Goal: Task Accomplishment & Management: Manage account settings

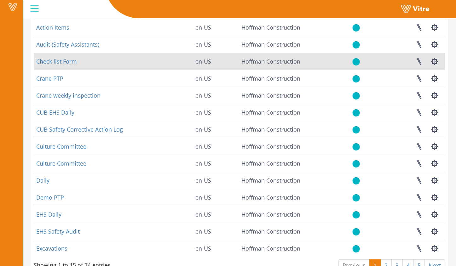
scroll to position [97, 0]
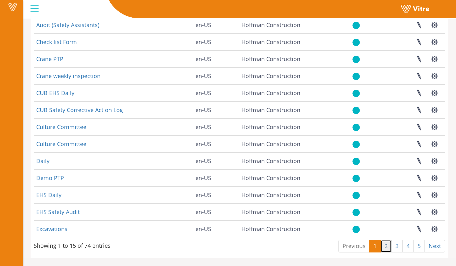
click at [385, 245] on link "2" at bounding box center [385, 246] width 11 height 13
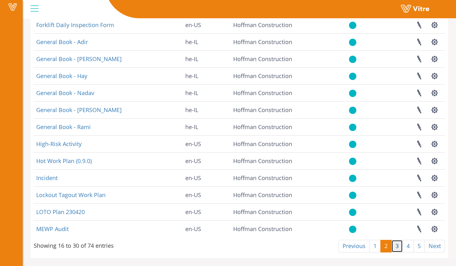
click at [400, 247] on link "3" at bounding box center [396, 246] width 11 height 13
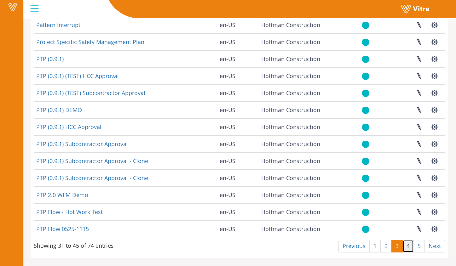
click at [406, 248] on link "4" at bounding box center [407, 246] width 11 height 13
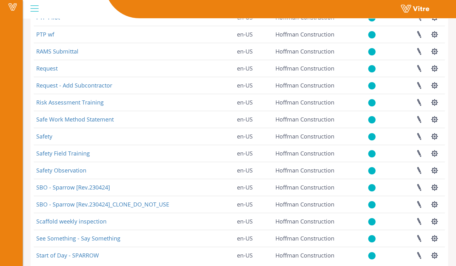
scroll to position [83, 0]
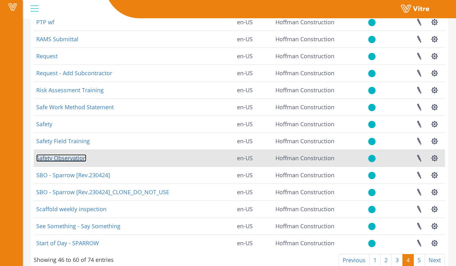
click at [76, 156] on link "Safety Observation" at bounding box center [61, 158] width 50 height 8
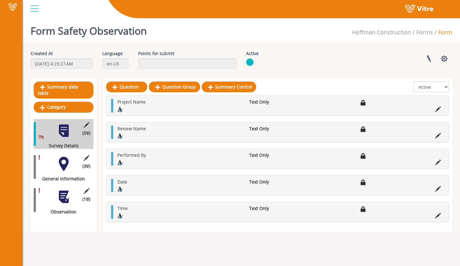
click at [57, 157] on div at bounding box center [64, 164] width 14 height 14
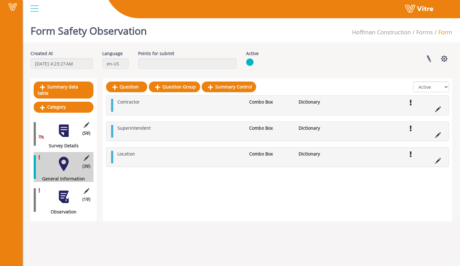
click at [68, 190] on div at bounding box center [64, 197] width 14 height 14
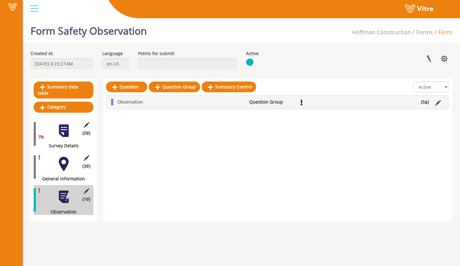
click at [65, 126] on div at bounding box center [64, 131] width 14 height 14
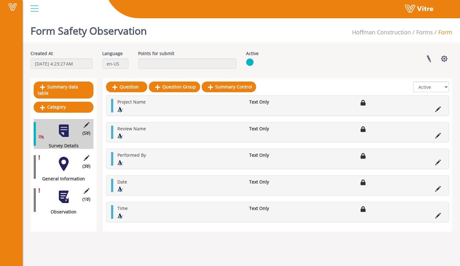
click at [66, 163] on div at bounding box center [64, 164] width 14 height 14
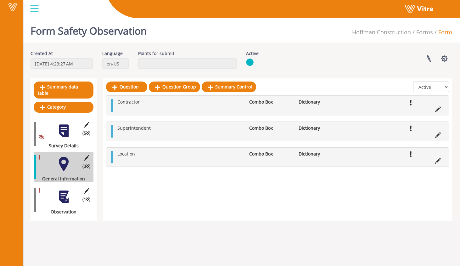
click at [65, 130] on div at bounding box center [64, 131] width 14 height 14
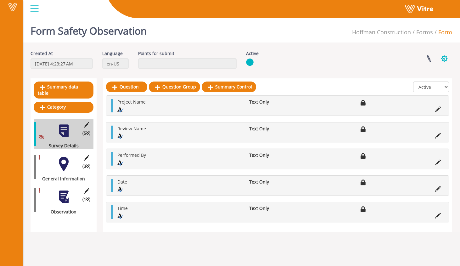
click at [442, 60] on button "button" at bounding box center [445, 58] width 16 height 17
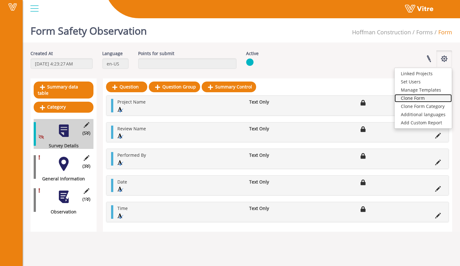
click at [436, 100] on link "Clone Form" at bounding box center [423, 98] width 57 height 8
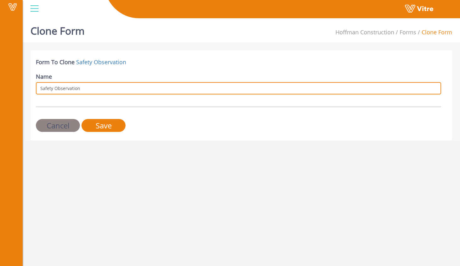
click at [193, 87] on input "Safety Observation" at bounding box center [239, 88] width 406 height 12
type input "Safety Observation_CLONE"
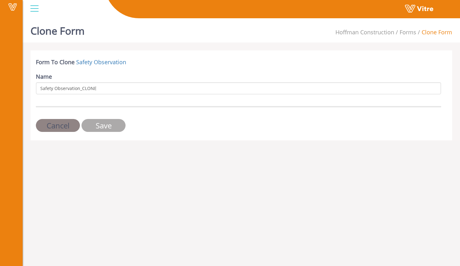
click at [112, 125] on input "Save" at bounding box center [104, 125] width 44 height 13
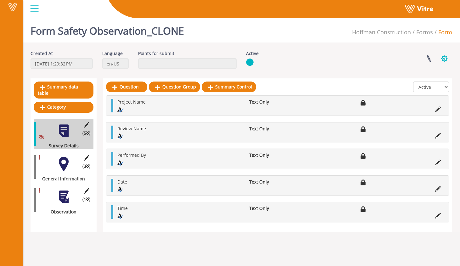
click at [447, 54] on button "button" at bounding box center [445, 58] width 16 height 17
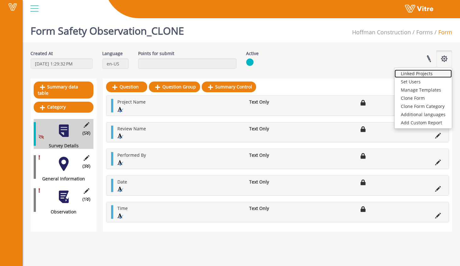
click at [414, 75] on link "Linked Projects" at bounding box center [423, 74] width 57 height 8
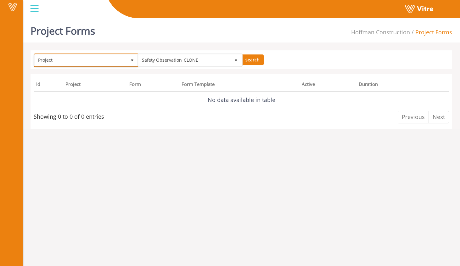
click at [128, 61] on span "select" at bounding box center [132, 59] width 11 height 11
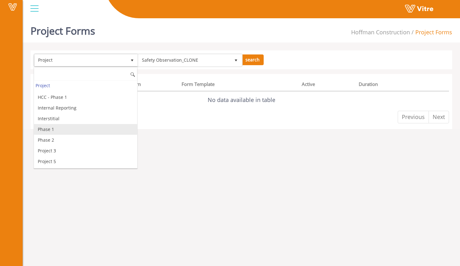
scroll to position [328, 0]
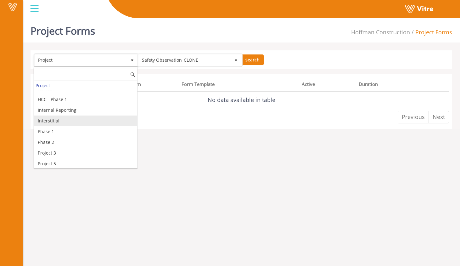
click at [110, 123] on li "Interstitial" at bounding box center [85, 121] width 103 height 11
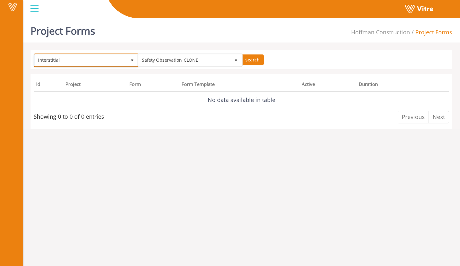
click at [98, 58] on span "Interstitial" at bounding box center [81, 59] width 92 height 11
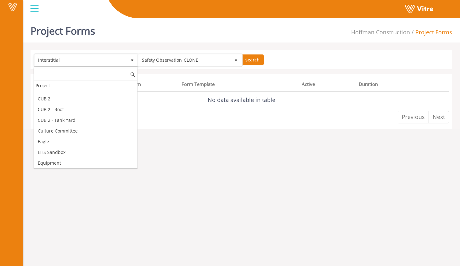
scroll to position [0, 0]
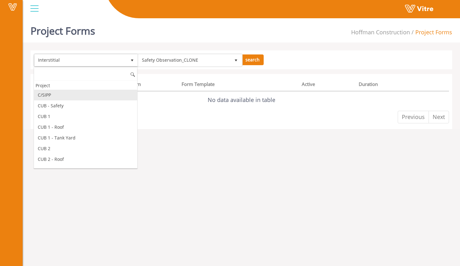
click at [99, 96] on li "C/SIPP" at bounding box center [85, 95] width 103 height 11
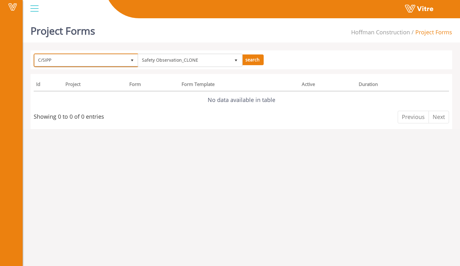
click at [90, 62] on span "C/SIPP" at bounding box center [81, 59] width 92 height 11
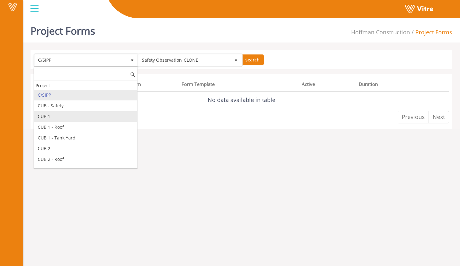
click at [96, 120] on li "CUB 1" at bounding box center [85, 116] width 103 height 11
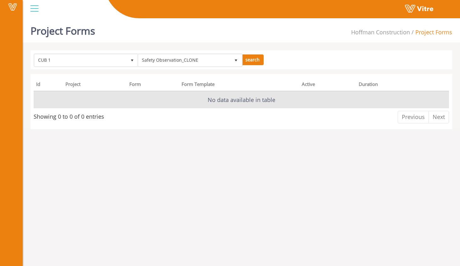
click at [180, 103] on td "No data available in table" at bounding box center [242, 99] width 416 height 17
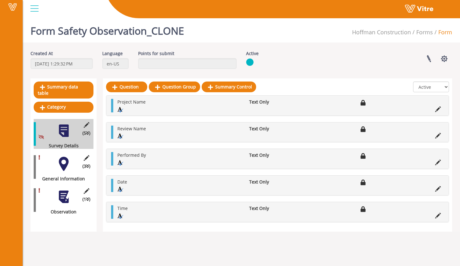
click at [72, 160] on div "Edit Category (3 ) General Information" at bounding box center [64, 167] width 60 height 30
click at [66, 159] on div at bounding box center [64, 164] width 14 height 14
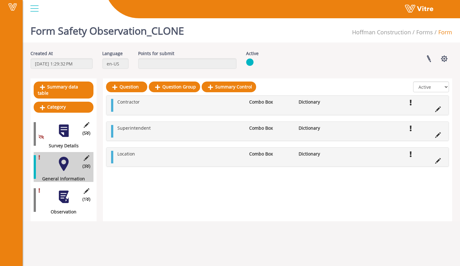
click at [65, 124] on div at bounding box center [64, 131] width 14 height 14
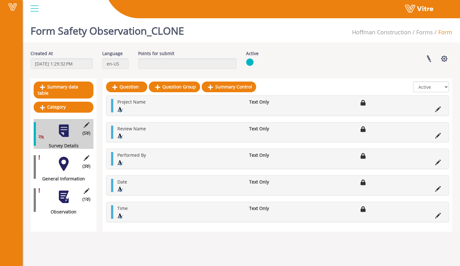
click at [60, 161] on div at bounding box center [64, 164] width 14 height 14
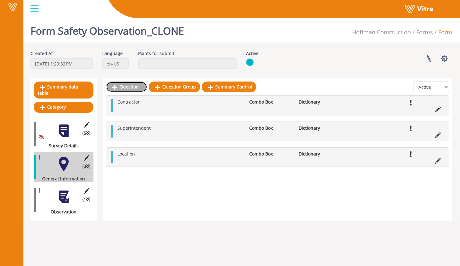
click at [129, 91] on link "Question" at bounding box center [126, 87] width 41 height 11
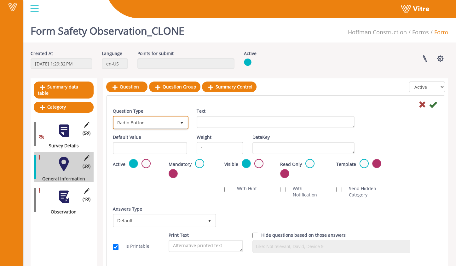
click at [161, 118] on span "Radio Button" at bounding box center [145, 122] width 62 height 11
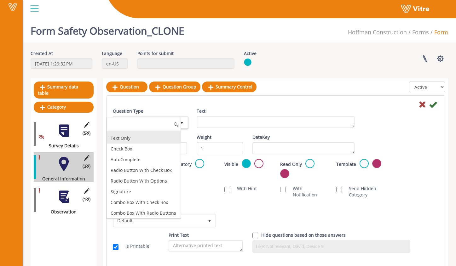
scroll to position [20, 0]
click at [157, 157] on li "AutoComplete" at bounding box center [144, 159] width 74 height 11
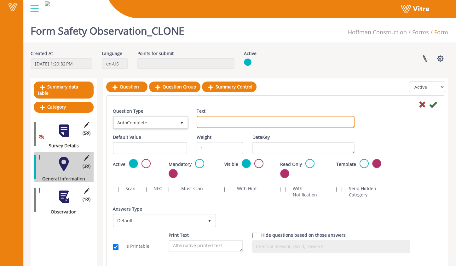
click at [207, 125] on textarea "Text" at bounding box center [276, 122] width 158 height 12
type textarea "Project"
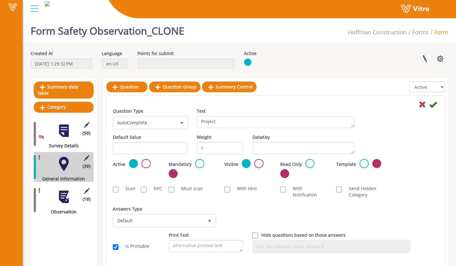
click at [215, 177] on div "Mandatory" at bounding box center [192, 170] width 56 height 23
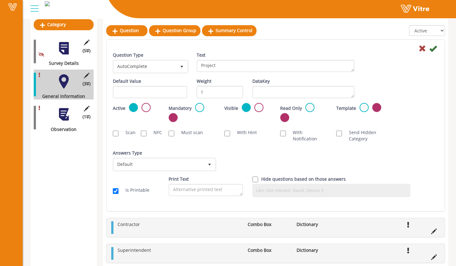
scroll to position [84, 0]
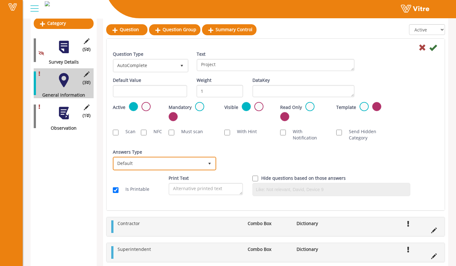
click at [210, 169] on span "Default 0" at bounding box center [164, 164] width 103 height 14
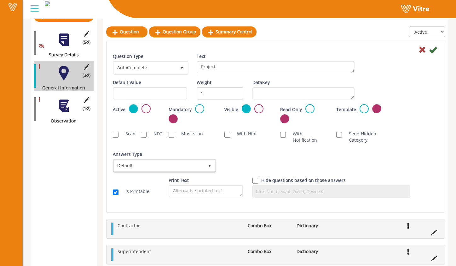
scroll to position [93, 0]
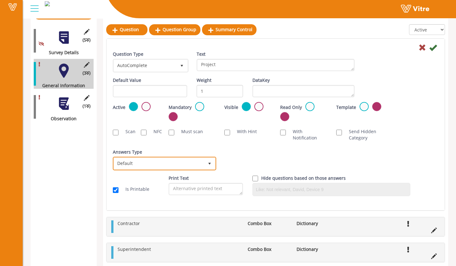
click at [169, 164] on span "Default" at bounding box center [159, 163] width 90 height 11
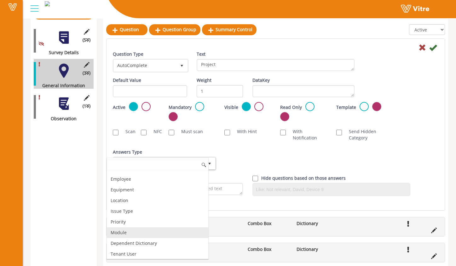
scroll to position [61, 0]
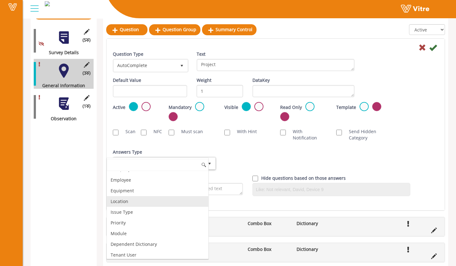
click at [163, 202] on li "Location" at bounding box center [157, 201] width 101 height 11
checkbox input "true"
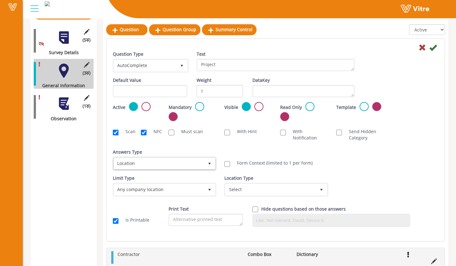
click at [242, 163] on label "Form Context (limited to 1 per form)" at bounding box center [272, 163] width 82 height 6
click at [230, 163] on input "Form Context (limited to 1 per form)" at bounding box center [227, 164] width 6 height 6
click at [242, 163] on label "Form Context (limited to 1 per form)" at bounding box center [272, 163] width 82 height 6
click at [230, 163] on input "Form Context (limited to 1 per form)" at bounding box center [227, 164] width 6 height 6
checkbox input "false"
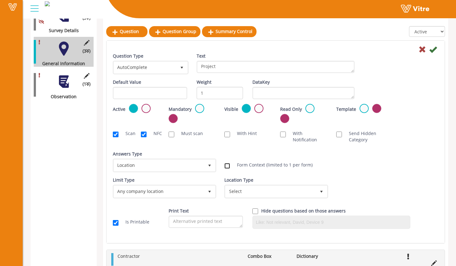
scroll to position [117, 0]
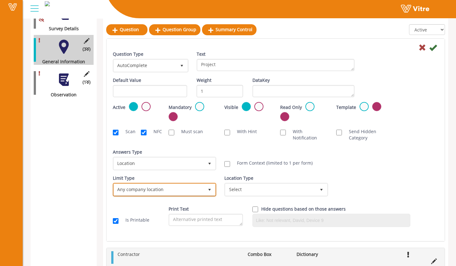
click at [197, 189] on span "Any company location" at bounding box center [159, 189] width 90 height 11
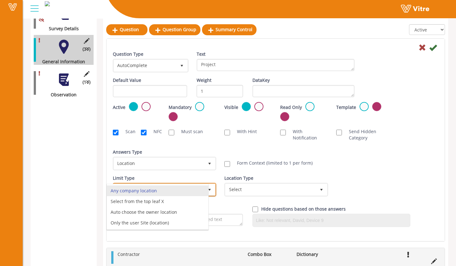
click at [192, 192] on li "Any company location" at bounding box center [157, 190] width 101 height 11
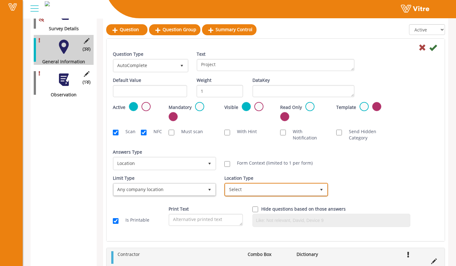
click at [232, 187] on span "Select" at bounding box center [270, 189] width 90 height 11
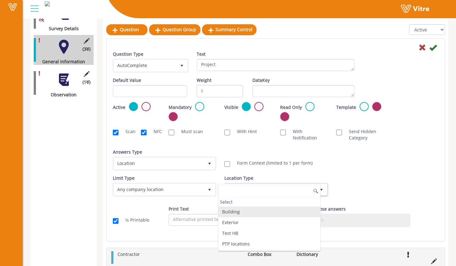
click at [243, 211] on li "Building" at bounding box center [268, 212] width 101 height 11
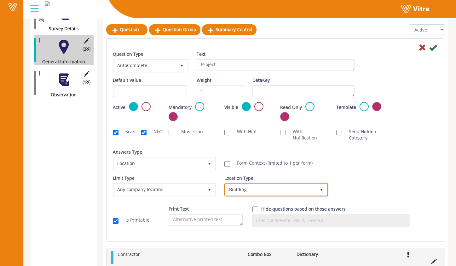
click at [307, 188] on span "Building" at bounding box center [270, 189] width 90 height 11
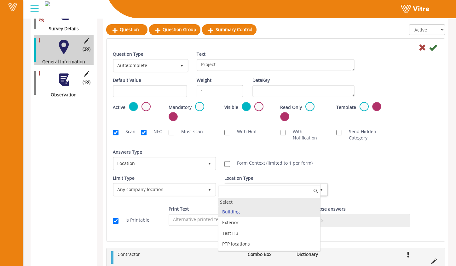
click at [301, 200] on div "Select" at bounding box center [268, 202] width 101 height 9
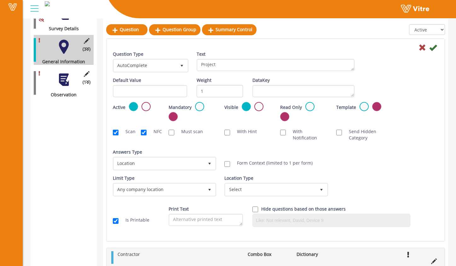
click at [349, 176] on div "Limit Type Any company location 0 Limit Type Any company EQ 0 Limit Type Any co…" at bounding box center [275, 188] width 335 height 26
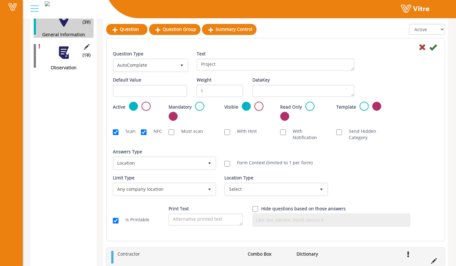
scroll to position [144, 0]
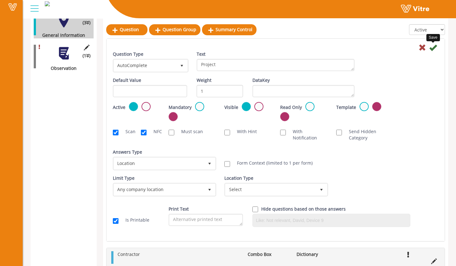
click at [430, 49] on icon at bounding box center [433, 48] width 8 height 8
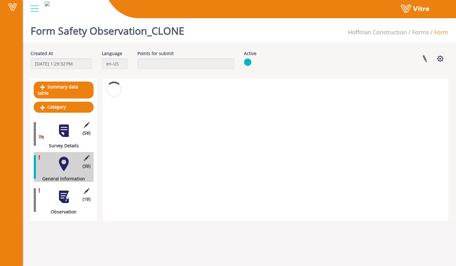
scroll to position [0, 0]
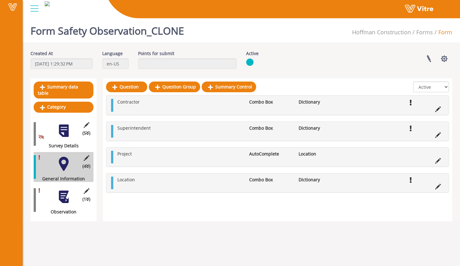
click at [111, 159] on div "Project AutoComplete Location" at bounding box center [277, 157] width 343 height 19
drag, startPoint x: 111, startPoint y: 131, endPoint x: 111, endPoint y: 113, distance: 18.3
click at [111, 112] on div "Contractor Combo Box Dictionary Project AutoComplete Location Superintendent Co…" at bounding box center [277, 143] width 343 height 97
click at [440, 134] on icon at bounding box center [439, 135] width 6 height 6
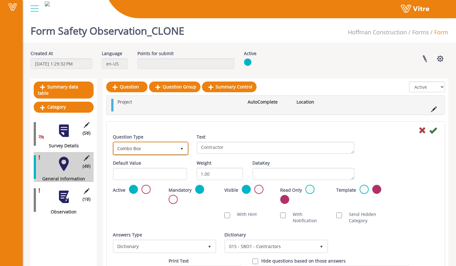
click at [174, 148] on span "Combo Box" at bounding box center [145, 148] width 62 height 11
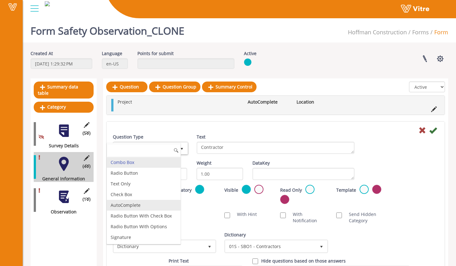
click at [159, 201] on li "AutoComplete" at bounding box center [144, 205] width 74 height 11
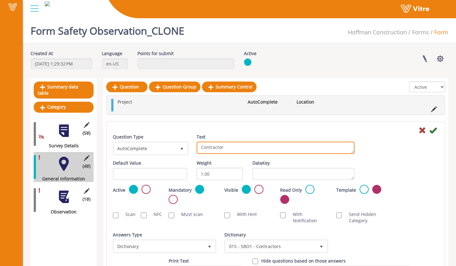
click at [230, 147] on textarea "Contractor" at bounding box center [276, 148] width 158 height 12
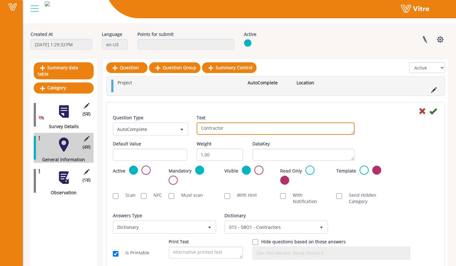
scroll to position [23, 0]
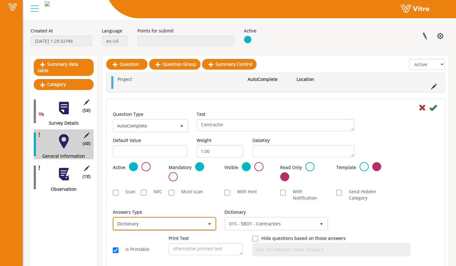
click at [170, 223] on span "Dictionary" at bounding box center [159, 223] width 90 height 11
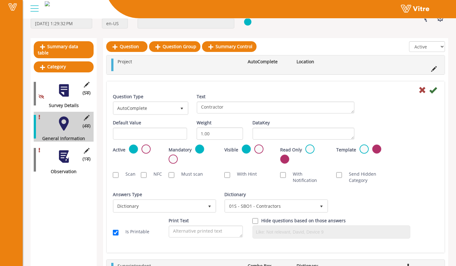
scroll to position [41, 0]
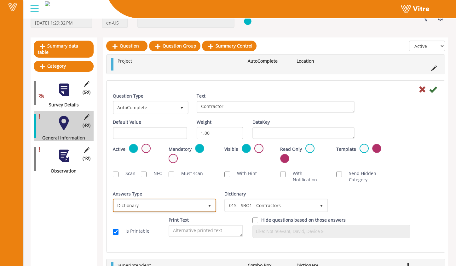
click at [165, 206] on span "Dictionary" at bounding box center [159, 205] width 90 height 11
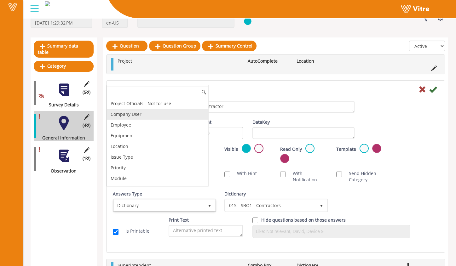
scroll to position [85, 0]
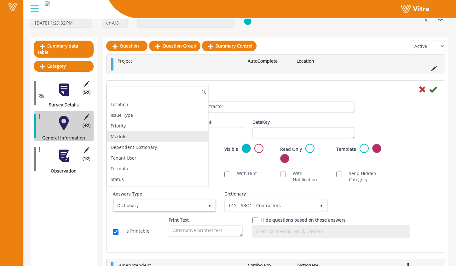
click at [152, 135] on li "Module" at bounding box center [157, 136] width 101 height 11
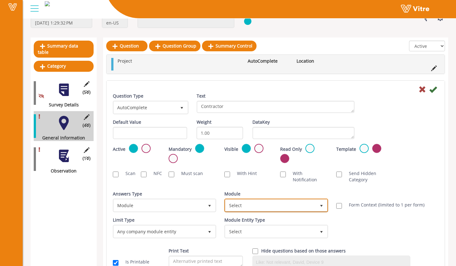
click at [262, 201] on span "Select" at bounding box center [270, 205] width 90 height 11
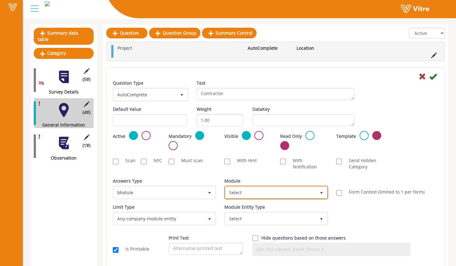
scroll to position [55, 0]
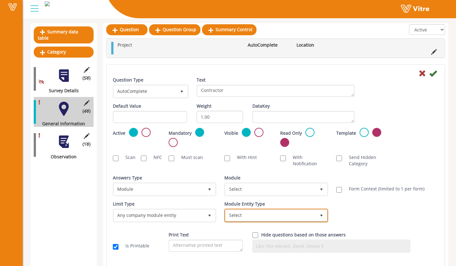
click at [255, 210] on span "Select" at bounding box center [270, 215] width 90 height 11
click at [252, 214] on span "Select" at bounding box center [270, 215] width 90 height 11
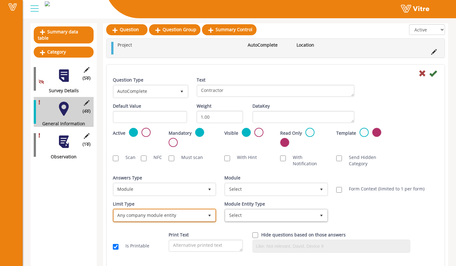
click at [205, 214] on span "select" at bounding box center [209, 215] width 11 height 11
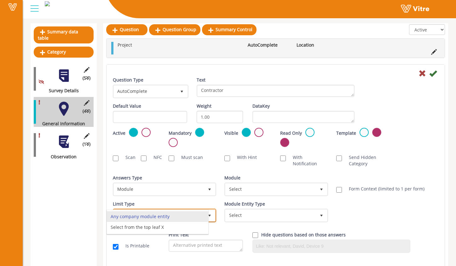
click at [201, 217] on li "Any company module entity" at bounding box center [157, 216] width 101 height 11
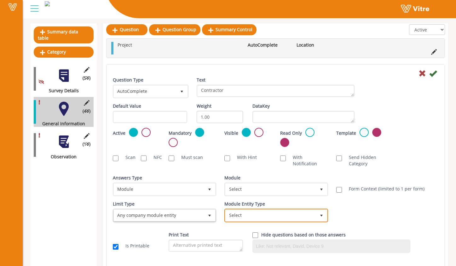
click at [233, 216] on span "Select" at bounding box center [270, 215] width 90 height 11
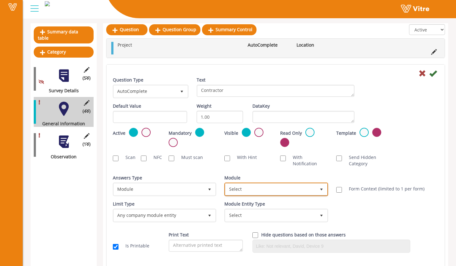
click at [237, 187] on span "Select" at bounding box center [270, 189] width 90 height 11
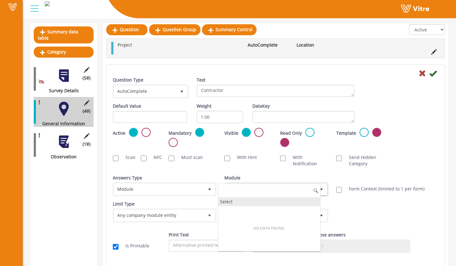
click at [242, 202] on div "Select" at bounding box center [268, 201] width 101 height 9
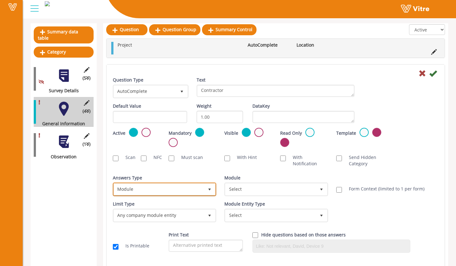
click at [204, 185] on span "select" at bounding box center [209, 189] width 11 height 11
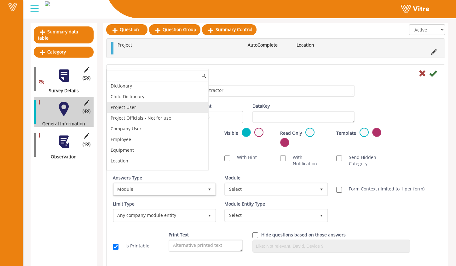
scroll to position [0, 0]
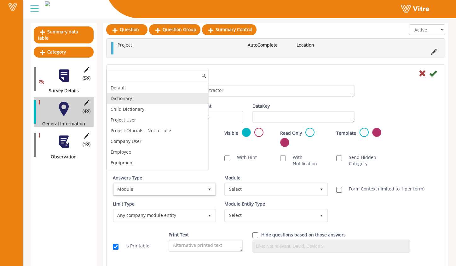
click at [164, 101] on li "Dictionary" at bounding box center [157, 98] width 101 height 11
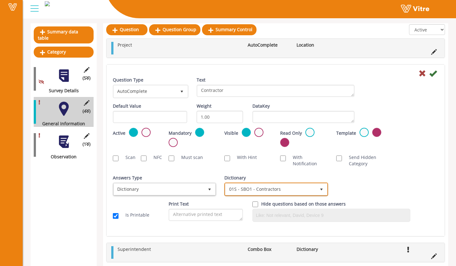
click at [245, 185] on span "01S - SBO1 - Contractors" at bounding box center [270, 189] width 90 height 11
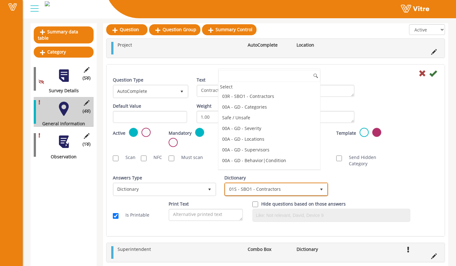
scroll to position [51, 0]
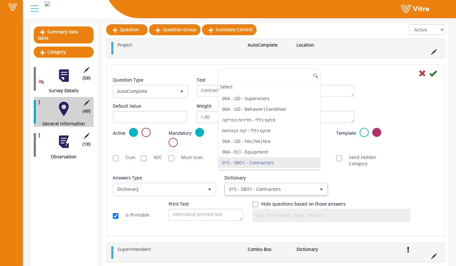
click at [254, 165] on li "01S - SBO1 - Contractors" at bounding box center [268, 162] width 101 height 11
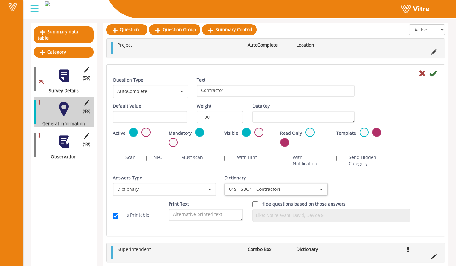
click at [327, 173] on div "Question Type AutoComplete 11 Text Contractor Default Value Weight 1.00 DataKey…" at bounding box center [275, 152] width 325 height 150
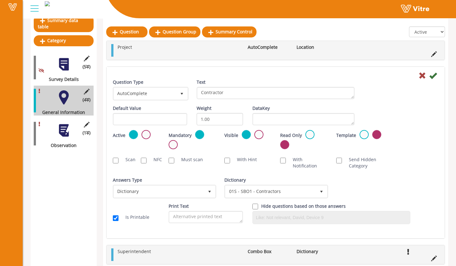
scroll to position [65, 0]
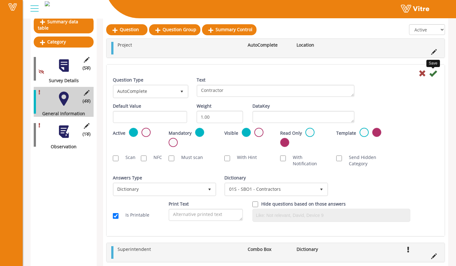
click at [435, 74] on icon at bounding box center [433, 74] width 8 height 8
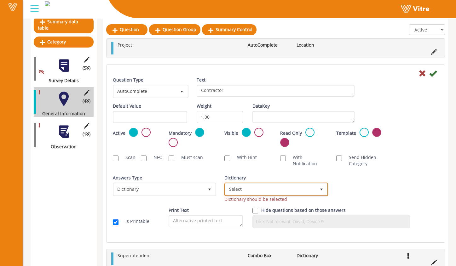
click at [247, 187] on span "Select" at bounding box center [270, 189] width 90 height 11
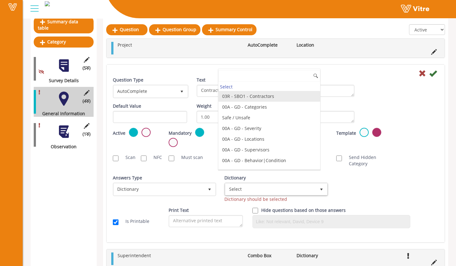
click at [261, 95] on li "03R - SBO1 - Contractors" at bounding box center [268, 96] width 101 height 11
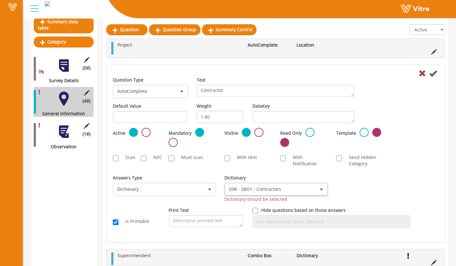
click at [431, 74] on icon at bounding box center [433, 74] width 8 height 8
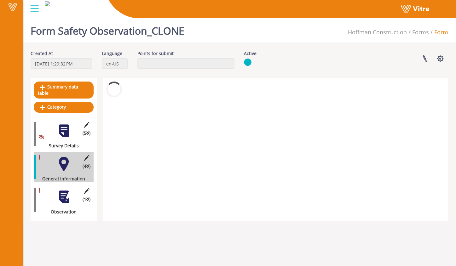
scroll to position [0, 0]
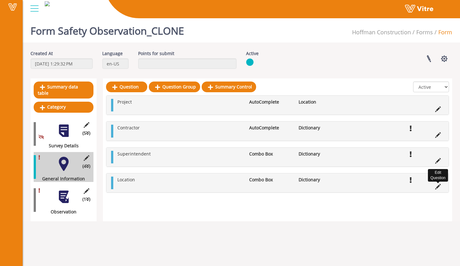
click at [440, 189] on icon at bounding box center [439, 187] width 6 height 6
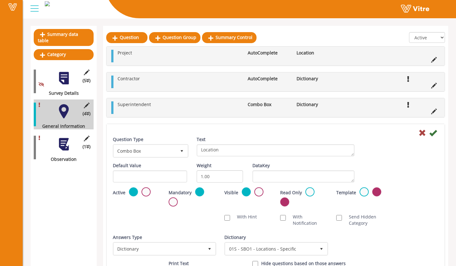
scroll to position [60, 0]
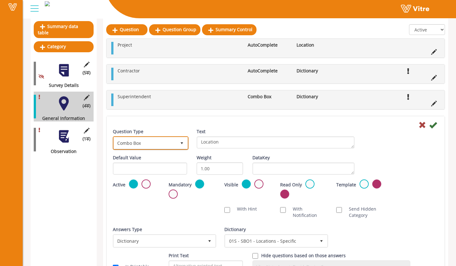
click at [165, 143] on span "Combo Box" at bounding box center [145, 142] width 62 height 11
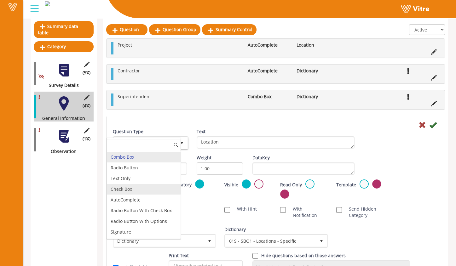
scroll to position [9, 0]
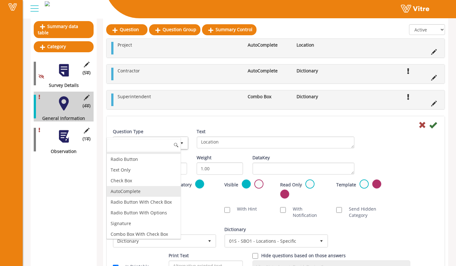
click at [160, 193] on li "AutoComplete" at bounding box center [144, 191] width 74 height 11
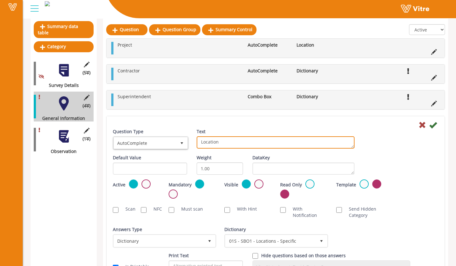
click at [213, 143] on textarea "Location" at bounding box center [276, 142] width 158 height 12
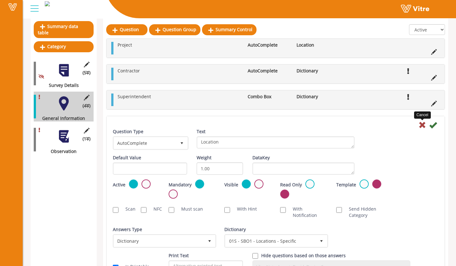
click at [424, 128] on icon at bounding box center [422, 125] width 8 height 8
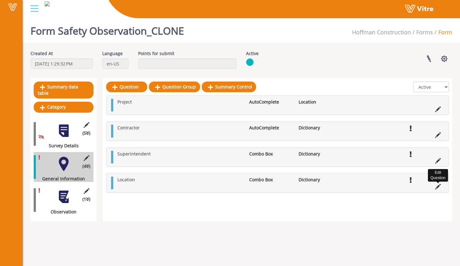
click at [438, 190] on icon at bounding box center [439, 187] width 6 height 6
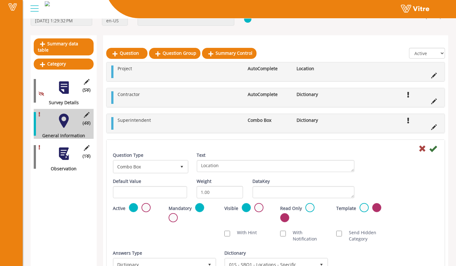
scroll to position [86, 0]
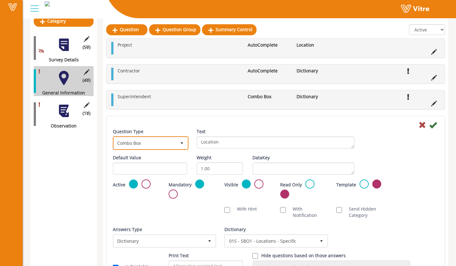
click at [178, 146] on span "select" at bounding box center [181, 142] width 11 height 11
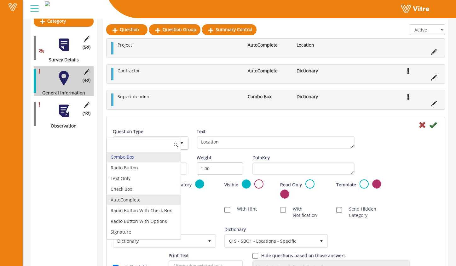
click at [162, 200] on li "AutoComplete" at bounding box center [144, 200] width 74 height 11
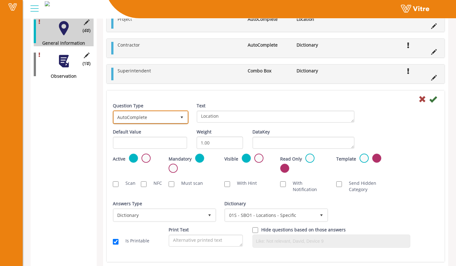
scroll to position [138, 0]
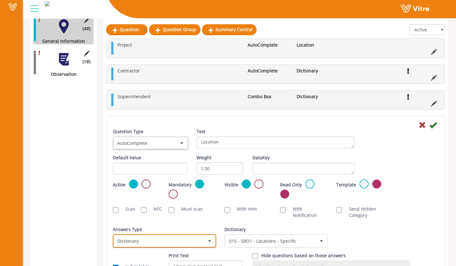
click at [199, 245] on span "Dictionary" at bounding box center [159, 240] width 90 height 11
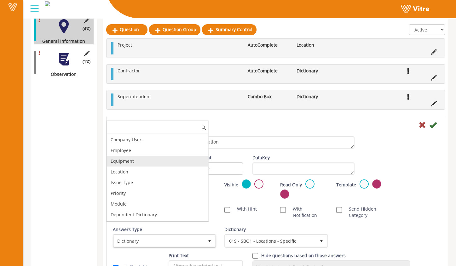
scroll to position [54, 0]
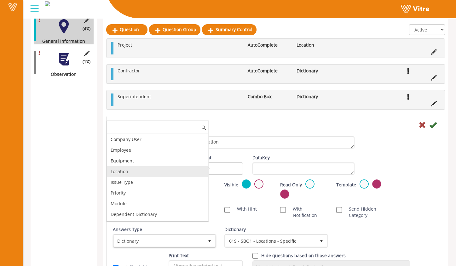
click at [174, 175] on li "Location" at bounding box center [157, 171] width 101 height 11
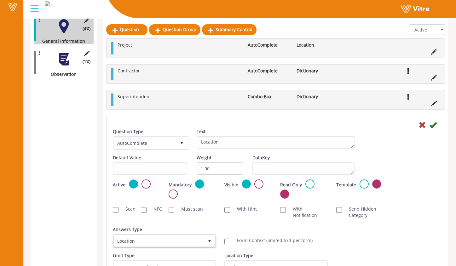
click at [197, 221] on div "Scan NFC Must scan With Hint With Notification Send Hidden Category No Image Op…" at bounding box center [275, 212] width 335 height 19
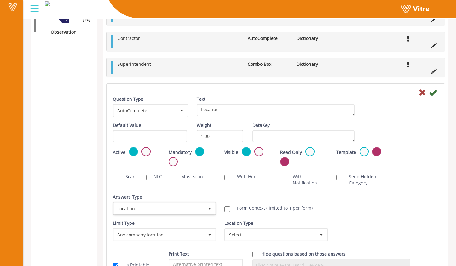
scroll to position [185, 0]
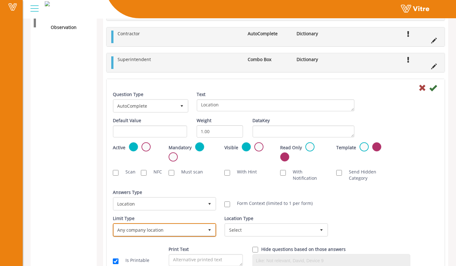
click at [199, 228] on span "Any company location" at bounding box center [159, 229] width 90 height 11
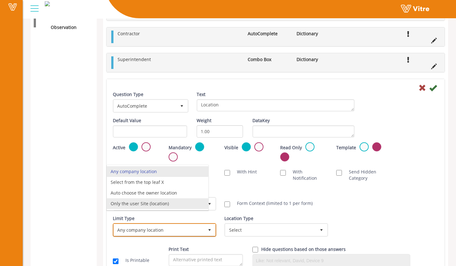
click at [182, 202] on li "Only the user Site (location)" at bounding box center [157, 203] width 101 height 11
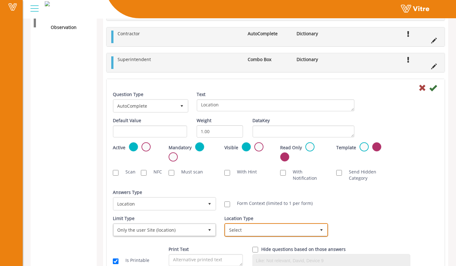
click at [235, 228] on span "Select" at bounding box center [270, 229] width 90 height 11
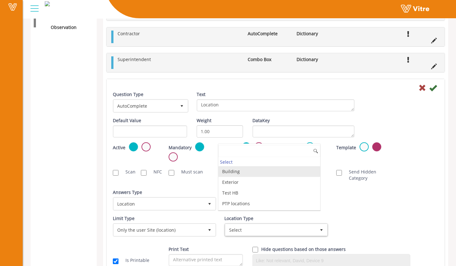
click at [250, 173] on li "Building" at bounding box center [268, 171] width 101 height 11
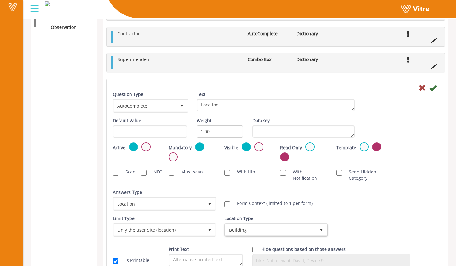
click at [428, 165] on div "Active Mandatory Visible Read Only Template Draft Name" at bounding box center [275, 153] width 335 height 23
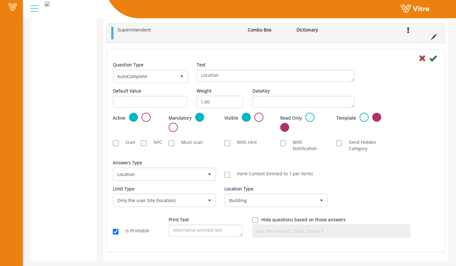
scroll to position [218, 0]
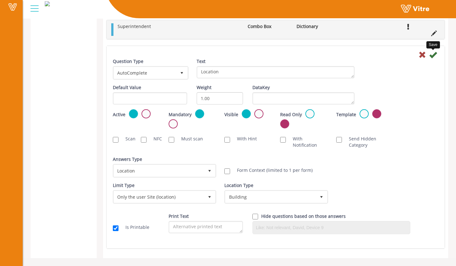
click at [433, 57] on icon at bounding box center [433, 55] width 8 height 8
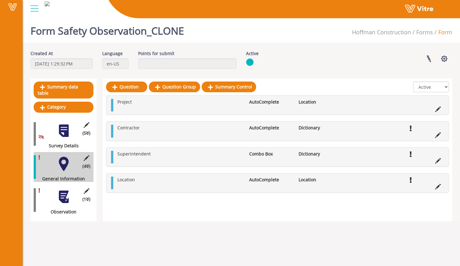
click at [66, 190] on div at bounding box center [64, 197] width 14 height 14
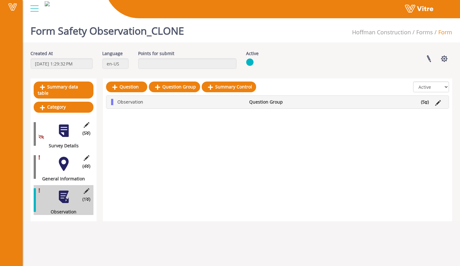
click at [241, 100] on li "Observation" at bounding box center [180, 102] width 132 height 6
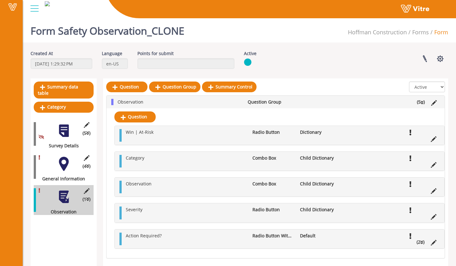
scroll to position [11, 0]
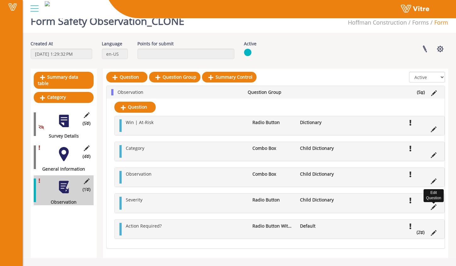
click at [433, 208] on icon at bounding box center [434, 207] width 6 height 6
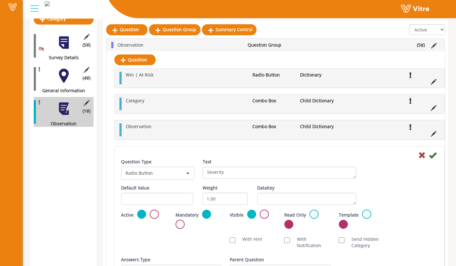
scroll to position [101, 0]
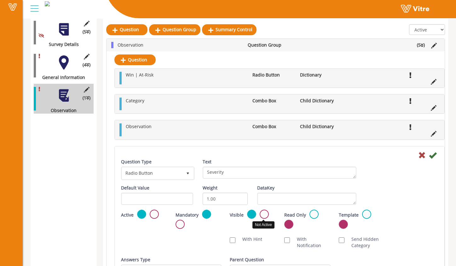
click at [265, 214] on label at bounding box center [264, 214] width 9 height 9
click at [0, 0] on input "radio" at bounding box center [0, 0] width 0 height 0
click at [184, 222] on label at bounding box center [179, 224] width 9 height 9
click at [0, 0] on input "radio" at bounding box center [0, 0] width 0 height 0
click at [434, 157] on icon at bounding box center [433, 155] width 8 height 8
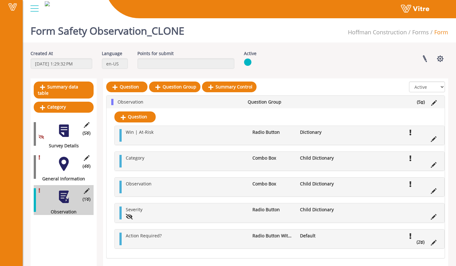
scroll to position [11, 0]
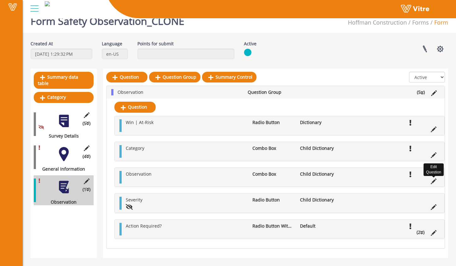
click at [434, 184] on icon at bounding box center [434, 182] width 6 height 6
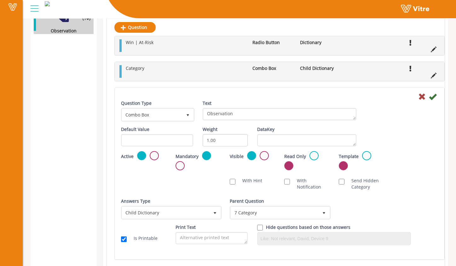
scroll to position [180, 0]
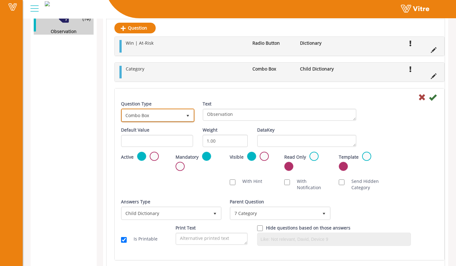
click at [188, 118] on span "select" at bounding box center [187, 115] width 5 height 5
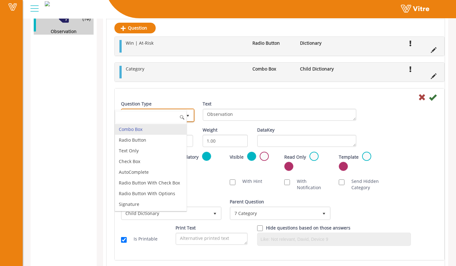
click at [188, 118] on span "select" at bounding box center [187, 115] width 5 height 5
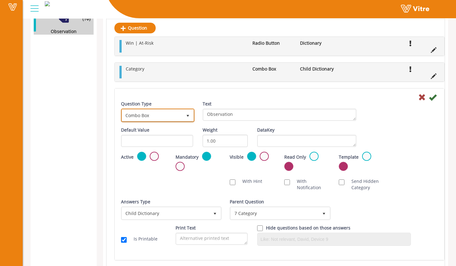
click at [163, 119] on span "Combo Box" at bounding box center [152, 115] width 60 height 11
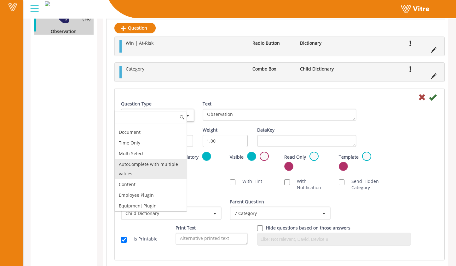
scroll to position [210, 0]
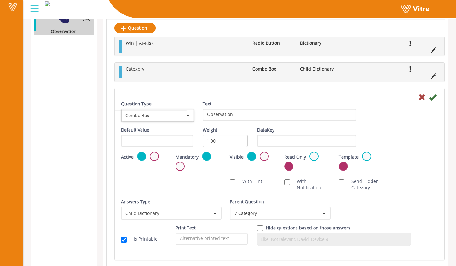
click at [185, 89] on div "Observation Combo Box Child Dictionary Question Type Combo Box 2 Text Observati…" at bounding box center [279, 174] width 330 height 172
click at [435, 99] on icon at bounding box center [433, 98] width 8 height 8
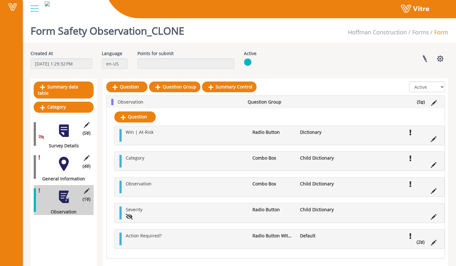
scroll to position [11, 0]
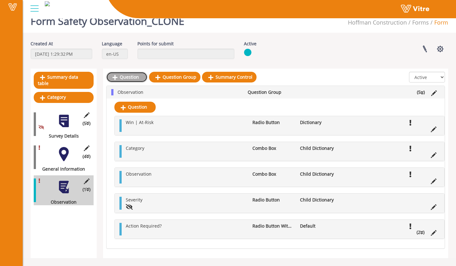
click at [132, 76] on link "Question" at bounding box center [126, 77] width 41 height 11
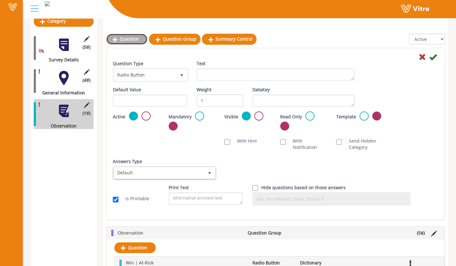
scroll to position [105, 0]
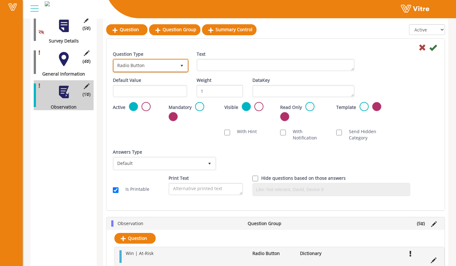
click at [164, 65] on span "Radio Button" at bounding box center [145, 65] width 62 height 11
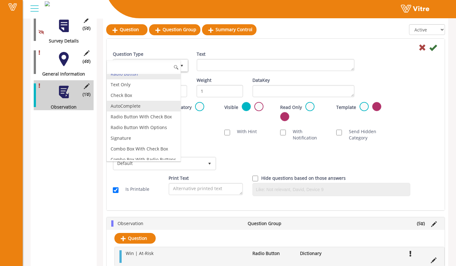
scroll to position [0, 0]
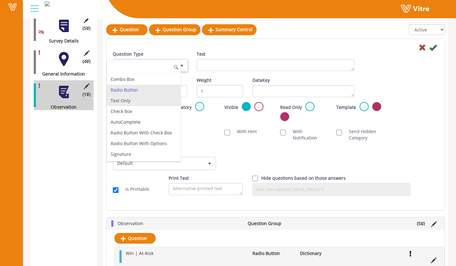
click at [151, 99] on li "Text Only" at bounding box center [144, 100] width 74 height 11
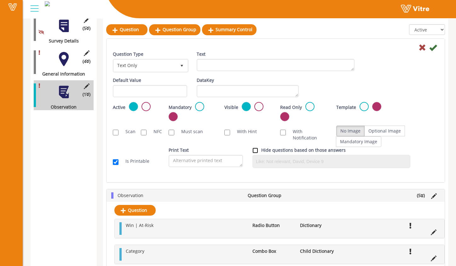
click at [254, 150] on input "checkbox" at bounding box center [255, 151] width 6 height 6
click at [256, 150] on input "checkbox" at bounding box center [255, 151] width 6 height 6
click at [268, 149] on label "Hide questions based on those answers" at bounding box center [303, 150] width 84 height 6
click at [0, 0] on input "Hide questions based on those answers" at bounding box center [0, 0] width 0 height 0
click at [256, 151] on input "checkbox" at bounding box center [255, 151] width 6 height 6
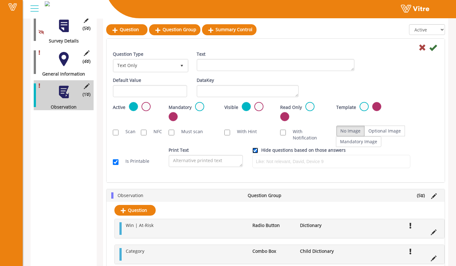
click at [256, 151] on input "checkbox" at bounding box center [255, 151] width 6 height 6
checkbox input "false"
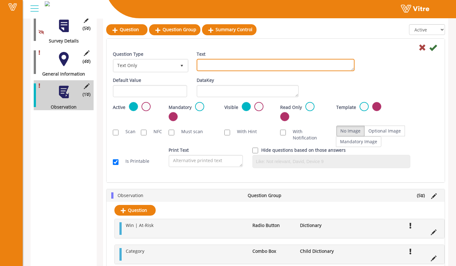
click at [231, 67] on textarea "Text" at bounding box center [276, 65] width 158 height 12
type textarea "Optional Comment"
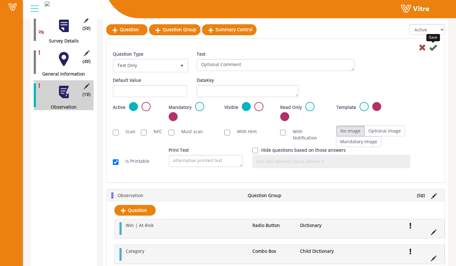
click at [434, 48] on icon at bounding box center [433, 48] width 8 height 8
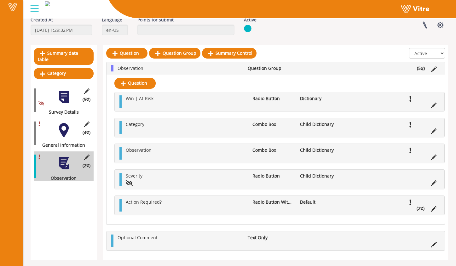
scroll to position [37, 0]
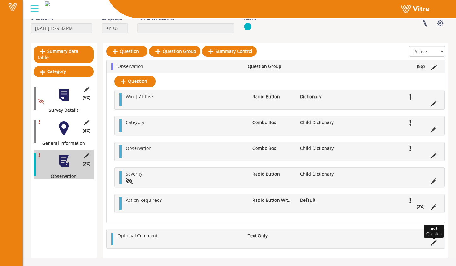
click at [433, 242] on icon at bounding box center [434, 243] width 6 height 6
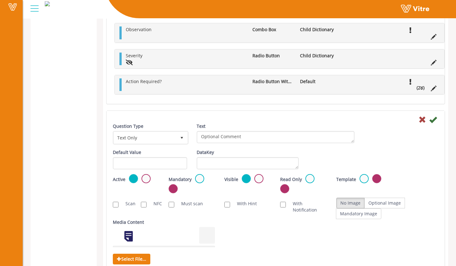
scroll to position [255, 0]
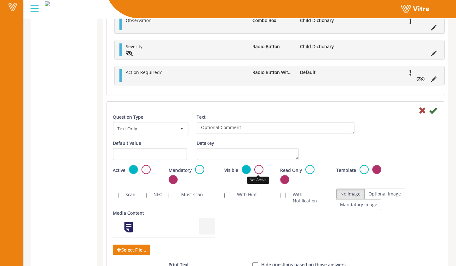
click at [259, 172] on label at bounding box center [258, 169] width 9 height 9
click at [0, 0] on input "radio" at bounding box center [0, 0] width 0 height 0
click at [145, 170] on label at bounding box center [145, 169] width 9 height 9
click at [0, 0] on input "radio" at bounding box center [0, 0] width 0 height 0
click at [433, 111] on icon at bounding box center [433, 111] width 8 height 8
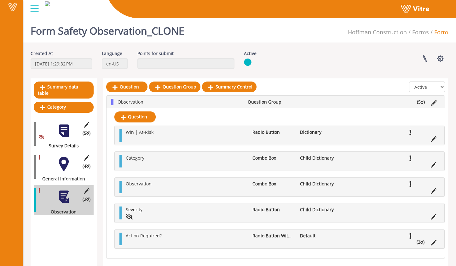
scroll to position [11, 0]
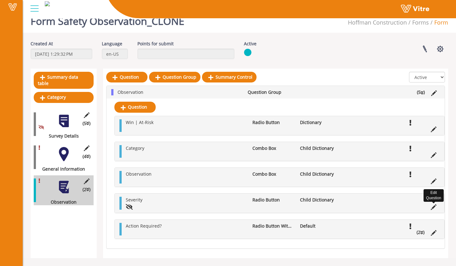
click at [435, 206] on icon at bounding box center [434, 207] width 6 height 6
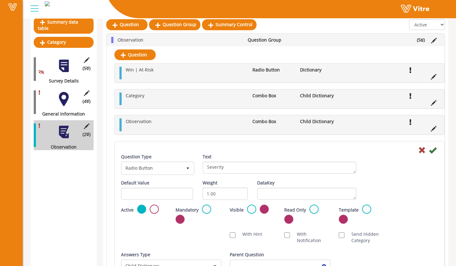
scroll to position [138, 0]
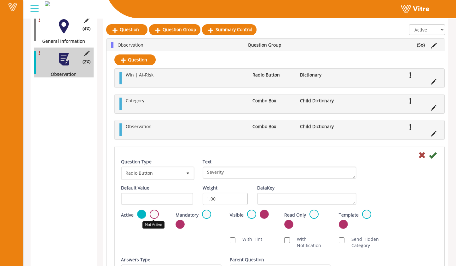
click at [156, 214] on label at bounding box center [154, 214] width 9 height 9
click at [0, 0] on input "radio" at bounding box center [0, 0] width 0 height 0
click at [432, 155] on icon at bounding box center [433, 155] width 8 height 8
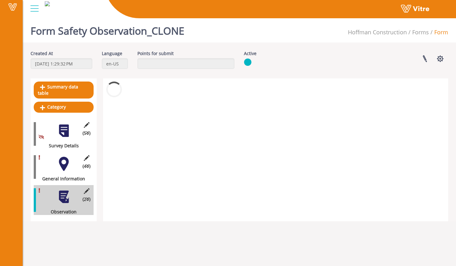
scroll to position [0, 0]
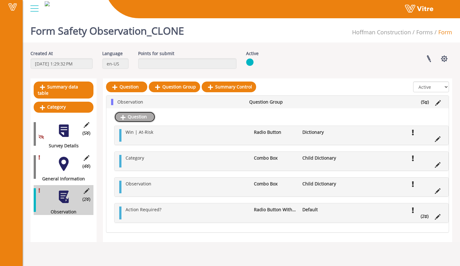
click at [146, 117] on link "Question" at bounding box center [134, 116] width 41 height 11
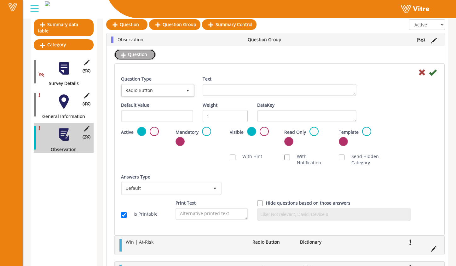
scroll to position [112, 0]
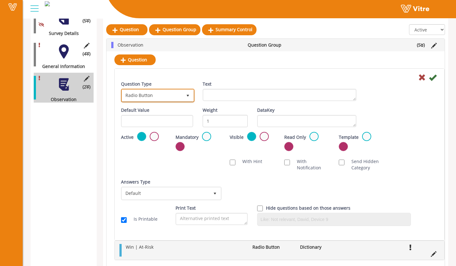
click at [167, 96] on span "Radio Button" at bounding box center [152, 95] width 60 height 11
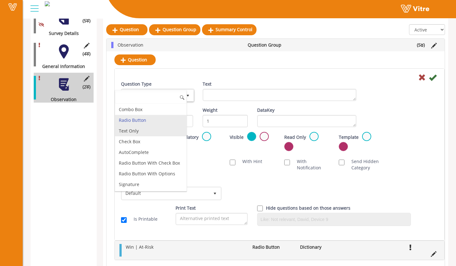
click at [159, 133] on li "Text Only" at bounding box center [150, 131] width 71 height 11
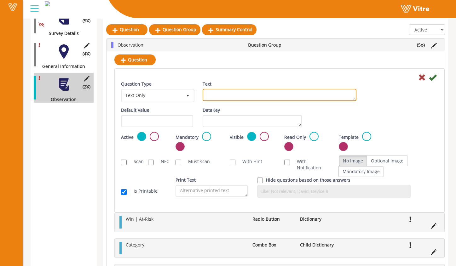
click at [210, 96] on textarea "Text" at bounding box center [280, 95] width 154 height 12
type textarea "L"
type textarea "Optional Comment"
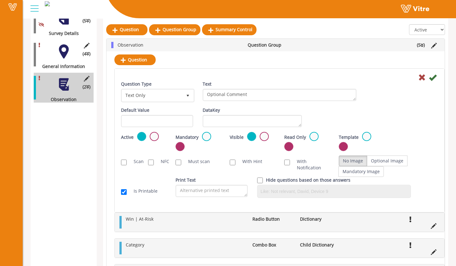
click at [252, 152] on div "Active Mandatory Visible Read Only Template Draft Name" at bounding box center [279, 143] width 326 height 23
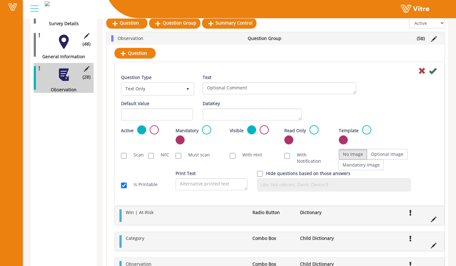
scroll to position [124, 0]
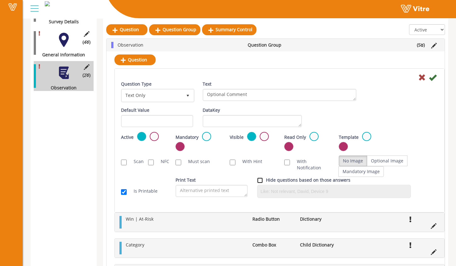
click at [260, 180] on input "checkbox" at bounding box center [260, 181] width 6 height 6
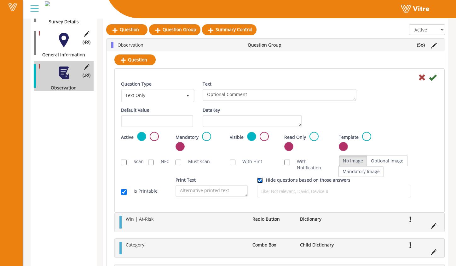
click at [260, 180] on input "checkbox" at bounding box center [260, 181] width 6 height 6
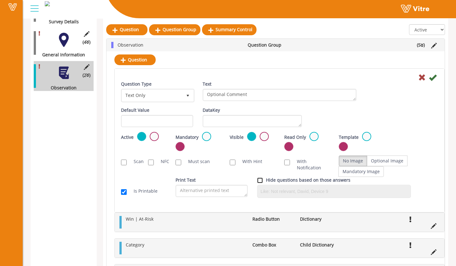
click at [260, 180] on input "checkbox" at bounding box center [260, 181] width 6 height 6
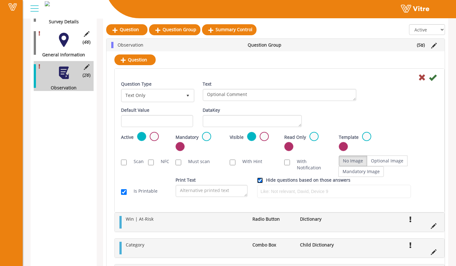
click at [260, 180] on input "checkbox" at bounding box center [260, 181] width 6 height 6
checkbox input "false"
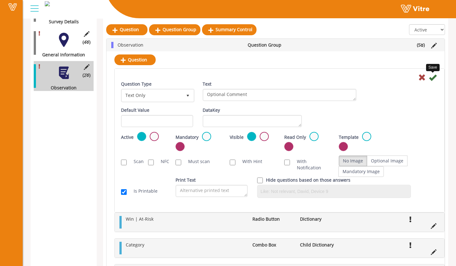
click at [432, 79] on icon at bounding box center [433, 78] width 8 height 8
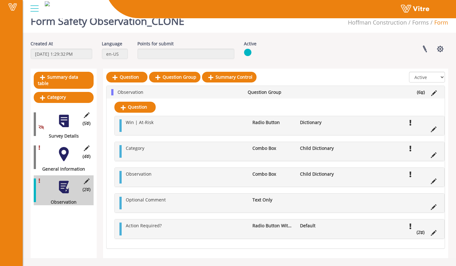
scroll to position [10, 0]
click at [422, 233] on icon at bounding box center [421, 233] width 3 height 4
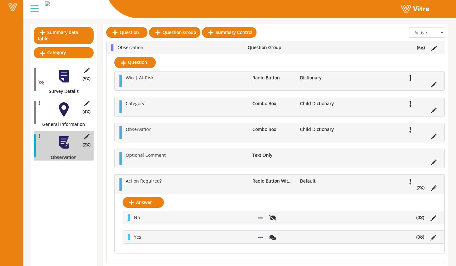
scroll to position [66, 0]
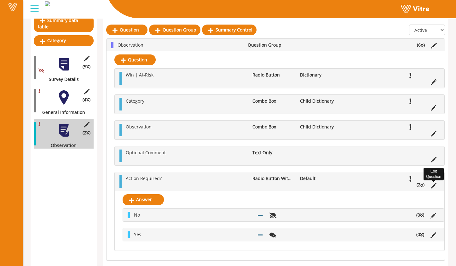
click at [431, 187] on icon at bounding box center [434, 186] width 6 height 6
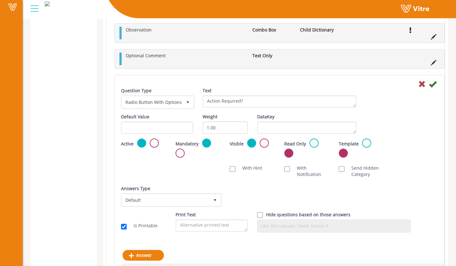
scroll to position [240, 0]
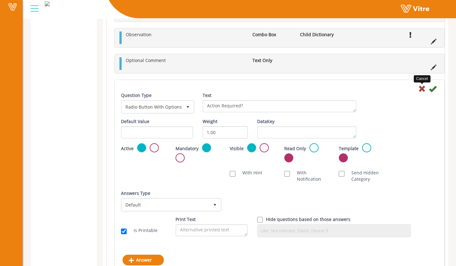
click at [422, 91] on icon at bounding box center [422, 89] width 8 height 8
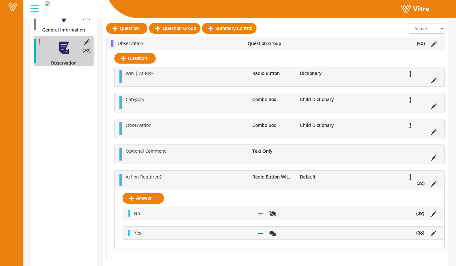
scroll to position [147, 0]
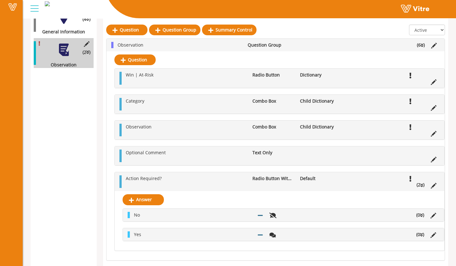
click at [420, 218] on ul "No (0 )" at bounding box center [285, 215] width 308 height 6
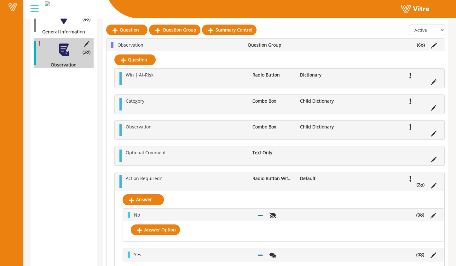
click at [420, 218] on ul "No (0 )" at bounding box center [285, 215] width 308 height 6
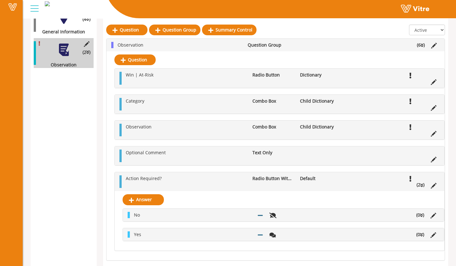
click at [420, 236] on icon at bounding box center [421, 235] width 3 height 4
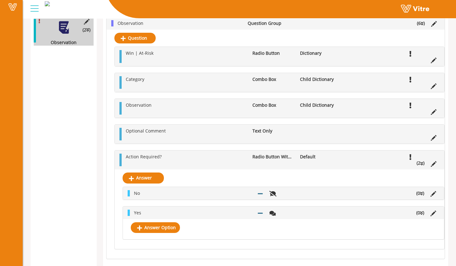
click at [420, 215] on icon at bounding box center [421, 213] width 3 height 4
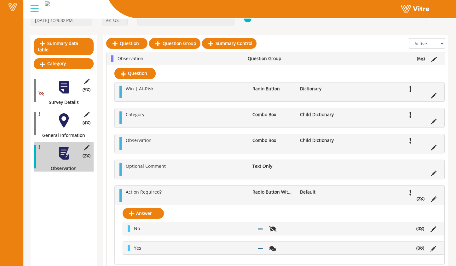
scroll to position [26, 0]
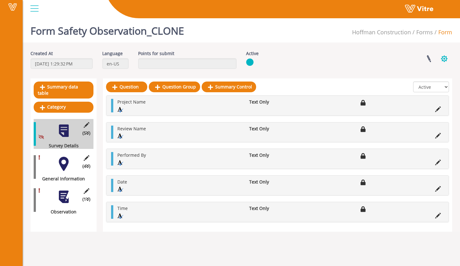
click at [444, 58] on button "button" at bounding box center [445, 58] width 16 height 17
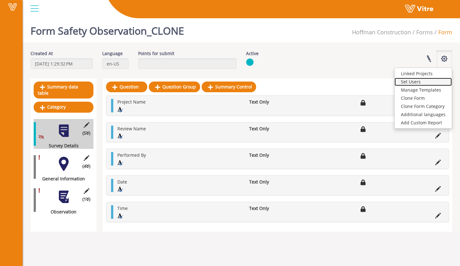
click at [436, 80] on link "Set Users" at bounding box center [423, 82] width 57 height 8
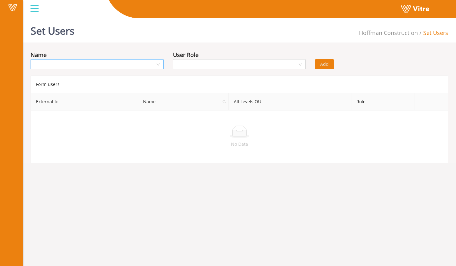
click at [157, 67] on div at bounding box center [97, 64] width 133 height 10
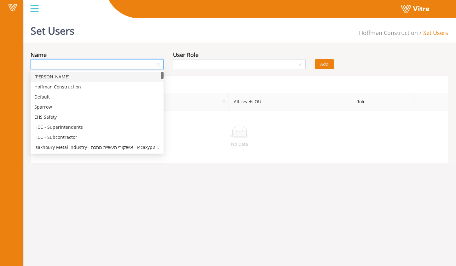
click at [147, 76] on div "[PERSON_NAME]" at bounding box center [96, 76] width 125 height 7
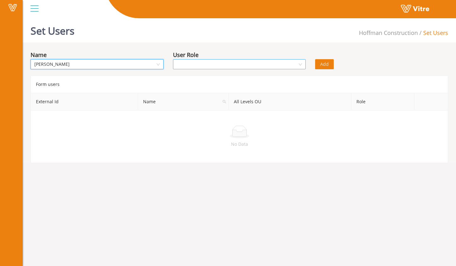
click at [203, 59] on div at bounding box center [239, 64] width 133 height 10
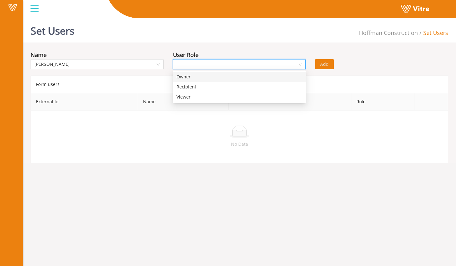
click at [201, 79] on div "Owner" at bounding box center [238, 76] width 125 height 7
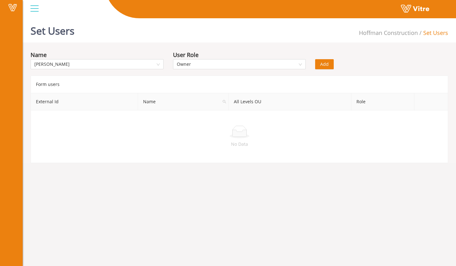
click at [327, 66] on span "Add" at bounding box center [324, 64] width 9 height 7
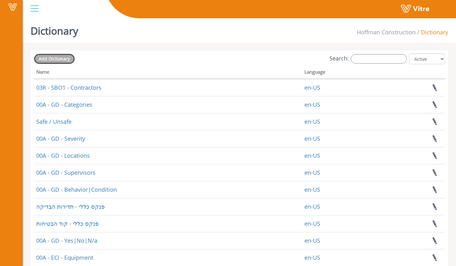
click at [64, 58] on span "Add Dictionary" at bounding box center [54, 59] width 31 height 6
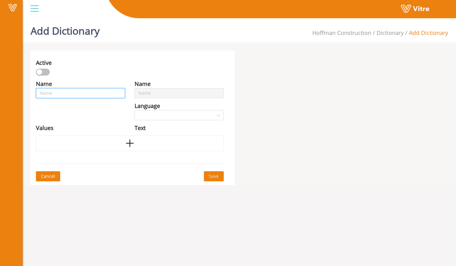
click at [83, 93] on input "text" at bounding box center [80, 93] width 89 height 10
type input "S"
type input "SB"
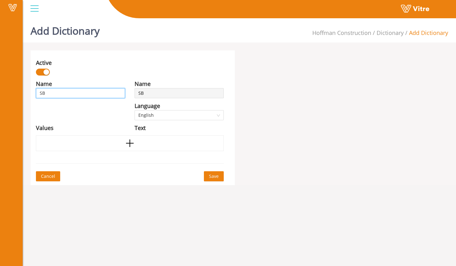
type input "SBO"
type input "SBO C"
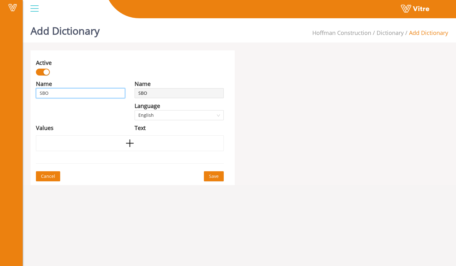
type input "SBO C"
type input "SBO Ca"
type input "SBO Cat"
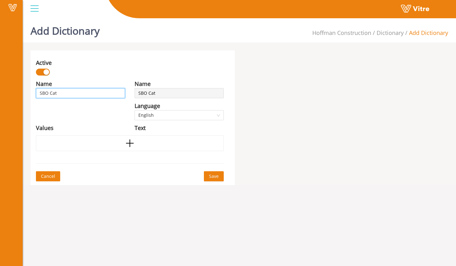
type input "SBO Cate"
type input "SBO Categ"
type input "SBO Catego"
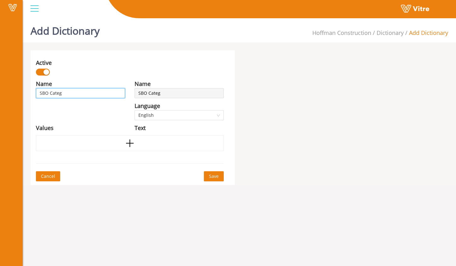
type input "SBO Catego"
type input "SBO Categor"
type input "SBO Categori"
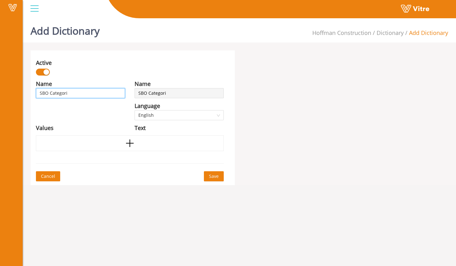
type input "SBO Categorie"
type input "SBO Categori"
type input "SBO Categor"
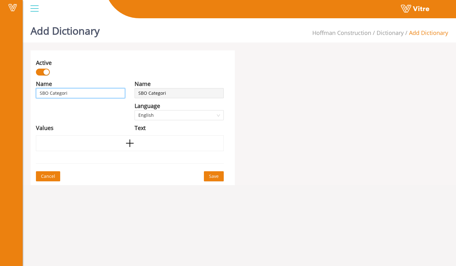
type input "SBO Categor"
type input "SBO Category"
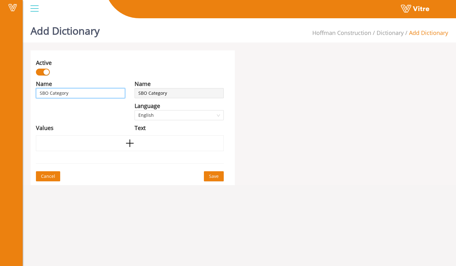
type input "SBO Category S"
type input "SBO Category Se"
type input "SBO Category Sel"
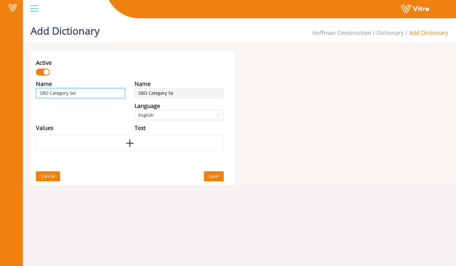
type input "SBO Category Sel"
type input "SBO Category Sele"
type input "SBO Category Selec"
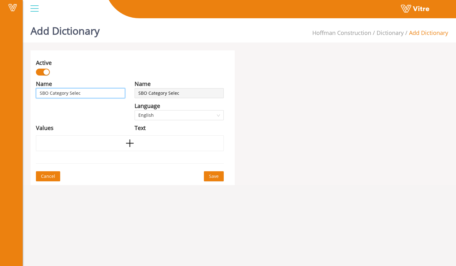
type input "SBO Category Select"
type input "SBO Category Selecti"
type input "SBO Category Selectio"
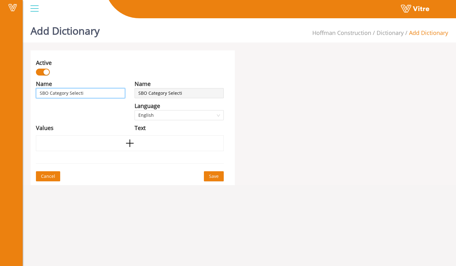
type input "SBO Category Selectio"
type input "SBO Category Selection"
click at [145, 139] on div at bounding box center [130, 143] width 188 height 16
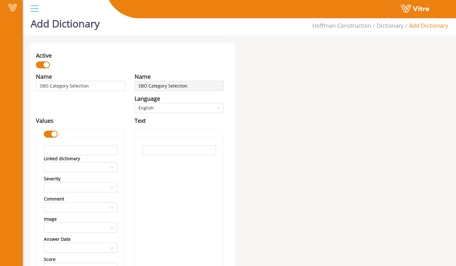
scroll to position [47, 0]
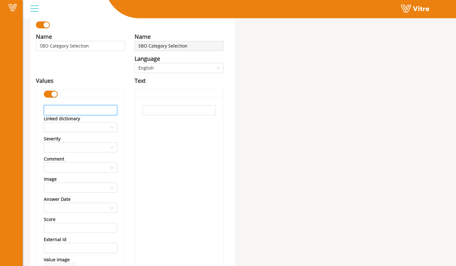
click at [108, 110] on input "text" at bounding box center [80, 110] width 73 height 10
type input "At-Risk Behavior"
click at [184, 108] on input "text" at bounding box center [178, 110] width 73 height 10
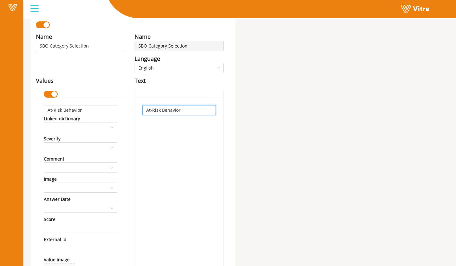
scroll to position [99, 0]
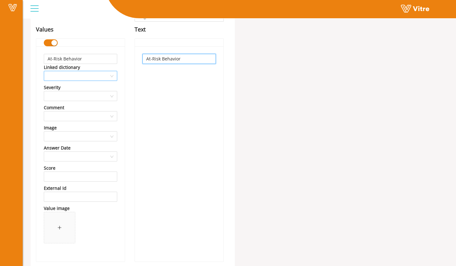
click at [110, 78] on div at bounding box center [80, 76] width 73 height 10
type input "At-Risk Behavior"
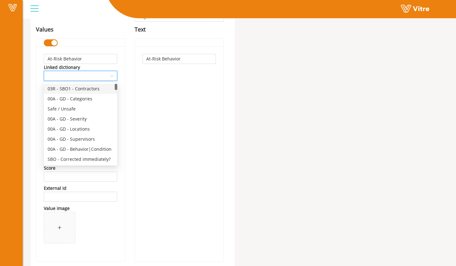
click at [113, 76] on div at bounding box center [80, 76] width 73 height 10
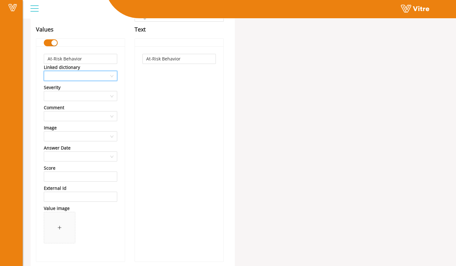
click at [146, 85] on div "At-Risk Behavior" at bounding box center [179, 153] width 88 height 215
click at [106, 117] on input "search" at bounding box center [78, 115] width 61 height 9
click at [144, 118] on div "At-Risk Behavior" at bounding box center [179, 153] width 88 height 215
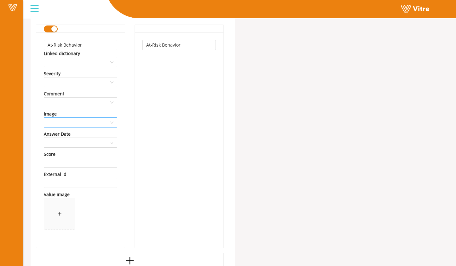
scroll to position [111, 0]
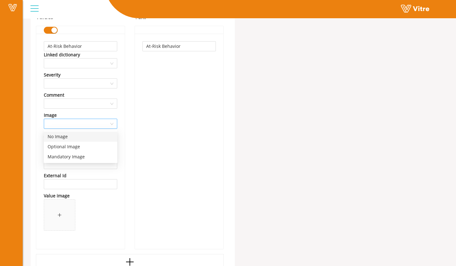
click at [115, 123] on div at bounding box center [80, 124] width 73 height 10
click at [114, 123] on div at bounding box center [80, 124] width 73 height 10
click at [106, 126] on input "search" at bounding box center [78, 123] width 61 height 9
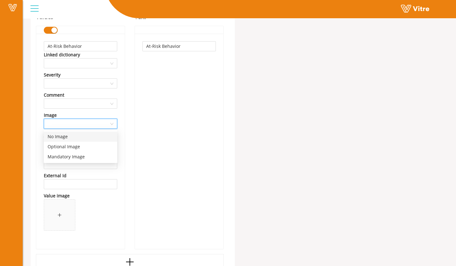
click at [106, 126] on input "search" at bounding box center [78, 123] width 61 height 9
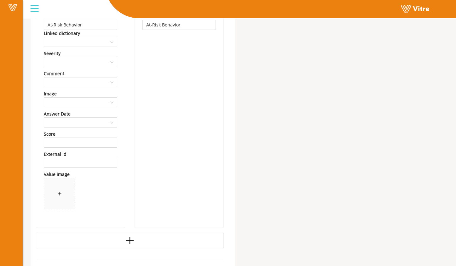
scroll to position [149, 0]
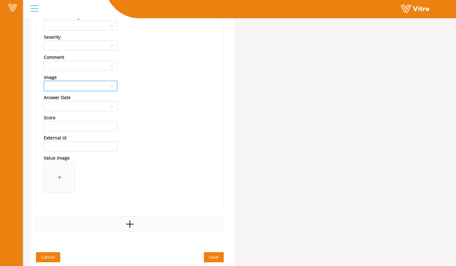
click at [133, 224] on icon "plus" at bounding box center [130, 224] width 8 height 1
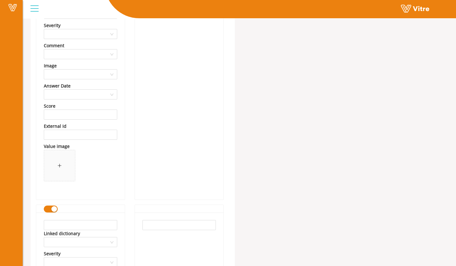
scroll to position [201, 0]
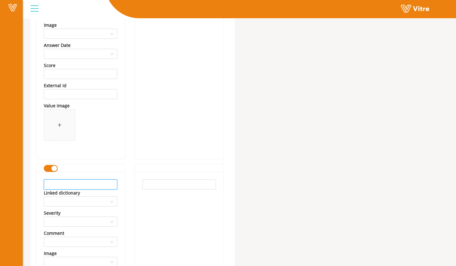
click at [99, 186] on input "text" at bounding box center [80, 185] width 73 height 10
click at [101, 183] on input "At-Risk" at bounding box center [80, 185] width 73 height 10
type input "At-Risk Condition"
click at [161, 185] on input "text" at bounding box center [178, 185] width 73 height 10
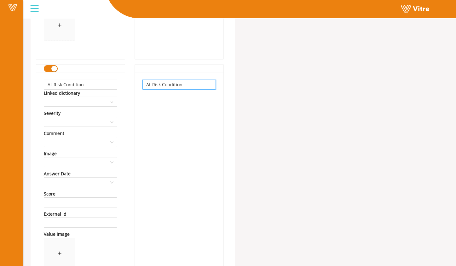
type input "At-Risk Condition"
click at [132, 157] on div "Name SBO Category Selection Language English Text At-Risk Behavior At-Risk Cond…" at bounding box center [179, 35] width 99 height 515
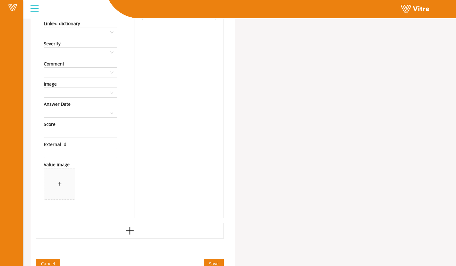
scroll to position [377, 0]
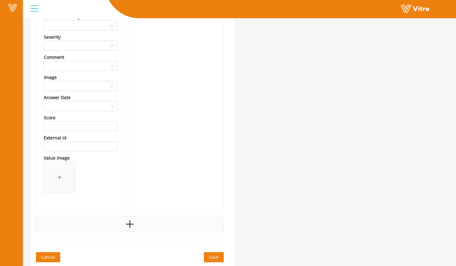
click at [132, 224] on icon "plus" at bounding box center [129, 224] width 9 height 9
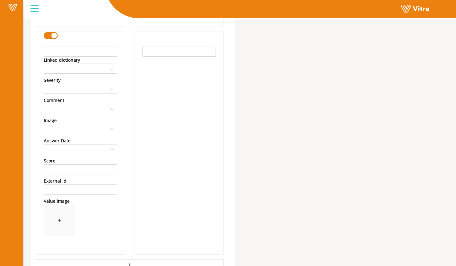
scroll to position [513, 0]
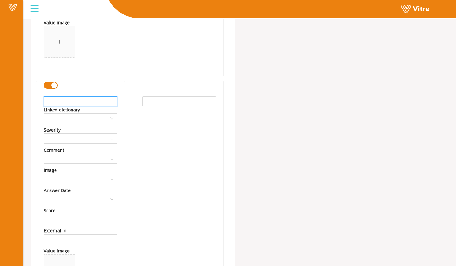
click at [84, 102] on input "text" at bounding box center [80, 101] width 73 height 10
drag, startPoint x: 91, startPoint y: 103, endPoint x: 59, endPoint y: 101, distance: 32.2
click at [58, 101] on input "Win Condition" at bounding box center [80, 101] width 73 height 10
type input "Win Behavior"
click at [177, 101] on input "text" at bounding box center [178, 101] width 73 height 10
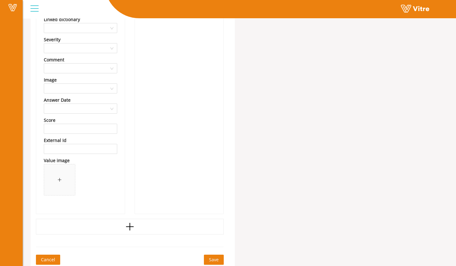
scroll to position [606, 0]
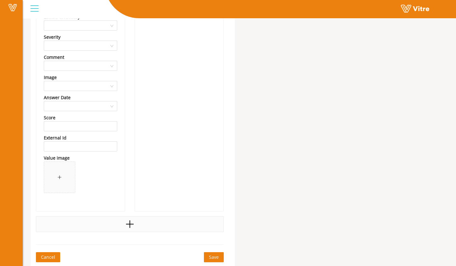
type input "Win Behavior"
click at [111, 222] on div at bounding box center [130, 224] width 188 height 16
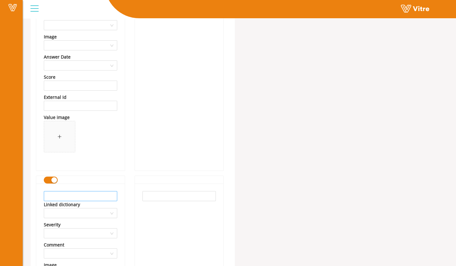
scroll to position [653, 0]
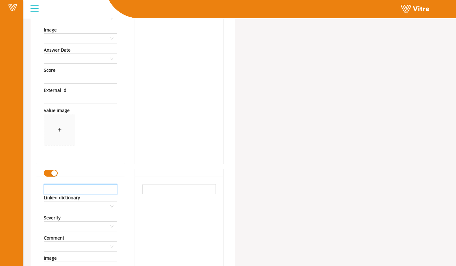
click at [107, 186] on input "text" at bounding box center [80, 189] width 73 height 10
type input "Win Condition"
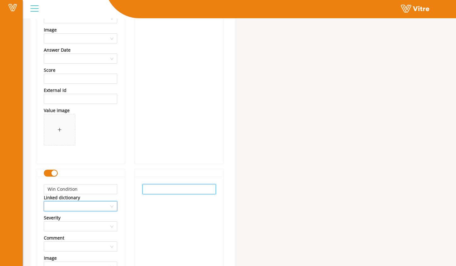
click at [168, 192] on input "text" at bounding box center [178, 189] width 73 height 10
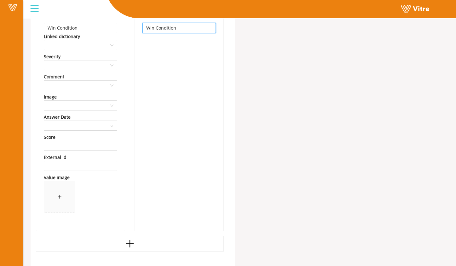
type input "Win Condition"
click at [175, 139] on div "Win Condition" at bounding box center [179, 122] width 88 height 215
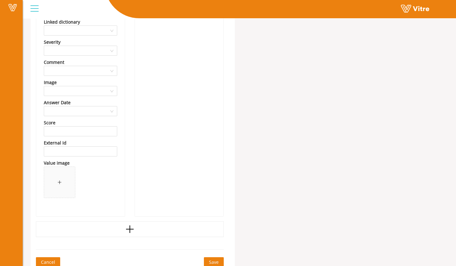
scroll to position [834, 0]
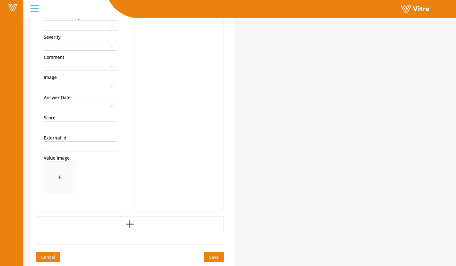
click at [211, 257] on span "Save" at bounding box center [214, 257] width 10 height 7
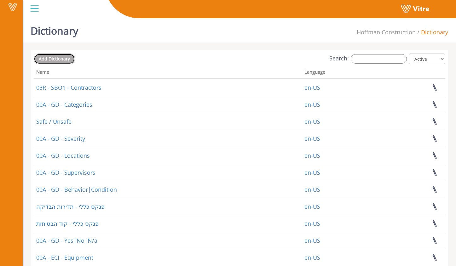
click at [57, 59] on span "Add Dictionary" at bounding box center [54, 59] width 31 height 6
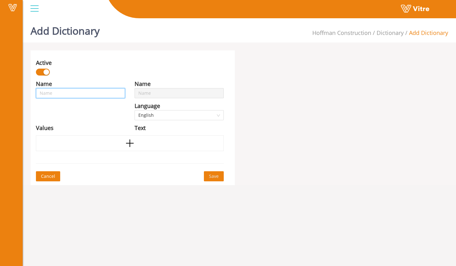
click at [105, 94] on input "text" at bounding box center [80, 93] width 89 height 10
click at [111, 93] on input "text" at bounding box center [80, 93] width 89 height 10
type input "r"
type input "ri"
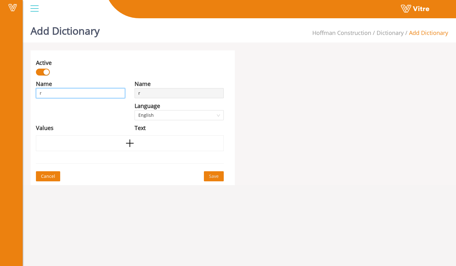
type input "ri"
type input "rig"
type input "[PERSON_NAME]"
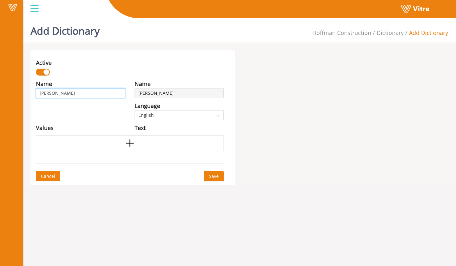
type input "rig"
type input "ri"
type input "r"
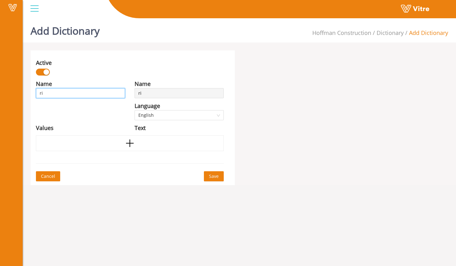
type input "r"
type input "rR"
type input "r"
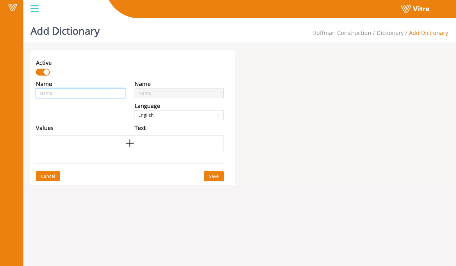
type input "R"
type input "Ri"
type input "Rig"
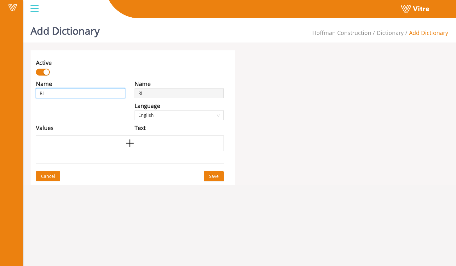
type input "Rig"
type input "Rigg"
type input "Riggi"
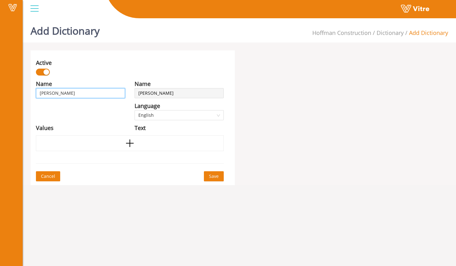
type input "Riggin"
type input "Rigging"
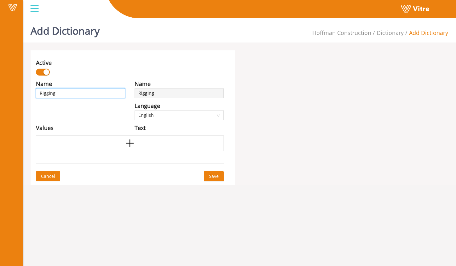
type input "Rigging"
type input "Rigging a"
type input "Rigging an"
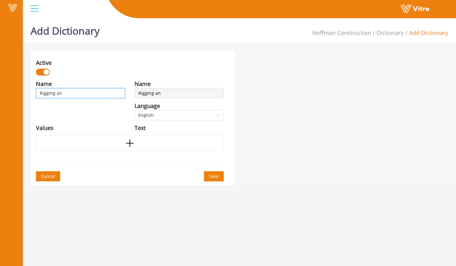
type input "Rigging and"
type input "Rigging and M"
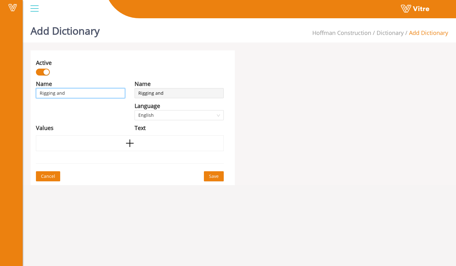
type input "Rigging and M"
type input "Rigging and MA"
type input "Rigging and MAt"
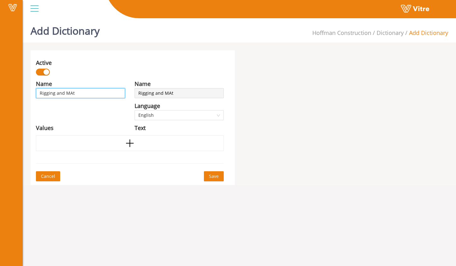
type input "Rigging and MAte"
type input "Rigging and MAter"
type input "Rigging and MAte"
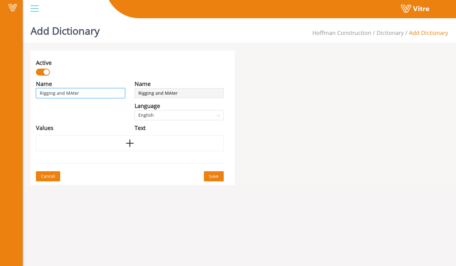
type input "Rigging and MAte"
type input "Rigging and MAt"
type input "Rigging and MA"
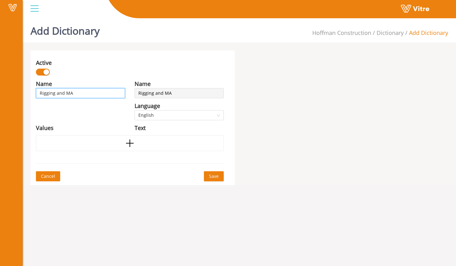
type input "Rigging and M"
type input "Rigging and Mt"
type input "Rigging and Mte"
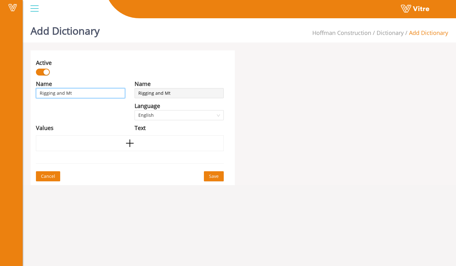
type input "Rigging and Mte"
type input "Rigging and Mter"
type input "Rigging and Mtera"
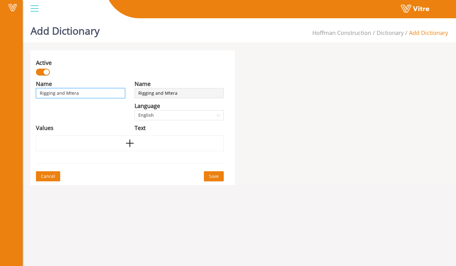
type input "Rigging and Mter"
type input "Rigging and Mte"
type input "Rigging and Mt"
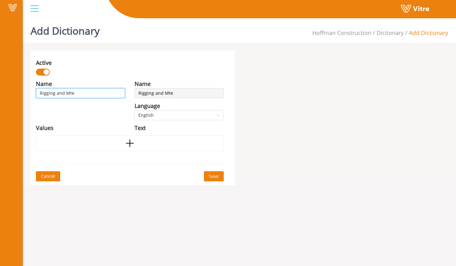
type input "Rigging and Mt"
type input "Rigging and M"
type input "Rigging and Ma"
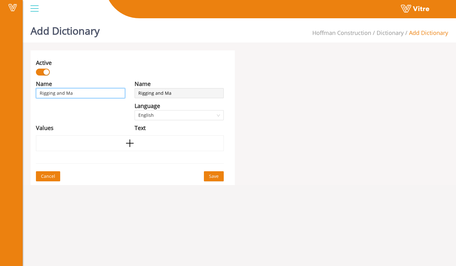
type input "Rigging and Mat"
type input "Rigging and Mate"
type input "Rigging and Mater"
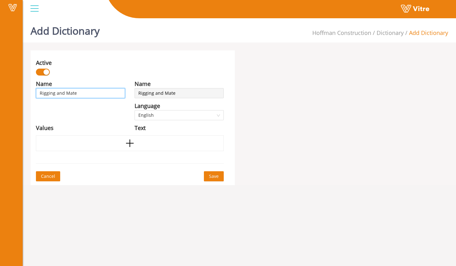
type input "Rigging and Mater"
type input "Rigging and Materi"
type input "Rigging and Materia"
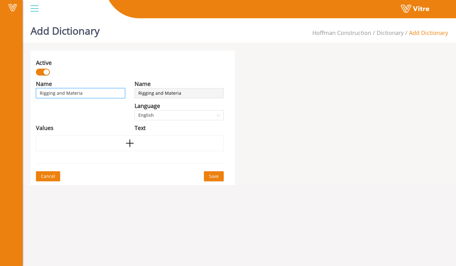
type input "Rigging and Material"
type input "Rigging and Material H"
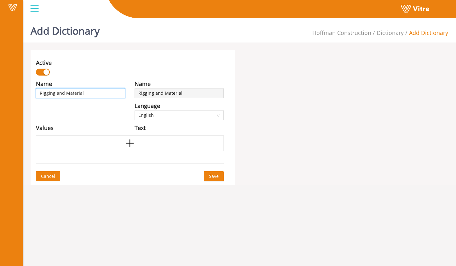
type input "Rigging and Material H"
type input "Rigging and Material Ha"
type input "Rigging and Material Han"
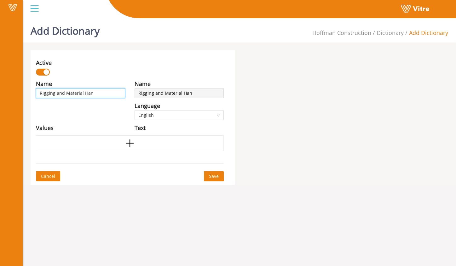
type input "Rigging and Material Hand"
type input "Rigging and Material Handl"
type input "Rigging and Material Handli"
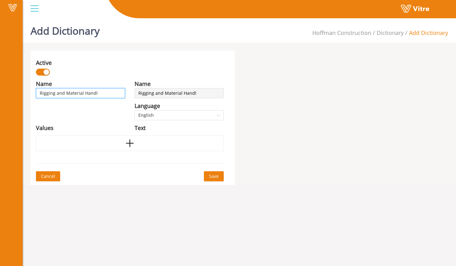
type input "Rigging and Material Handli"
type input "Rigging and Material Handlin"
type input "Rigging and Material Handling"
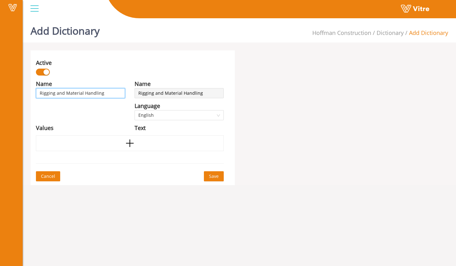
type input "Rigging and Material Handling"
type input "Rigging and Material Handling W"
type input "Rigging and Material Handling Wi"
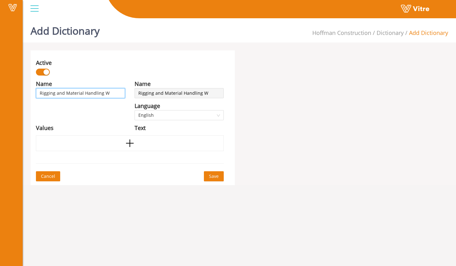
type input "Rigging and Material Handling Wi"
type input "Rigging and Material Handling Win"
type input "Rigging and Material Handling Wi"
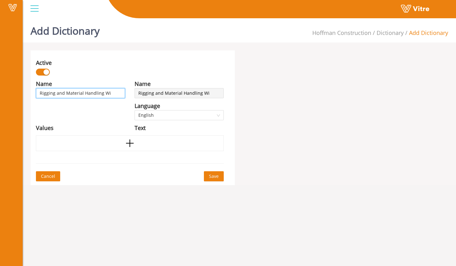
type input "Rigging and Material Handling W"
type input "Rigging and Material Handling"
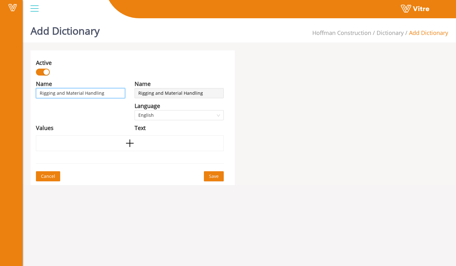
type input "Rigging and Material Handling"
type input "Rigging and Material Handling -"
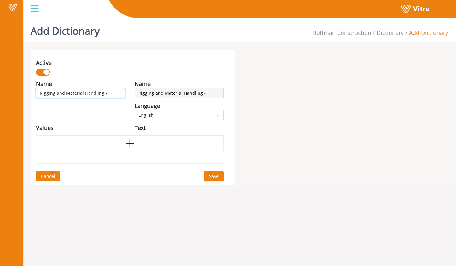
type input "Rigging and Material Handling -"
type input "Rigging and Material Handling - W"
type input "Rigging and Material Handling - WI"
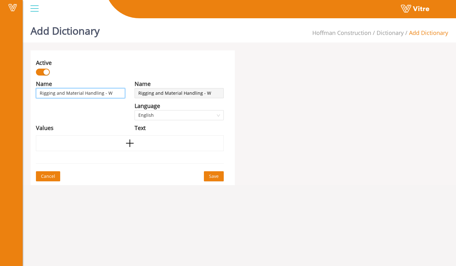
type input "Rigging and Material Handling - WI"
type input "Rigging and Material Handling - WIn"
type input "Rigging and Material Handling - WI"
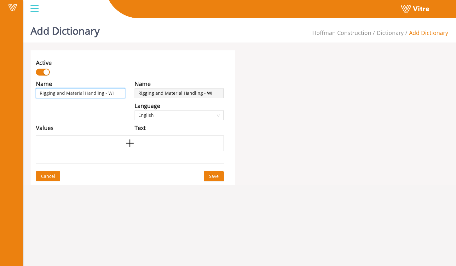
type input "Rigging and Material Handling - W"
type input "Rigging and Material Handling - Wi"
type input "Rigging and Material Handling - Win"
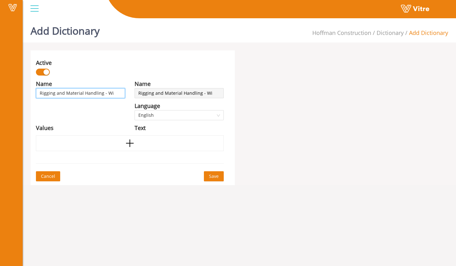
type input "Rigging and Material Handling - Win"
type input "Rigging and Material Handling - Win B"
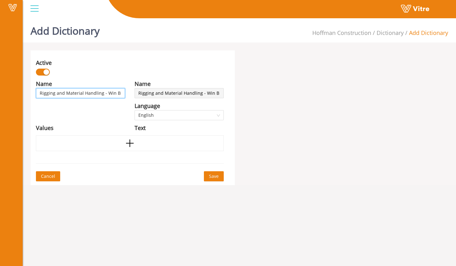
type input "Rigging and Material Handling - Win Be"
type input "Rigging and Material Handling - Win Beh"
type input "Rigging and Material Handling - Win Beha"
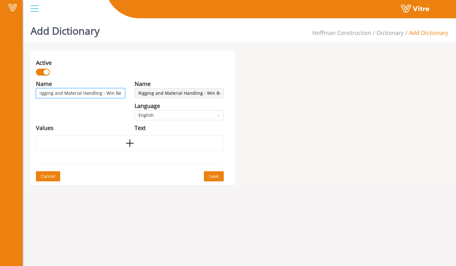
type input "Rigging and Material Handling - Win Beha"
type input "Rigging and Material Handling - Win Behav"
type input "Rigging and Material Handling - Win Behavi"
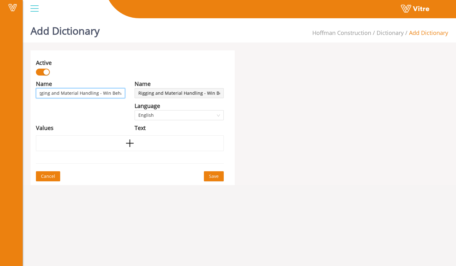
type input "Rigging and Material Handling - Win Behavio"
type input "Rigging and Material Handling - Win Behavior"
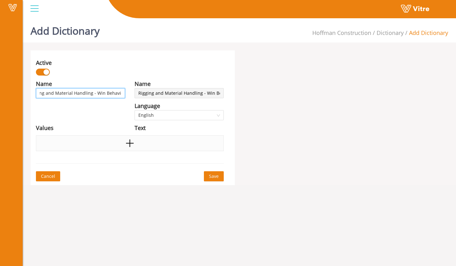
type input "Rigging and Material Handling - Win Behavior"
click at [138, 144] on div at bounding box center [130, 143] width 188 height 16
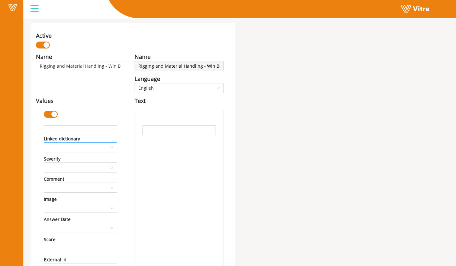
scroll to position [40, 0]
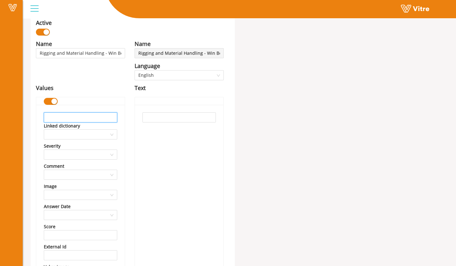
click at [71, 116] on input "text" at bounding box center [80, 117] width 73 height 10
type input "Proper lifting technique"
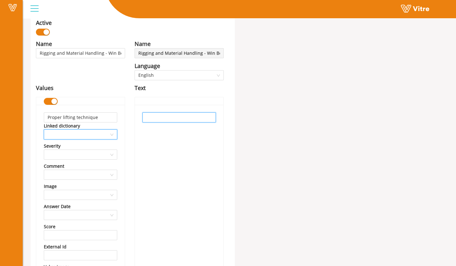
click at [166, 120] on input "text" at bounding box center [178, 117] width 73 height 10
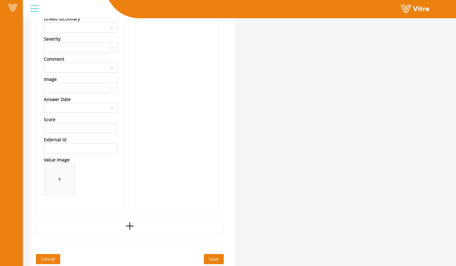
scroll to position [149, 0]
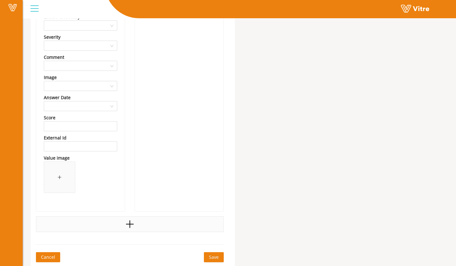
type input "Proper lifting technique"
click at [128, 224] on icon "plus" at bounding box center [130, 224] width 8 height 1
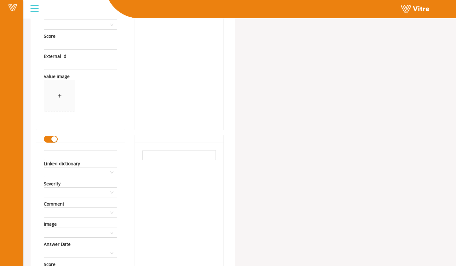
scroll to position [234, 0]
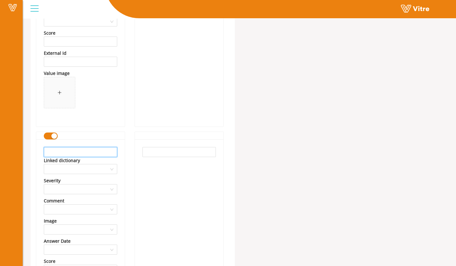
click at [108, 149] on input "text" at bounding box center [80, 152] width 73 height 10
paste input "rigging inspected"
type input "rigging inspected"
click at [140, 152] on div at bounding box center [179, 247] width 88 height 215
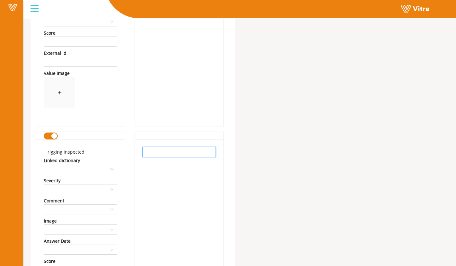
click at [152, 152] on input "text" at bounding box center [178, 152] width 73 height 10
paste input "rigging inspected"
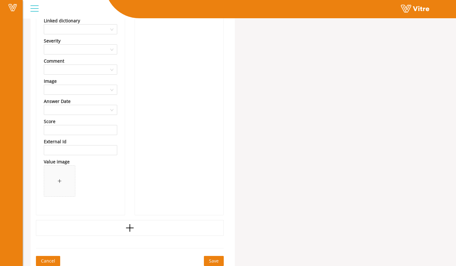
scroll to position [377, 0]
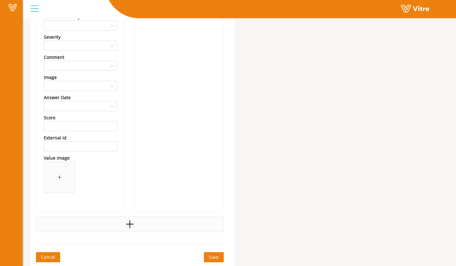
type input "rigging inspected"
click at [131, 225] on icon "plus" at bounding box center [129, 224] width 9 height 9
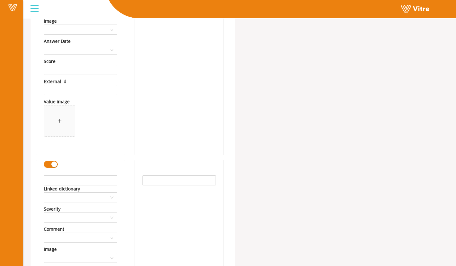
scroll to position [434, 0]
click at [102, 182] on input "text" at bounding box center [80, 180] width 73 height 10
paste input "use of mechanical aid"
type input "use of mechanical aid"
click at [162, 181] on input "text" at bounding box center [178, 180] width 73 height 10
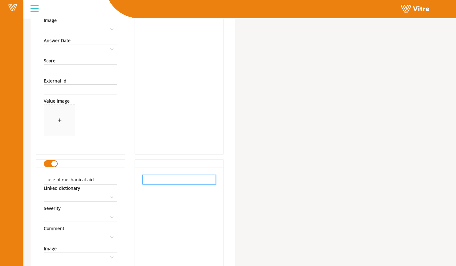
paste input "use of mechanical aid"
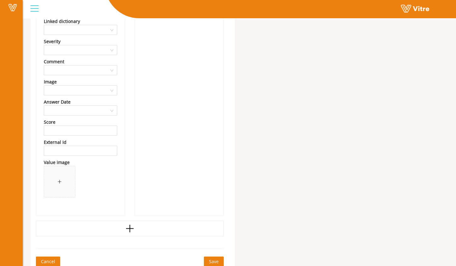
scroll to position [606, 0]
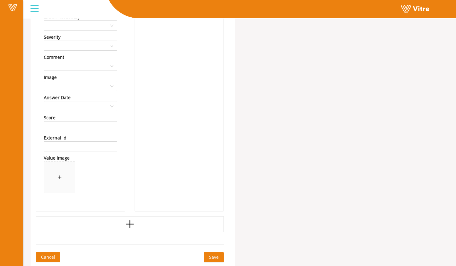
type input "use of mechanical aid"
click at [217, 258] on span "Save" at bounding box center [214, 257] width 10 height 7
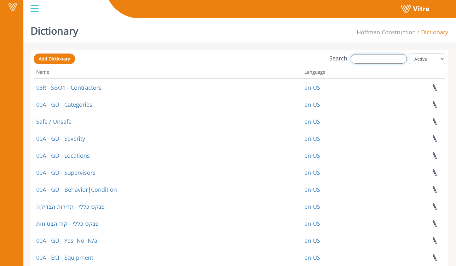
click at [372, 60] on input "Search:" at bounding box center [379, 58] width 56 height 9
click at [368, 59] on input "Search:" at bounding box center [379, 58] width 56 height 9
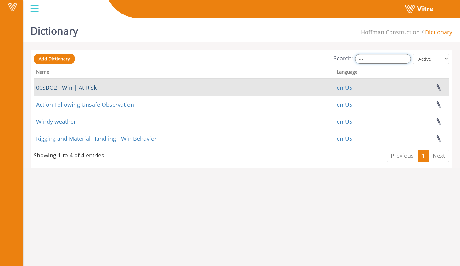
type input "win"
click at [88, 88] on link "00SBO2 - Win | At-Risk" at bounding box center [66, 88] width 60 height 8
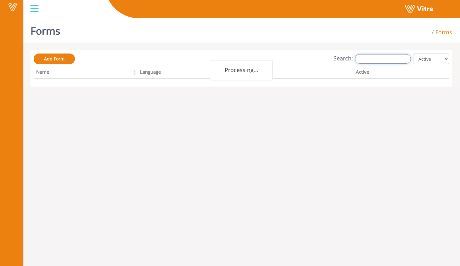
click at [387, 55] on input "Search:" at bounding box center [383, 58] width 56 height 9
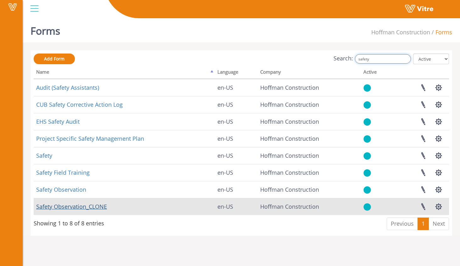
type input "safety"
click at [103, 207] on link "Safety Observation_CLONE" at bounding box center [71, 207] width 71 height 8
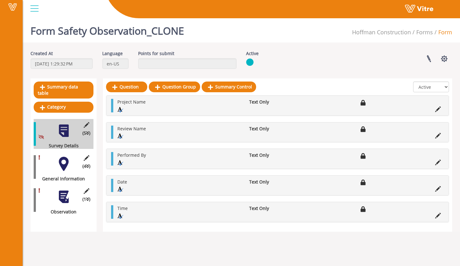
click at [62, 194] on div at bounding box center [64, 197] width 14 height 14
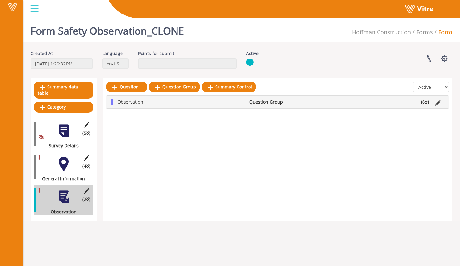
click at [427, 104] on icon at bounding box center [426, 102] width 3 height 4
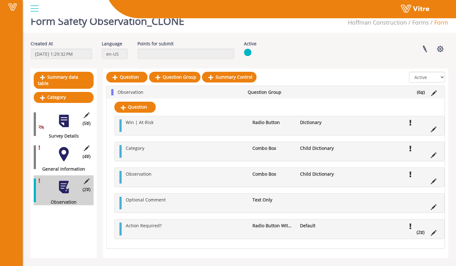
scroll to position [10, 0]
click at [422, 233] on icon at bounding box center [421, 233] width 3 height 4
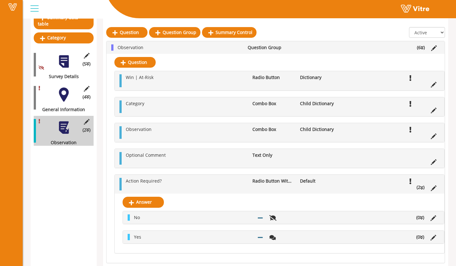
scroll to position [75, 0]
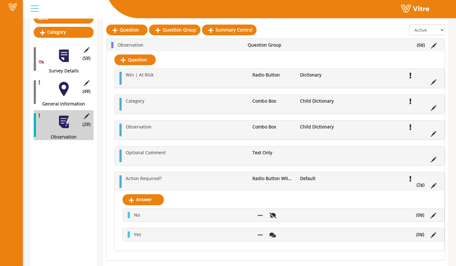
click at [422, 188] on li "(2 )" at bounding box center [420, 185] width 14 height 6
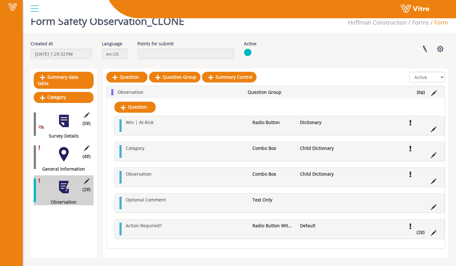
click at [423, 231] on li "(2 )" at bounding box center [420, 232] width 14 height 6
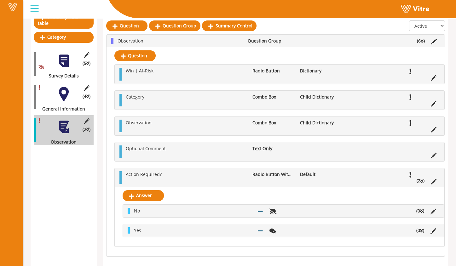
scroll to position [71, 0]
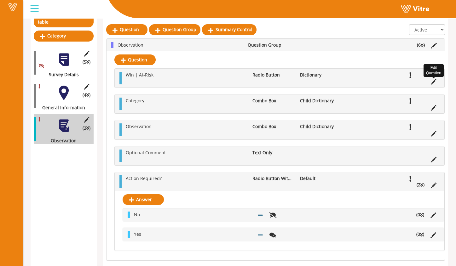
click at [432, 81] on icon at bounding box center [434, 82] width 6 height 6
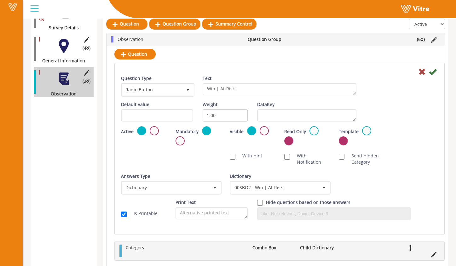
scroll to position [111, 0]
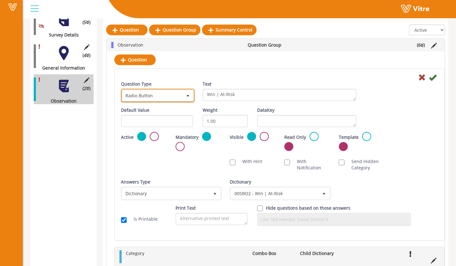
click at [171, 95] on span "Radio Button" at bounding box center [152, 95] width 60 height 11
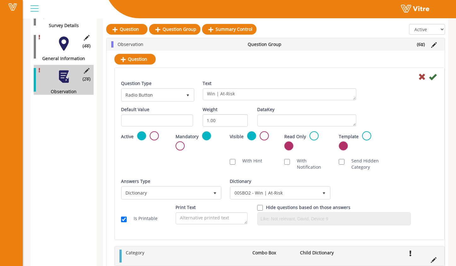
scroll to position [122, 0]
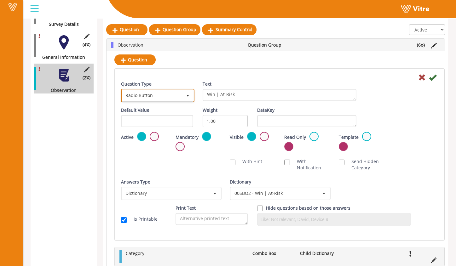
click at [163, 93] on span "Radio Button" at bounding box center [152, 95] width 60 height 11
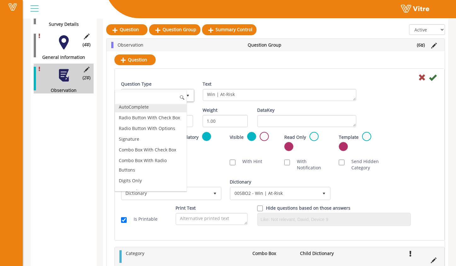
click at [160, 109] on li "AutoComplete" at bounding box center [150, 107] width 71 height 11
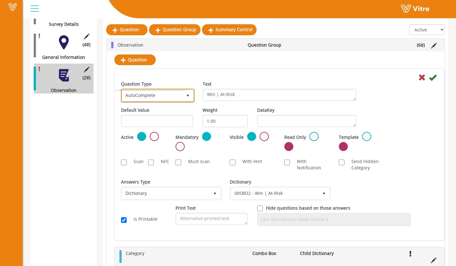
scroll to position [43, 0]
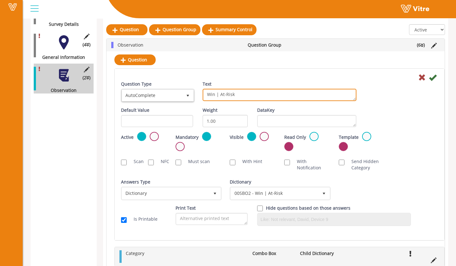
click at [250, 93] on textarea "Win | At-Risk" at bounding box center [280, 95] width 154 height 12
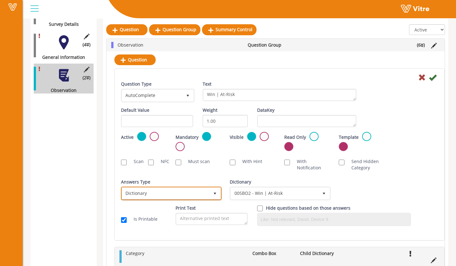
click at [204, 192] on span "Dictionary" at bounding box center [165, 193] width 87 height 11
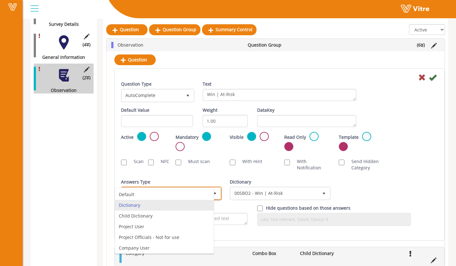
click at [192, 205] on li "Dictionary" at bounding box center [164, 205] width 99 height 11
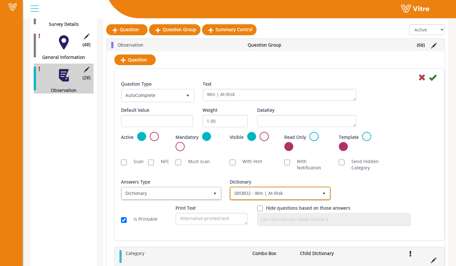
click at [271, 194] on span "00SBO2 - Win | At-Risk" at bounding box center [274, 193] width 87 height 11
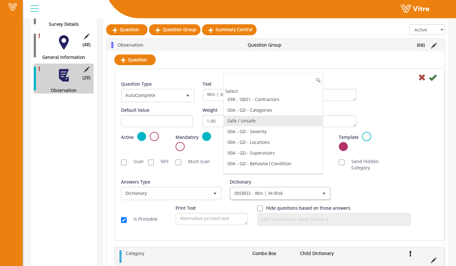
scroll to position [0, 0]
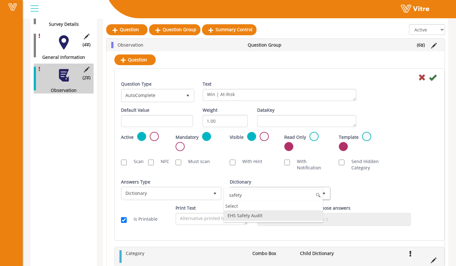
drag, startPoint x: 256, startPoint y: 195, endPoint x: 223, endPoint y: 196, distance: 33.1
click at [223, 196] on div "safety Select EHS Safety Audit No data found." at bounding box center [272, 205] width 99 height 35
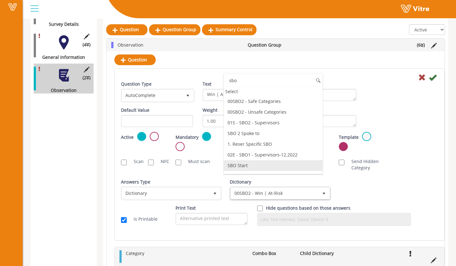
scroll to position [116, 0]
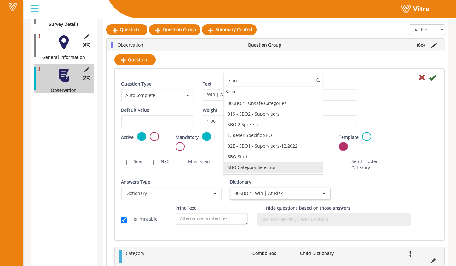
click at [287, 169] on li "SBO Category Selection" at bounding box center [273, 167] width 99 height 11
type input "sbo"
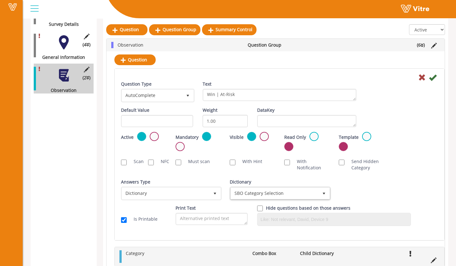
click at [341, 187] on div "Answers Type Dictionary 1 Answers Type Dictionary 1 Module Select Form Context …" at bounding box center [279, 192] width 326 height 26
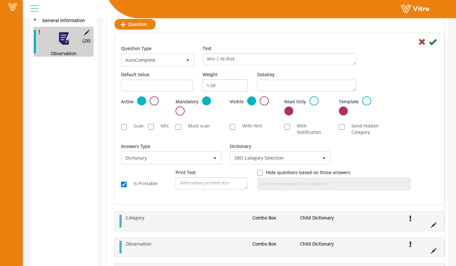
scroll to position [167, 0]
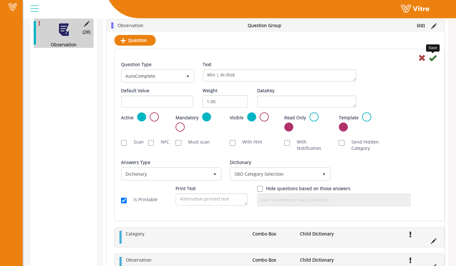
click at [434, 59] on icon at bounding box center [433, 58] width 8 height 8
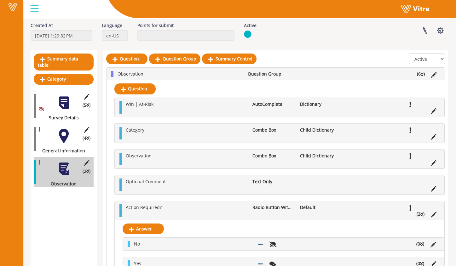
scroll to position [30, 0]
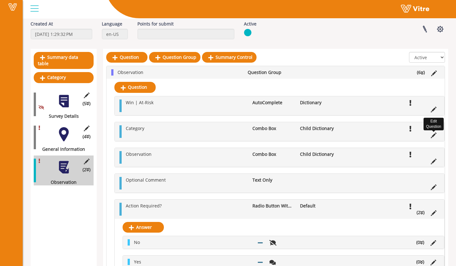
click at [435, 136] on icon at bounding box center [434, 136] width 6 height 6
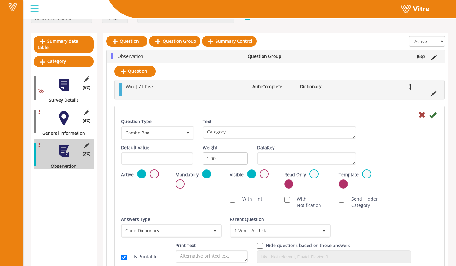
scroll to position [58, 0]
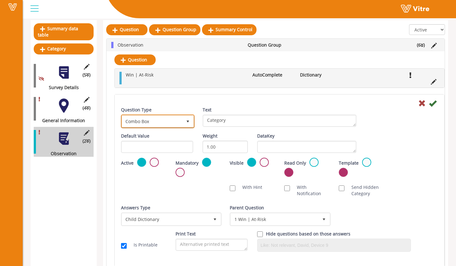
click at [179, 123] on span "Combo Box" at bounding box center [152, 121] width 60 height 11
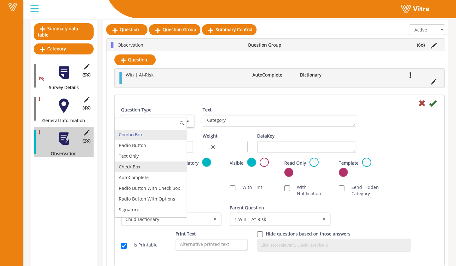
scroll to position [1, 0]
click at [164, 174] on li "AutoComplete" at bounding box center [150, 177] width 71 height 11
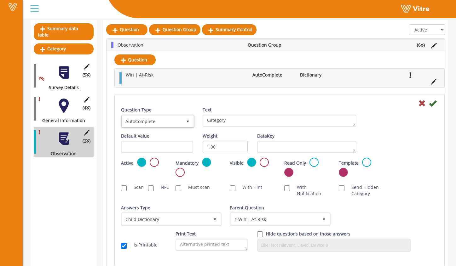
click at [206, 198] on div "Scan NFC Must scan With Hint With Notification Send Hidden Category No Image Op…" at bounding box center [279, 190] width 326 height 19
click at [421, 105] on icon at bounding box center [422, 104] width 8 height 8
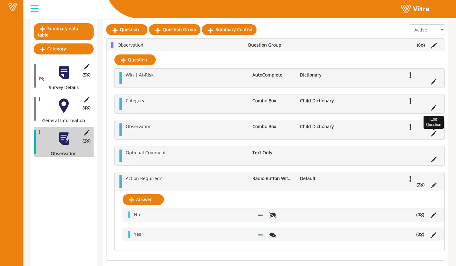
click at [435, 134] on icon at bounding box center [434, 134] width 6 height 6
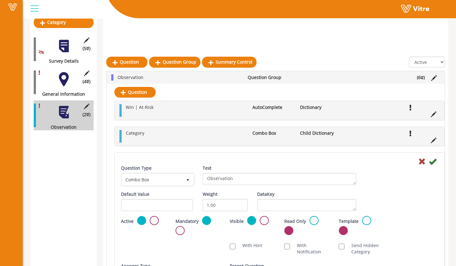
scroll to position [124, 0]
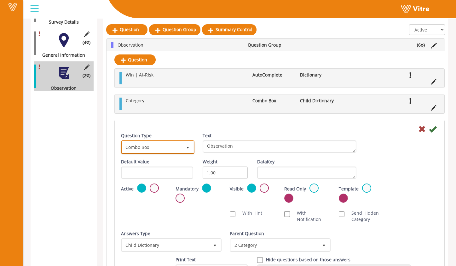
click at [175, 143] on span "Combo Box" at bounding box center [152, 146] width 60 height 11
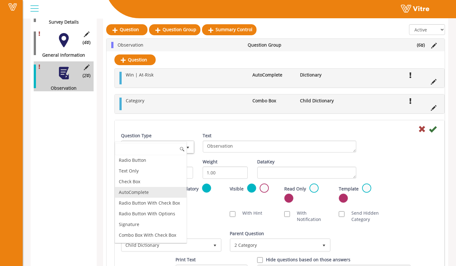
scroll to position [12, 0]
click at [164, 192] on li "AutoComplete" at bounding box center [150, 191] width 71 height 11
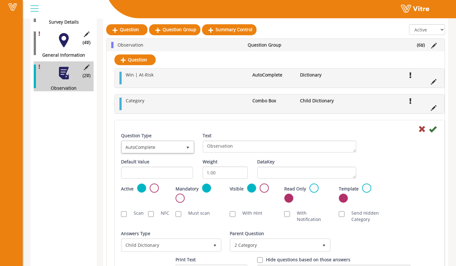
click at [246, 127] on div at bounding box center [279, 129] width 326 height 8
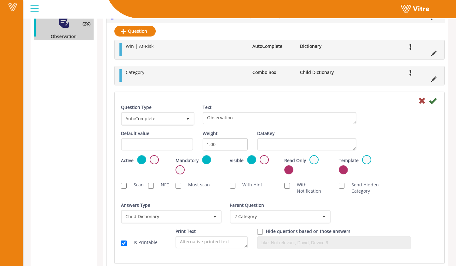
scroll to position [176, 0]
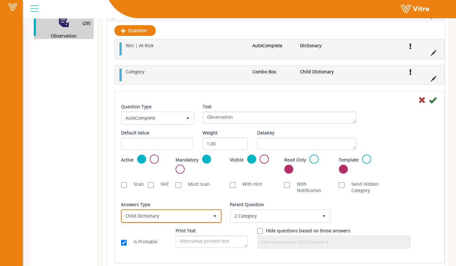
click at [216, 218] on span "select" at bounding box center [214, 216] width 5 height 5
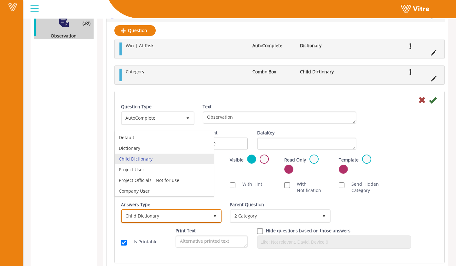
click at [217, 218] on span "select" at bounding box center [214, 216] width 5 height 5
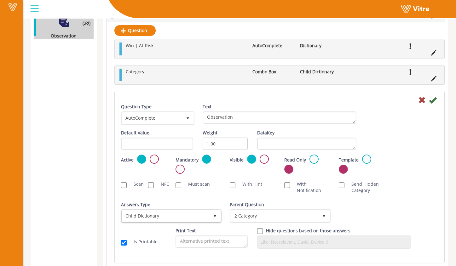
click at [221, 198] on div "Question Type AutoComplete 11 Text Observation Default Value Weight 1.00 DataKe…" at bounding box center [279, 179] width 317 height 150
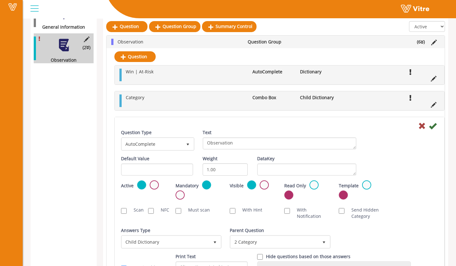
scroll to position [195, 0]
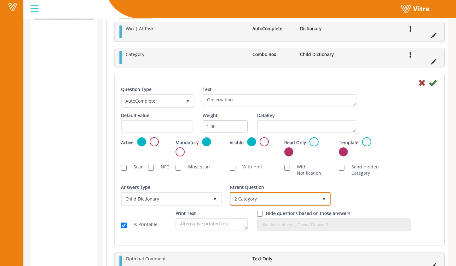
click at [244, 200] on span "2 Category" at bounding box center [274, 198] width 87 height 11
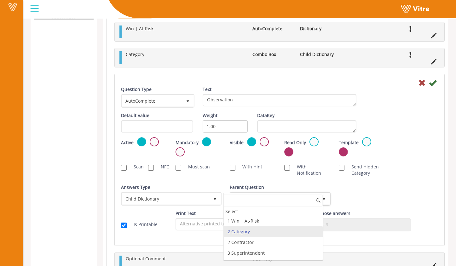
click at [267, 231] on li "2 Category" at bounding box center [273, 231] width 99 height 11
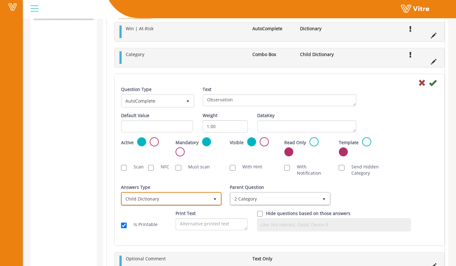
click at [208, 199] on span "Child Dictionary" at bounding box center [165, 198] width 87 height 11
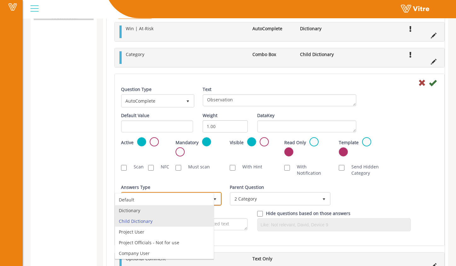
click at [197, 212] on li "Dictionary" at bounding box center [164, 210] width 99 height 11
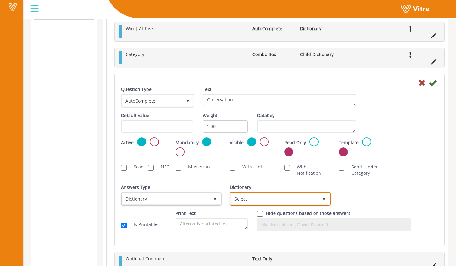
click at [271, 197] on span "Select" at bounding box center [274, 198] width 87 height 11
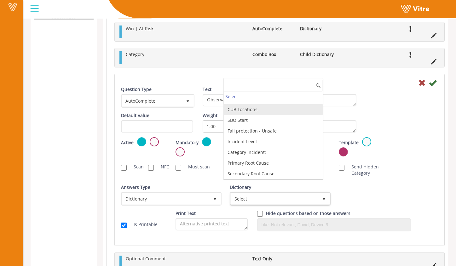
scroll to position [4040, 0]
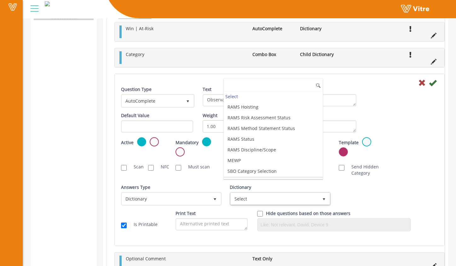
click at [294, 177] on li "Rigging and Material Handling - Win Behavior" at bounding box center [273, 187] width 99 height 20
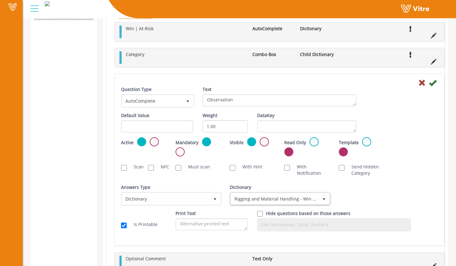
click at [379, 188] on div "Answers Type Child Dictionary 2 Answers Type Dictionary 1 Module Select Form Co…" at bounding box center [279, 197] width 326 height 26
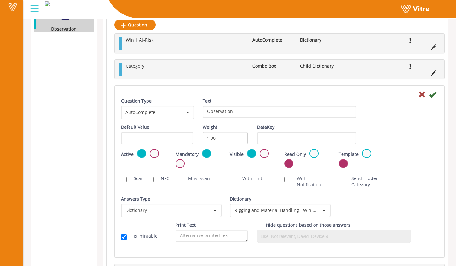
scroll to position [185, 0]
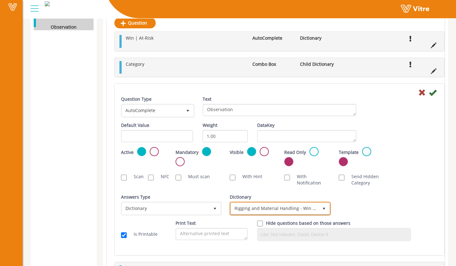
click at [307, 209] on span "Rigging and Material Handling - Win Behavior" at bounding box center [274, 208] width 87 height 11
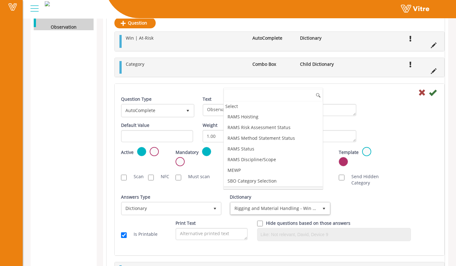
click at [303, 186] on li "Rigging and Material Handling - Win Behavior" at bounding box center [273, 196] width 99 height 20
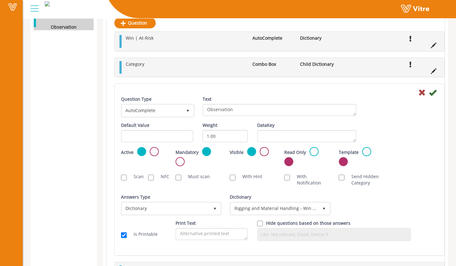
click at [385, 202] on div "Answers Type Child Dictionary 2 Answers Type Dictionary 1 Module Select Form Co…" at bounding box center [279, 207] width 326 height 26
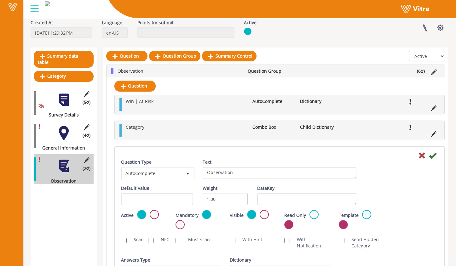
scroll to position [26, 0]
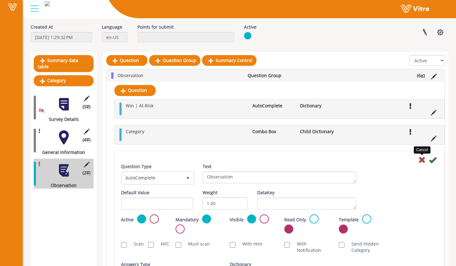
click at [423, 157] on icon at bounding box center [422, 160] width 8 height 8
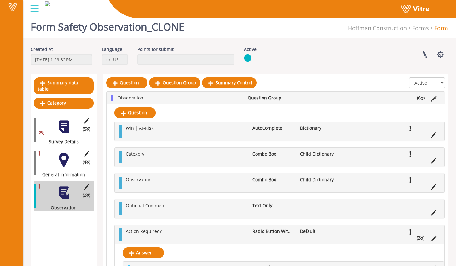
scroll to position [0, 0]
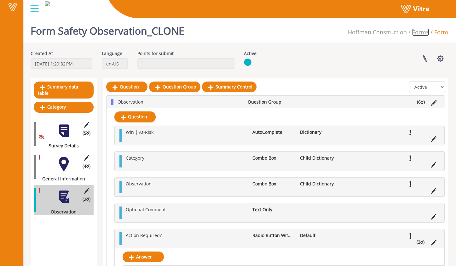
click at [418, 31] on link "Forms" at bounding box center [420, 32] width 17 height 8
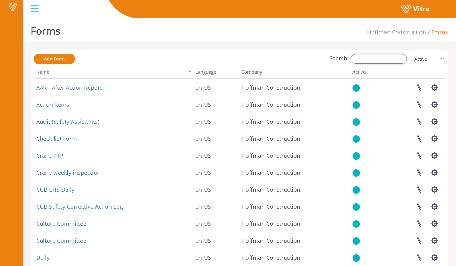
click at [366, 58] on input "Search:" at bounding box center [379, 58] width 56 height 9
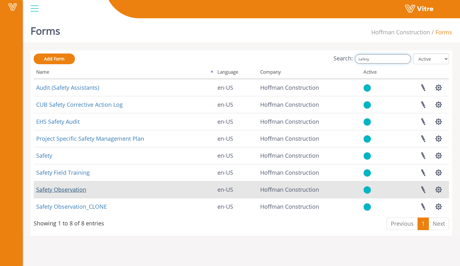
type input "safety"
click at [75, 191] on link "Safety Observation" at bounding box center [61, 190] width 50 height 8
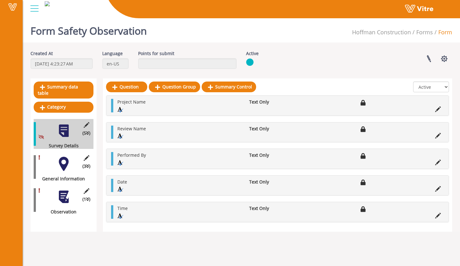
click at [65, 166] on div "(3 ) General Information" at bounding box center [64, 167] width 60 height 30
click at [60, 152] on div "(3 ) General Information" at bounding box center [64, 167] width 60 height 30
click at [63, 157] on div at bounding box center [64, 164] width 14 height 14
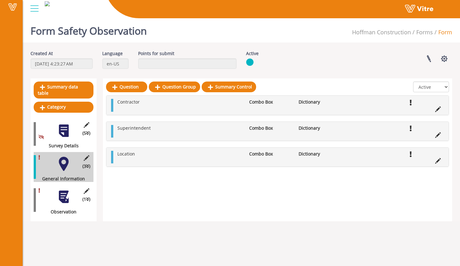
click at [63, 191] on div at bounding box center [64, 197] width 14 height 14
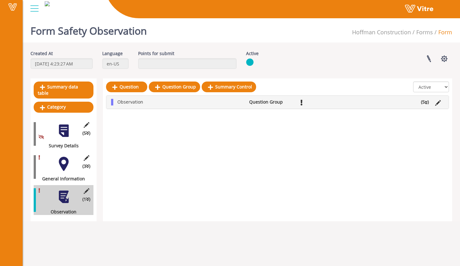
click at [429, 102] on li "(5 )" at bounding box center [425, 102] width 14 height 6
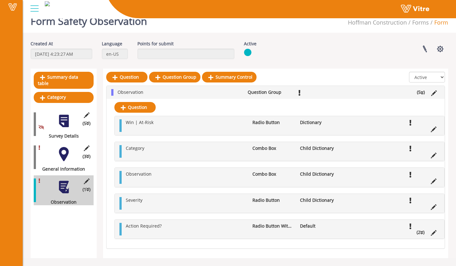
scroll to position [11, 0]
click at [432, 128] on icon at bounding box center [434, 130] width 6 height 6
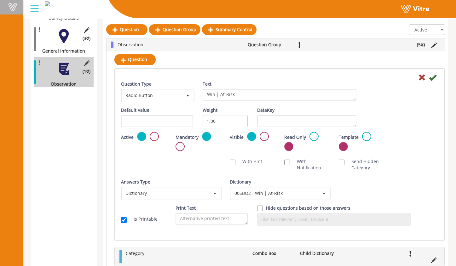
scroll to position [128, 0]
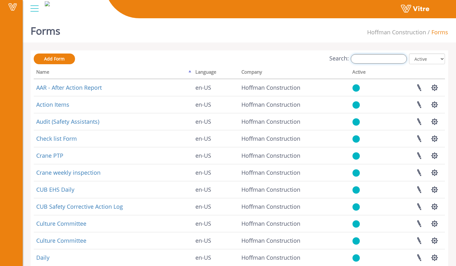
click at [367, 57] on input "Search:" at bounding box center [379, 58] width 56 height 9
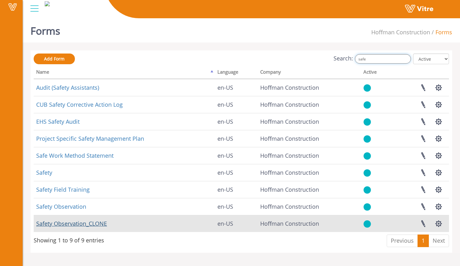
type input "safe"
click at [87, 223] on link "Safety Observation_CLONE" at bounding box center [71, 224] width 71 height 8
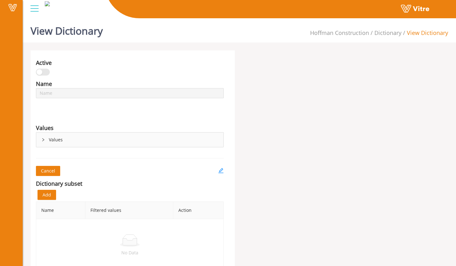
type input "00SBO2 - Win | At-Risk"
click at [43, 137] on div "Values" at bounding box center [129, 140] width 187 height 14
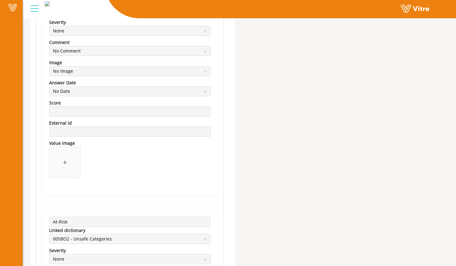
scroll to position [63, 0]
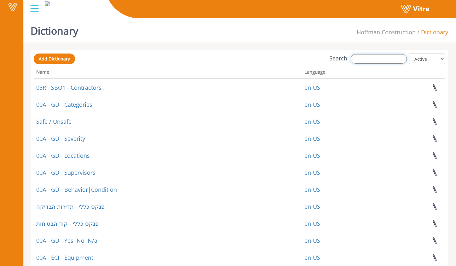
click at [390, 61] on input "Search:" at bounding box center [379, 58] width 56 height 9
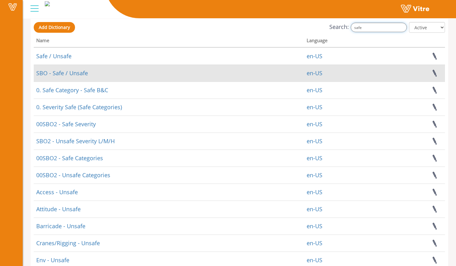
scroll to position [43, 0]
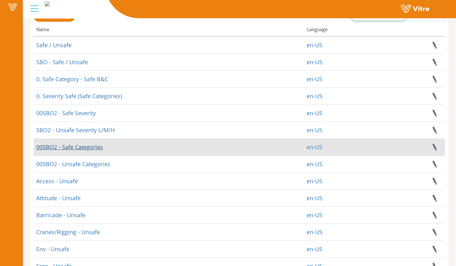
type input "safe"
click at [97, 148] on link "00SBO2 - Safe Categories" at bounding box center [69, 147] width 67 height 8
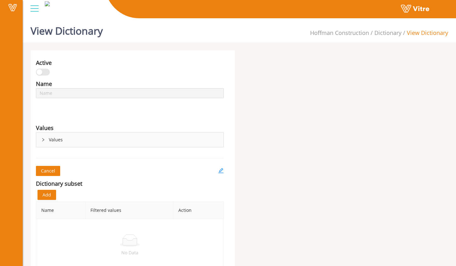
type input "00SBO2 - Safe Categories"
click at [53, 140] on div "Values" at bounding box center [129, 140] width 187 height 14
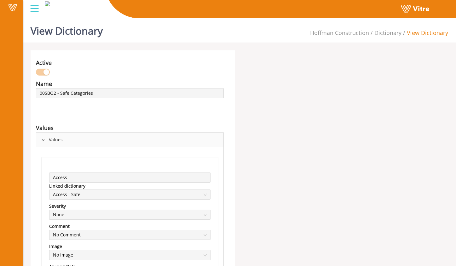
click at [396, 37] on li "Dictionary" at bounding box center [385, 32] width 32 height 9
click at [395, 32] on link "Dictionary" at bounding box center [387, 33] width 27 height 8
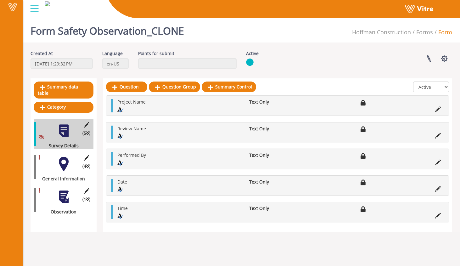
click at [61, 161] on div at bounding box center [64, 164] width 14 height 14
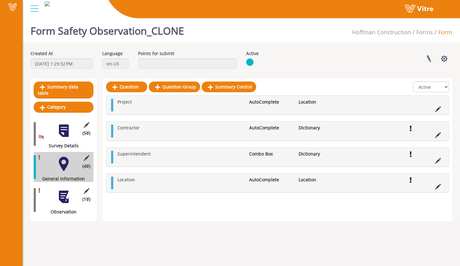
click at [438, 81] on div "Question Question Group Summary Control All Active Not Active Project AutoCompl…" at bounding box center [278, 149] width 350 height 143
click at [438, 87] on select "All Active Not Active" at bounding box center [432, 87] width 36 height 11
click at [414, 82] on select "All Active Not Active" at bounding box center [432, 87] width 36 height 11
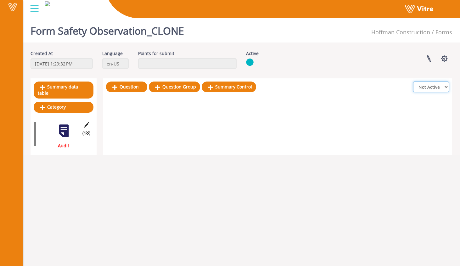
click at [428, 84] on select "All Active Not Active" at bounding box center [432, 87] width 36 height 11
select select "2"
click at [414, 82] on select "All Active Not Active" at bounding box center [432, 87] width 36 height 11
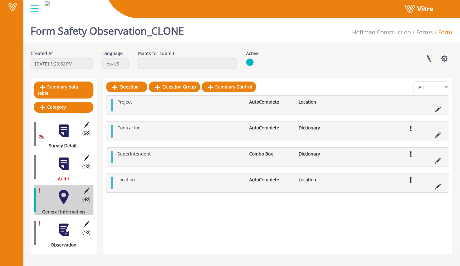
click at [59, 161] on div at bounding box center [64, 164] width 14 height 14
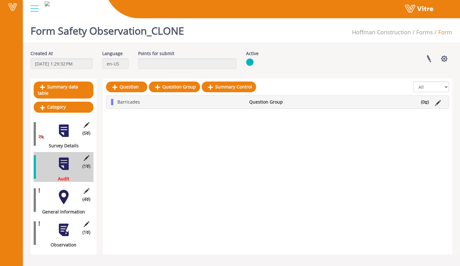
click at [66, 194] on div at bounding box center [64, 197] width 14 height 14
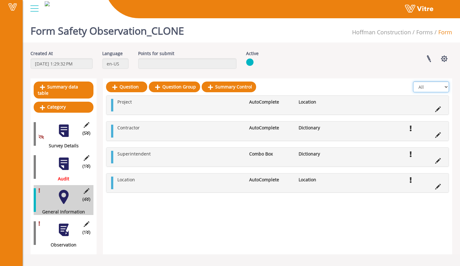
click at [437, 84] on select "All Active Not Active" at bounding box center [432, 87] width 36 height 11
select select "1"
click at [414, 82] on select "All Active Not Active" at bounding box center [432, 87] width 36 height 11
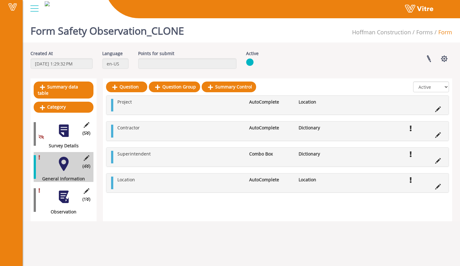
click at [57, 191] on div at bounding box center [64, 197] width 14 height 14
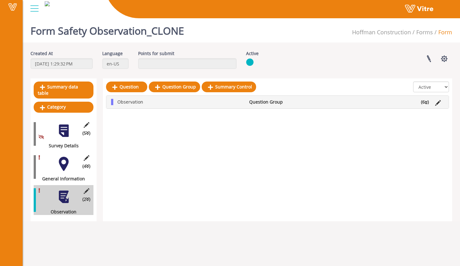
click at [65, 157] on div at bounding box center [64, 164] width 14 height 14
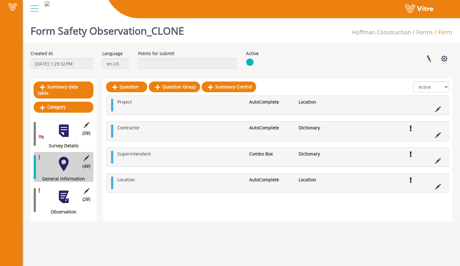
click at [66, 190] on div at bounding box center [64, 197] width 14 height 14
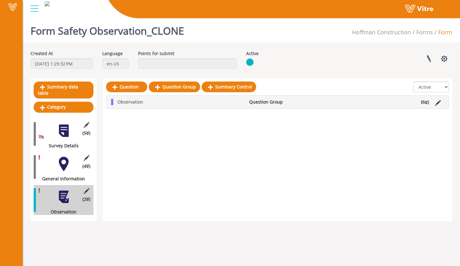
click at [427, 101] on li "(6 )" at bounding box center [425, 102] width 14 height 6
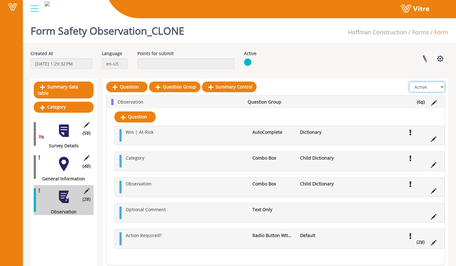
click at [434, 87] on select "All Active Not Active" at bounding box center [427, 87] width 36 height 11
click at [409, 82] on select "All Active Not Active" at bounding box center [427, 87] width 36 height 11
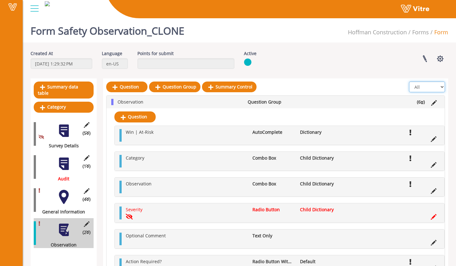
click at [432, 85] on select "All Active Not Active" at bounding box center [427, 87] width 36 height 11
select select "1"
click at [409, 82] on select "All Active Not Active" at bounding box center [427, 87] width 36 height 11
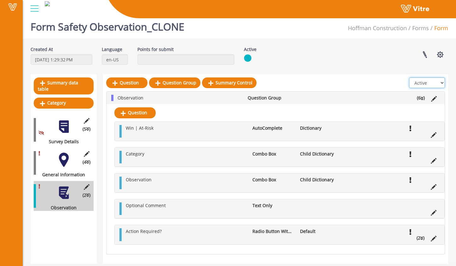
scroll to position [10, 0]
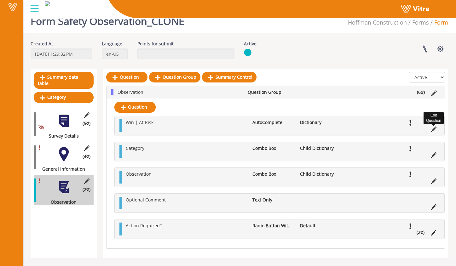
click at [433, 128] on icon at bounding box center [434, 130] width 6 height 6
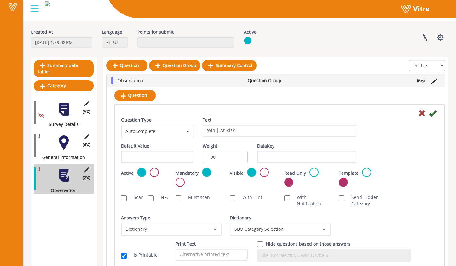
scroll to position [76, 0]
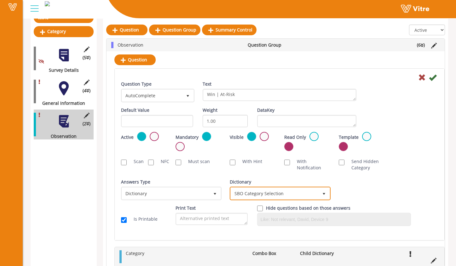
click at [260, 194] on span "SBO Category Selection" at bounding box center [274, 193] width 87 height 11
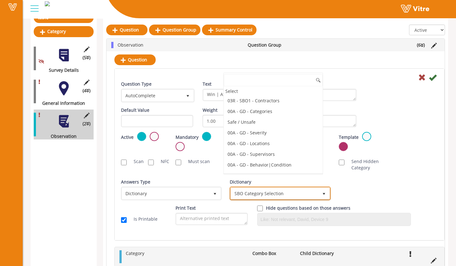
scroll to position [4020, 0]
click at [260, 194] on span "SBO Category Selection" at bounding box center [274, 193] width 87 height 11
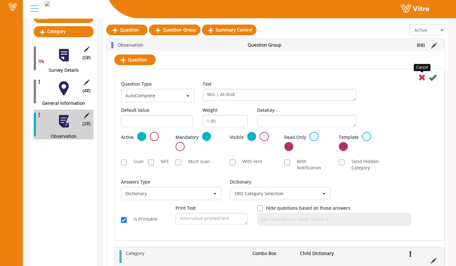
click at [423, 77] on icon at bounding box center [422, 78] width 8 height 8
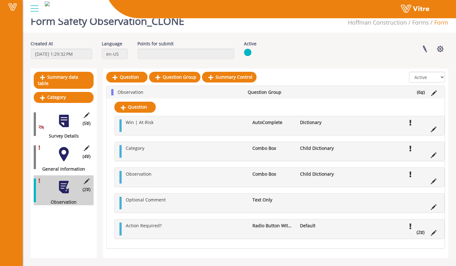
click at [386, 109] on div "Question Win | At-Risk AutoComplete Dictionary Category Combo Box Child Diction…" at bounding box center [275, 174] width 338 height 150
click at [145, 108] on link "Question" at bounding box center [134, 107] width 41 height 11
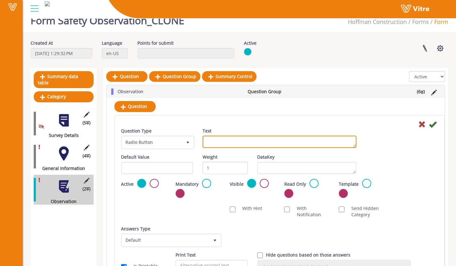
click at [211, 142] on textarea "Text" at bounding box center [280, 142] width 154 height 12
type textarea "Condition Or Behavior"
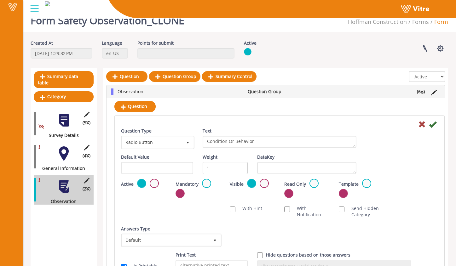
click at [289, 122] on div at bounding box center [279, 124] width 326 height 8
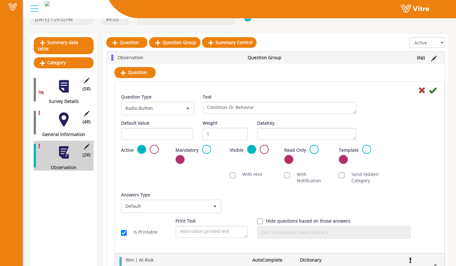
scroll to position [54, 0]
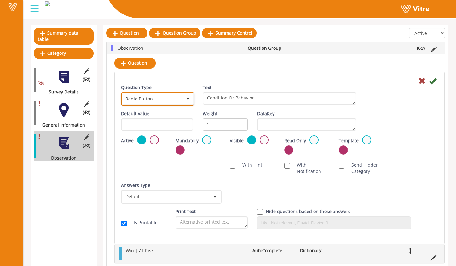
click at [188, 99] on span "select" at bounding box center [187, 99] width 5 height 5
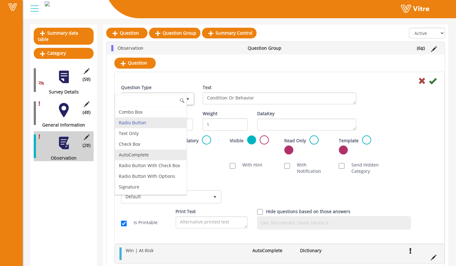
scroll to position [1, 0]
click at [158, 156] on li "AutoComplete" at bounding box center [150, 154] width 71 height 11
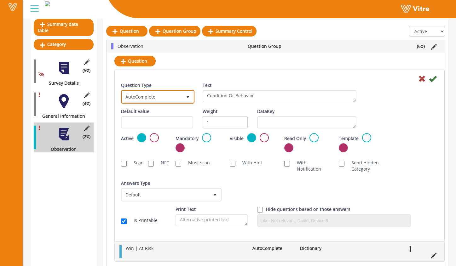
scroll to position [64, 0]
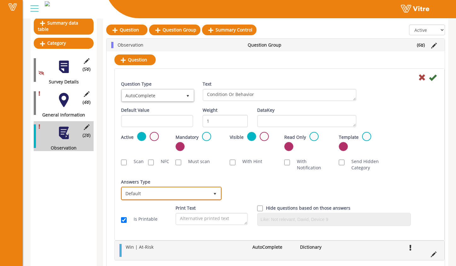
click at [204, 194] on span "Default" at bounding box center [165, 193] width 87 height 11
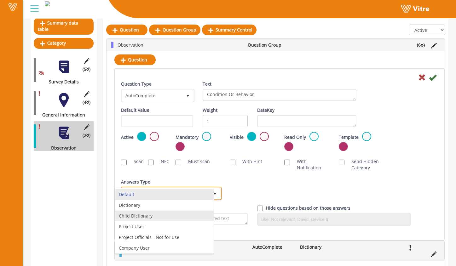
click at [195, 213] on li "Child Dictionary" at bounding box center [164, 216] width 99 height 11
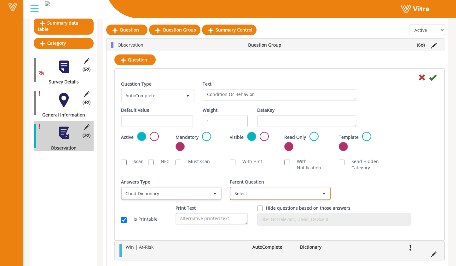
click at [277, 188] on span "Select" at bounding box center [274, 193] width 87 height 11
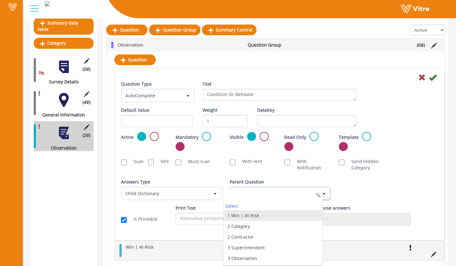
click at [272, 215] on li "1 Win | At-Risk" at bounding box center [273, 215] width 99 height 11
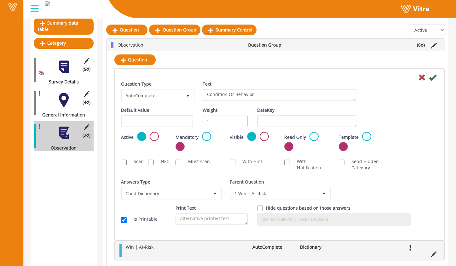
click at [349, 183] on div "Answers Type Default 0 Answers Type Child Dictionary 2 Module Select Form Conte…" at bounding box center [279, 192] width 326 height 26
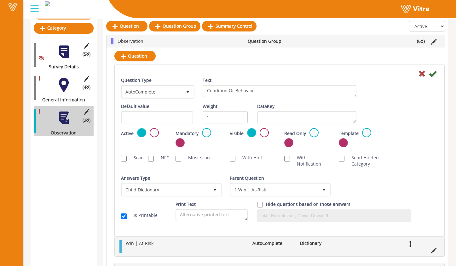
scroll to position [96, 0]
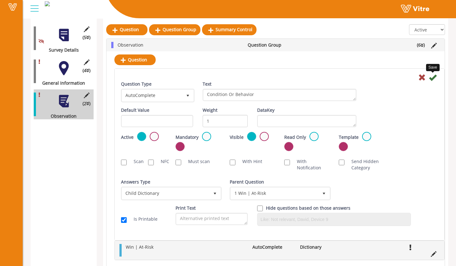
click at [434, 77] on icon at bounding box center [433, 78] width 8 height 8
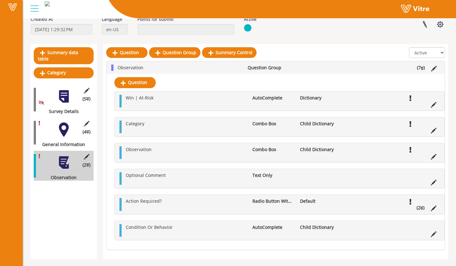
scroll to position [36, 0]
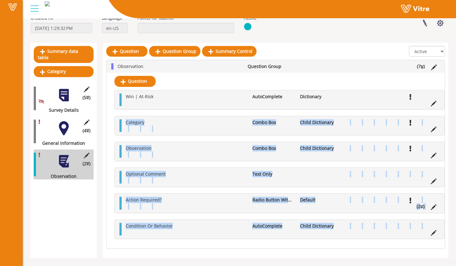
drag, startPoint x: 118, startPoint y: 230, endPoint x: 120, endPoint y: 123, distance: 107.1
click at [117, 118] on div "Win | At-Risk AutoComplete Dictionary Category Combo Box Child Dictionary Obser…" at bounding box center [279, 164] width 330 height 149
click at [188, 210] on div "Action Required? Radio Button With Options Default (2 )" at bounding box center [279, 203] width 329 height 19
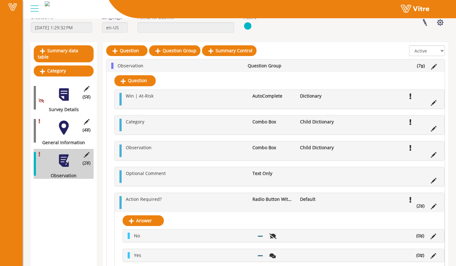
click at [119, 203] on div "Action Required? Radio Button With Options Default (2 )" at bounding box center [279, 202] width 329 height 19
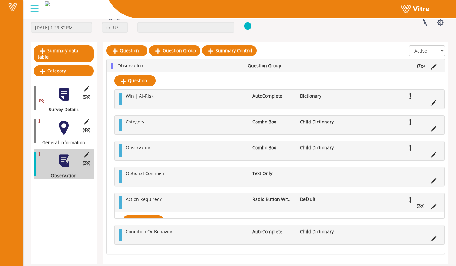
click at [121, 203] on div at bounding box center [120, 202] width 2 height 13
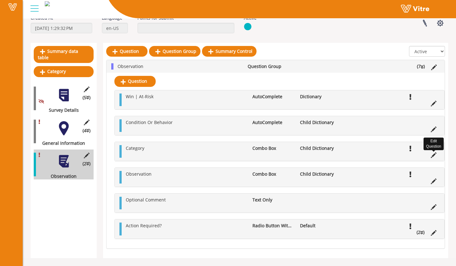
click at [434, 154] on icon at bounding box center [434, 155] width 6 height 6
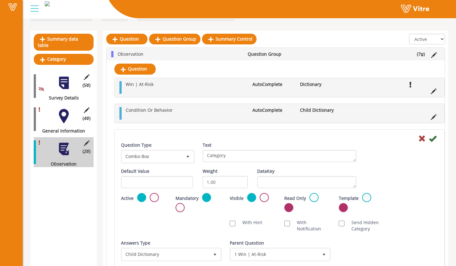
scroll to position [48, 0]
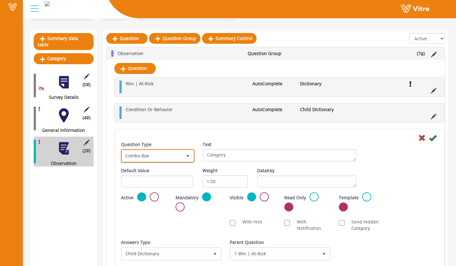
click at [163, 159] on span "Combo Box" at bounding box center [152, 155] width 60 height 11
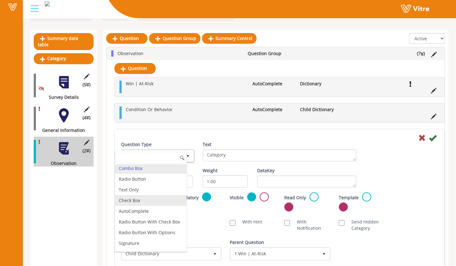
scroll to position [9, 0]
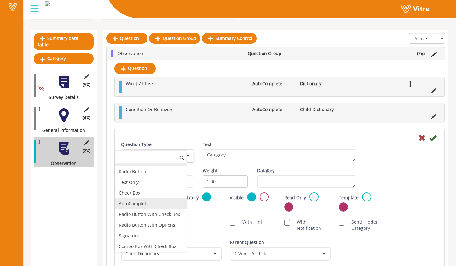
click at [161, 207] on li "AutoComplete" at bounding box center [150, 203] width 71 height 11
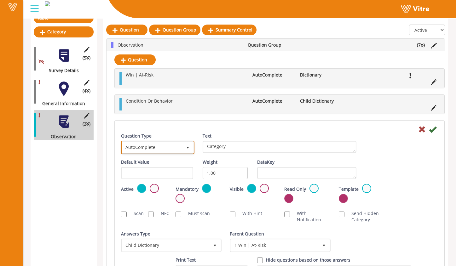
scroll to position [75, 0]
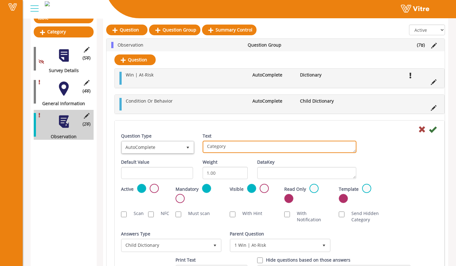
click at [244, 148] on textarea "Category" at bounding box center [280, 147] width 154 height 12
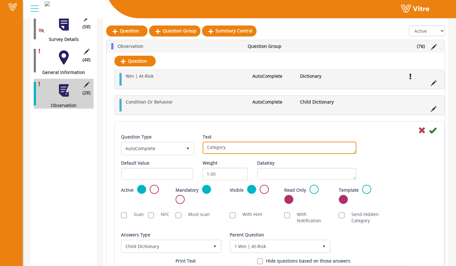
scroll to position [100, 0]
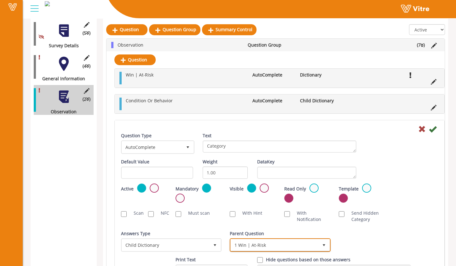
click at [262, 244] on span "1 Win | At-Risk" at bounding box center [274, 244] width 87 height 11
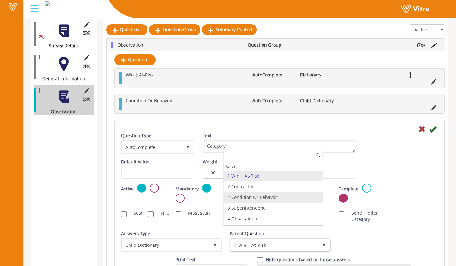
click at [266, 196] on li "2 Condition Or Behavior" at bounding box center [273, 197] width 99 height 11
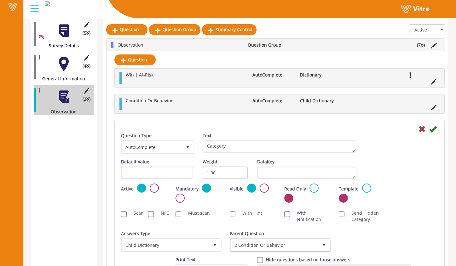
click at [348, 238] on div "Answers Type Child Dictionary 2 Answers Type Child Dictionary 2 Module Select F…" at bounding box center [279, 244] width 326 height 26
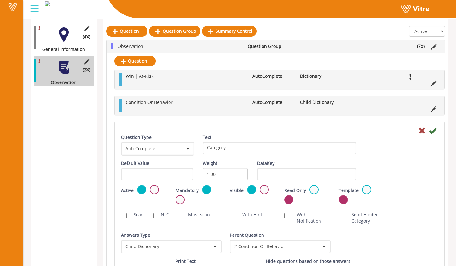
scroll to position [128, 0]
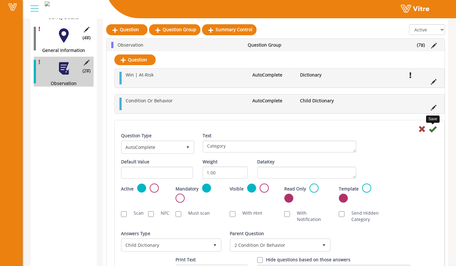
click at [434, 131] on icon at bounding box center [433, 129] width 8 height 8
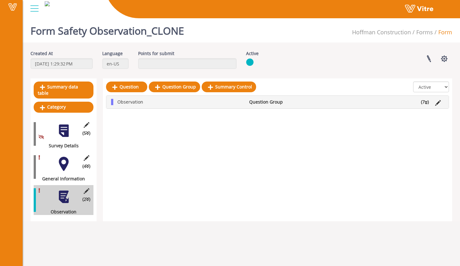
click at [421, 101] on li "(7 )" at bounding box center [425, 102] width 14 height 6
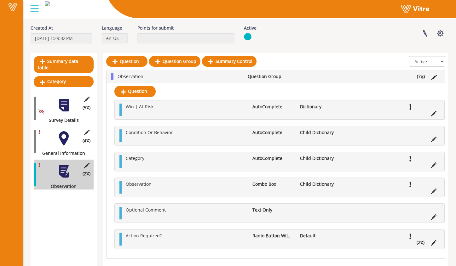
scroll to position [36, 0]
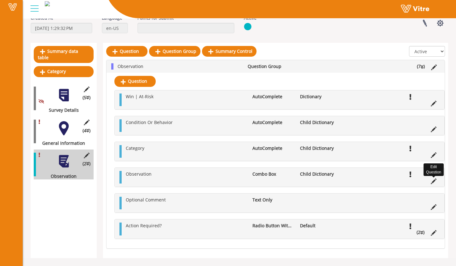
click at [434, 182] on icon at bounding box center [434, 182] width 6 height 6
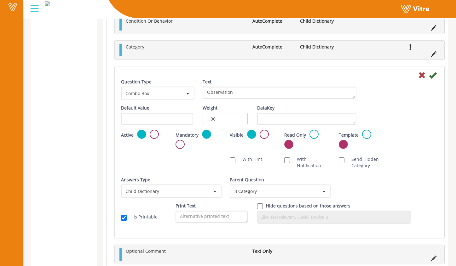
scroll to position [237, 0]
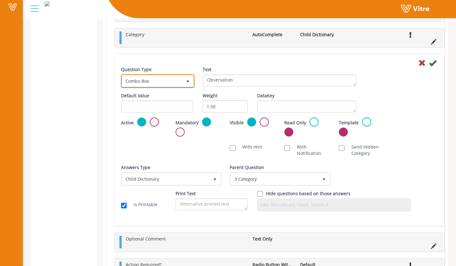
click at [170, 79] on span "Combo Box" at bounding box center [152, 80] width 60 height 11
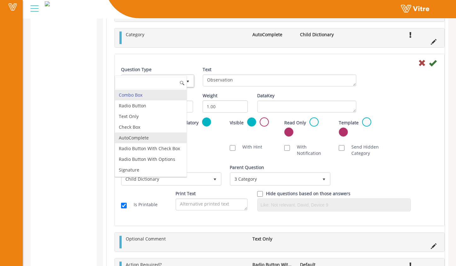
click at [156, 138] on li "AutoComplete" at bounding box center [150, 138] width 71 height 11
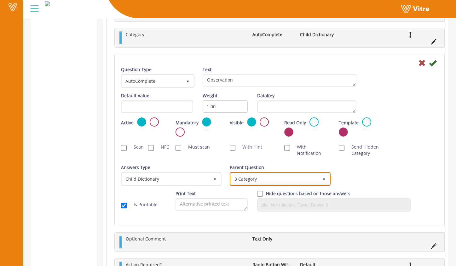
click at [260, 180] on span "3 Category" at bounding box center [274, 178] width 87 height 11
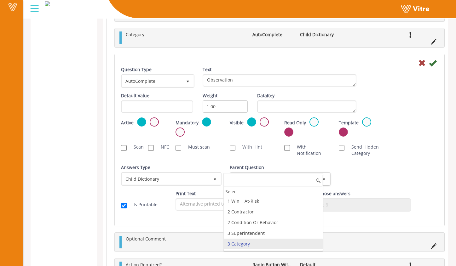
click at [265, 241] on li "3 Category" at bounding box center [273, 244] width 99 height 11
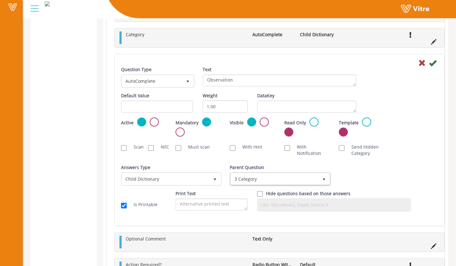
click at [360, 178] on div "Answers Type Child Dictionary 2 Answers Type Child Dictionary 2 Module Select F…" at bounding box center [279, 177] width 326 height 26
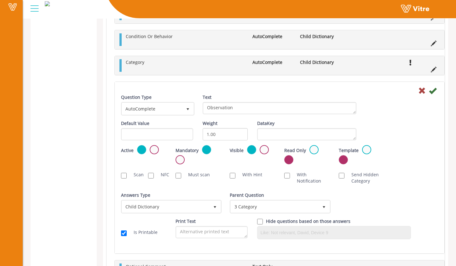
scroll to position [229, 0]
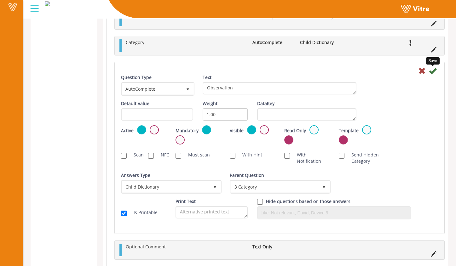
click at [431, 72] on icon at bounding box center [433, 71] width 8 height 8
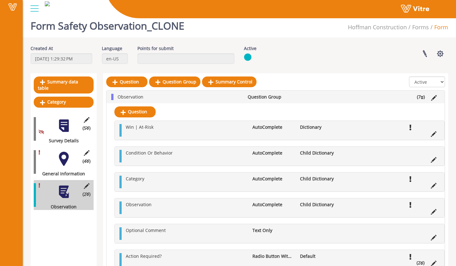
scroll to position [36, 0]
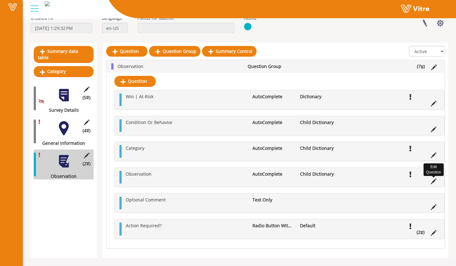
click at [435, 180] on icon at bounding box center [434, 182] width 6 height 6
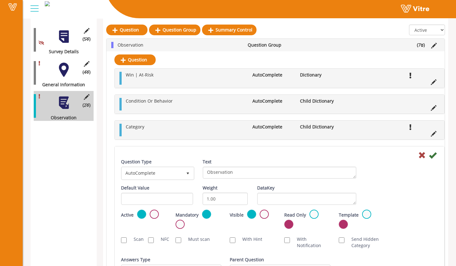
scroll to position [94, 0]
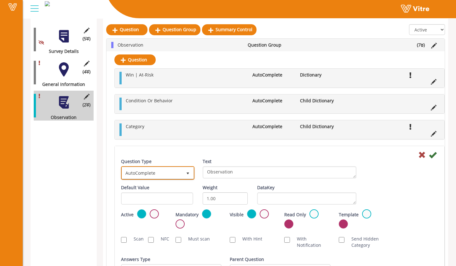
click at [174, 174] on span "AutoComplete" at bounding box center [152, 172] width 60 height 11
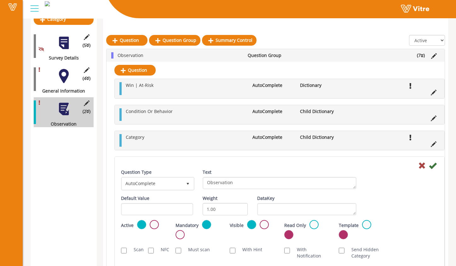
scroll to position [88, 0]
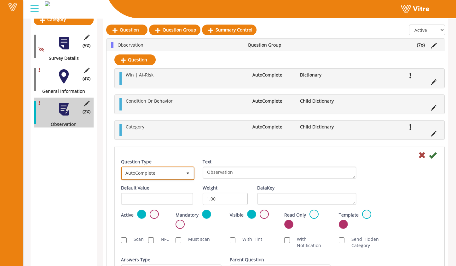
click at [168, 169] on span "AutoComplete" at bounding box center [152, 173] width 60 height 11
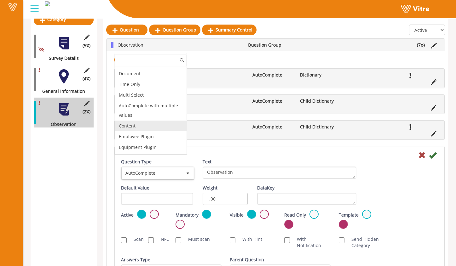
scroll to position [210, 0]
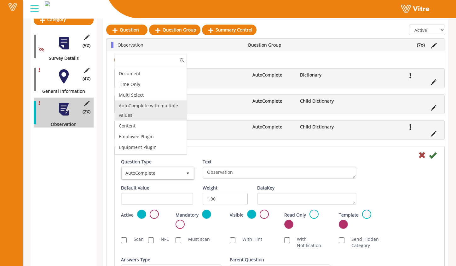
click at [166, 112] on li "AutoComplete with multiple values" at bounding box center [150, 110] width 71 height 20
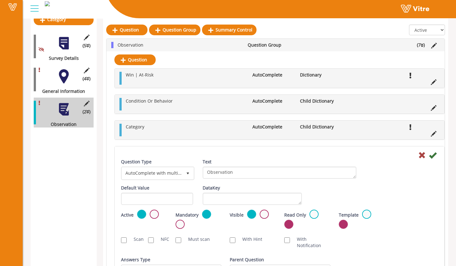
click at [209, 154] on div at bounding box center [279, 155] width 326 height 8
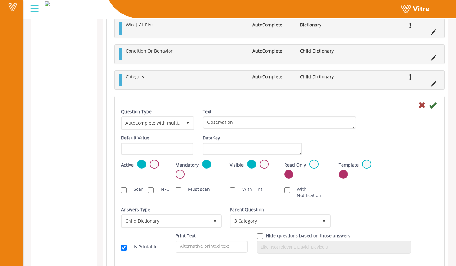
scroll to position [207, 0]
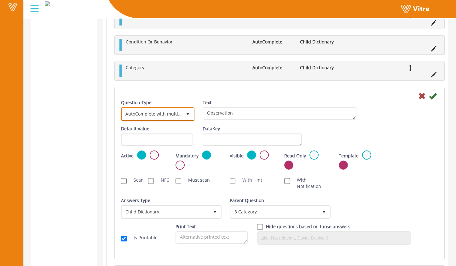
click at [178, 113] on span "AutoComplete with multiple values" at bounding box center [152, 113] width 60 height 11
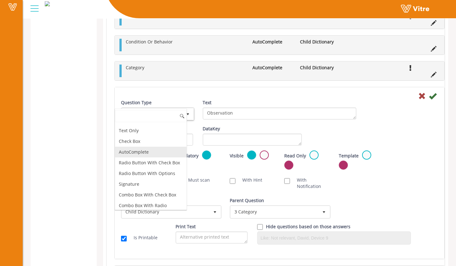
scroll to position [20, 0]
click at [161, 151] on li "AutoComplete" at bounding box center [150, 151] width 71 height 11
type input "1"
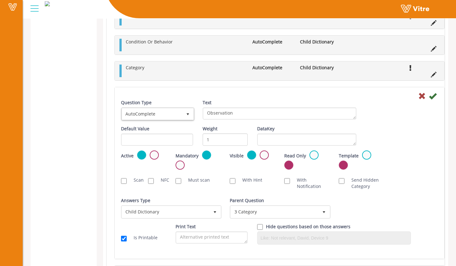
click at [387, 126] on div "Default Value Weight 1 DataKey" at bounding box center [279, 138] width 326 height 25
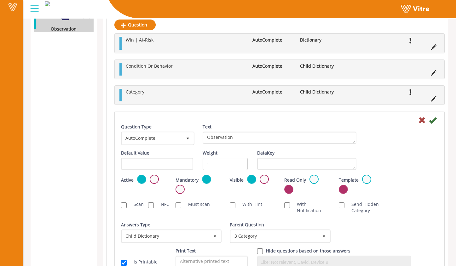
scroll to position [140, 0]
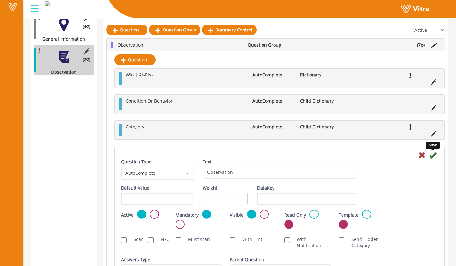
click at [434, 157] on icon at bounding box center [433, 155] width 8 height 8
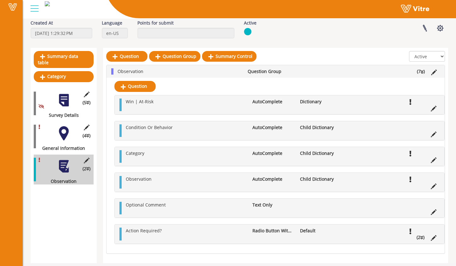
scroll to position [36, 0]
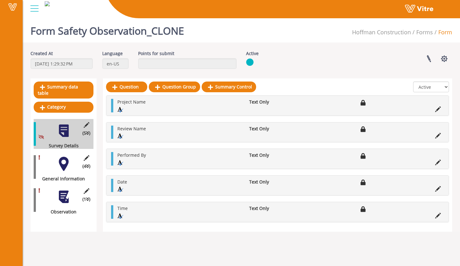
click at [64, 157] on div at bounding box center [64, 164] width 14 height 14
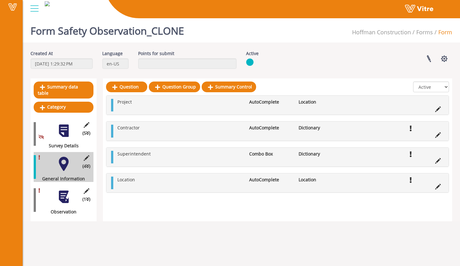
click at [66, 191] on div at bounding box center [64, 197] width 14 height 14
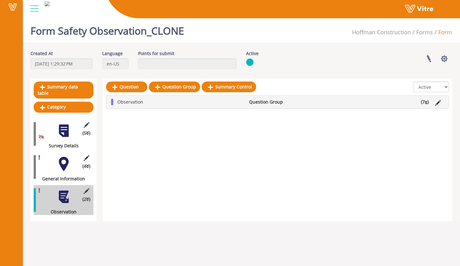
click at [394, 103] on ul "Observation Question Group (7 )" at bounding box center [279, 102] width 330 height 6
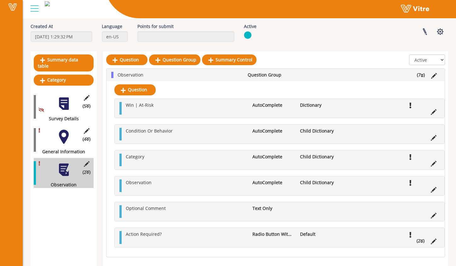
scroll to position [33, 0]
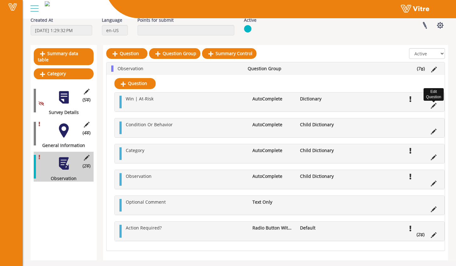
click at [433, 108] on icon at bounding box center [434, 106] width 6 height 6
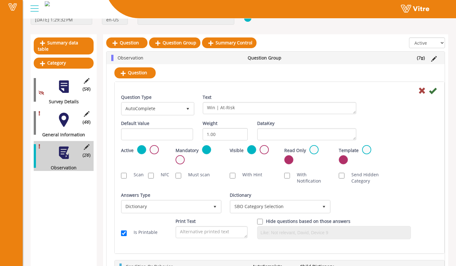
scroll to position [49, 0]
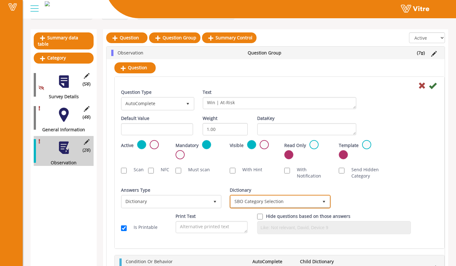
click at [297, 201] on span "SBO Category Selection" at bounding box center [274, 201] width 87 height 11
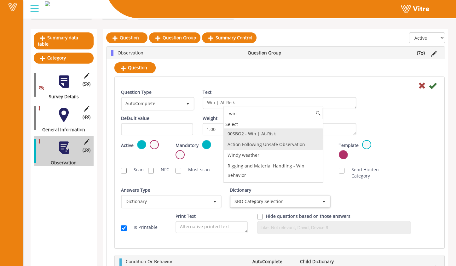
scroll to position [0, 0]
click at [288, 136] on li "00SBO2 - Win | At-Risk" at bounding box center [273, 133] width 99 height 11
type input "win"
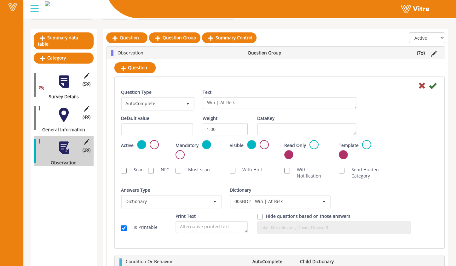
click at [391, 182] on div "Question Type AutoComplete 11 Text Win | At-Risk Default Value Weight 1.00 Data…" at bounding box center [279, 164] width 317 height 150
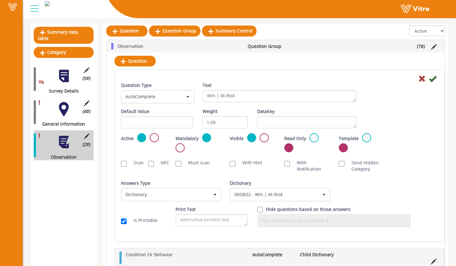
scroll to position [56, 0]
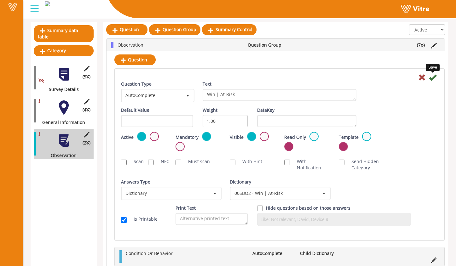
click at [433, 76] on icon at bounding box center [433, 78] width 8 height 8
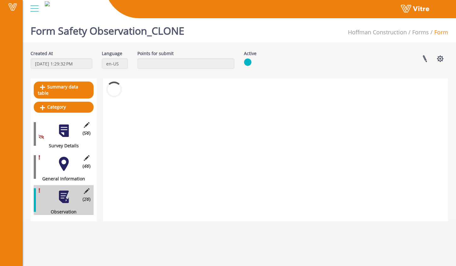
scroll to position [0, 0]
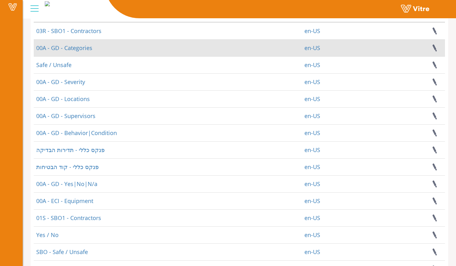
scroll to position [11, 0]
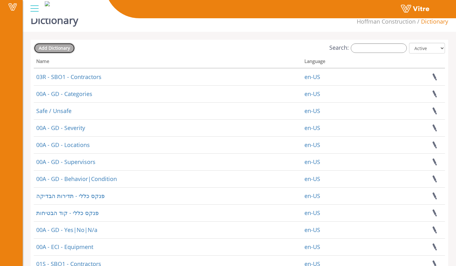
click at [66, 48] on span "Add Dictionary" at bounding box center [54, 48] width 31 height 6
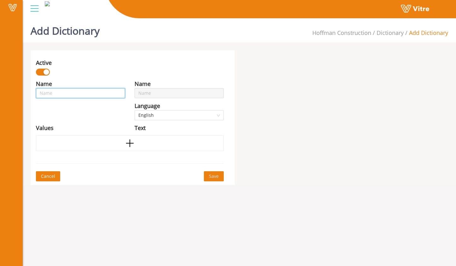
click at [91, 92] on input "text" at bounding box center [80, 93] width 89 height 10
type input "C"
type input "Co"
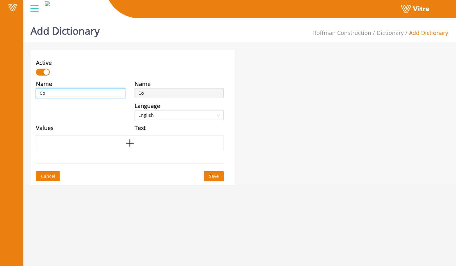
type input "Con"
type input "Cond"
type input "Condi"
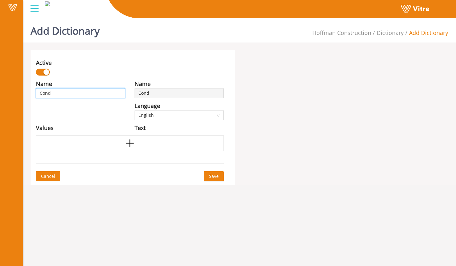
type input "Condi"
type input "Condit"
type input "Conditi"
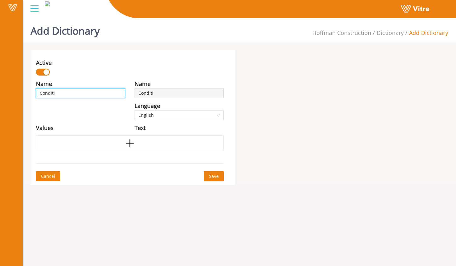
type input "Conditio"
type input "Condition"
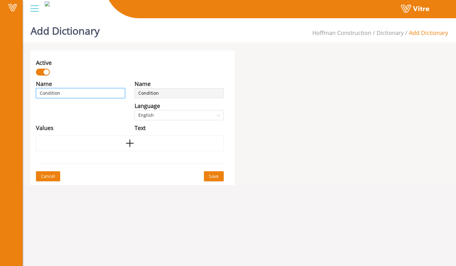
type input "Condition"
type input "Condition O"
type input "Condition Or"
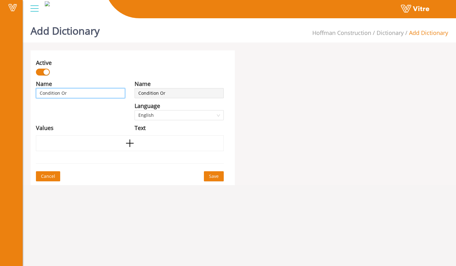
type input "Condition Or"
type input "Condition Or B"
type input "Condition Or Be"
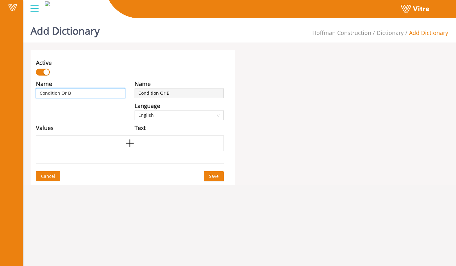
type input "Condition Or Be"
type input "Condition Or Beh"
type input "Condition Or Beha"
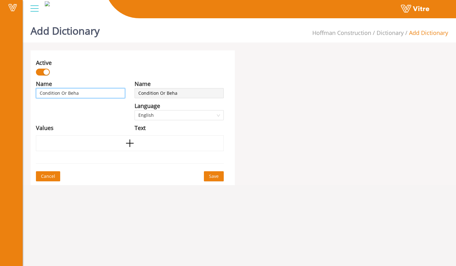
type input "Condition Or Behac"
type input "Condition Or Behaci"
type input "Condition Or Behacio"
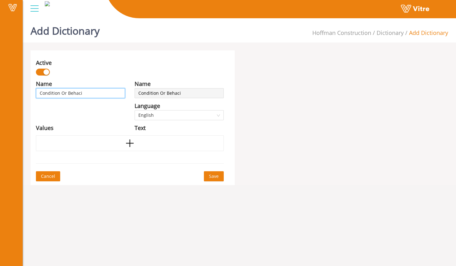
type input "Condition Or Behacio"
type input "Condition Or Behacior"
type input "Condition Or Behacio"
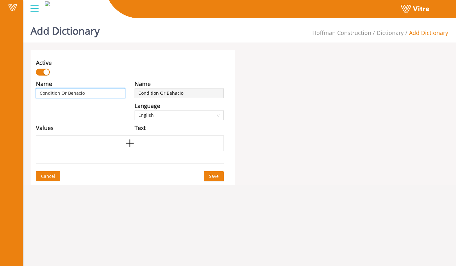
type input "Condition Or Behaci"
type input "Condition Or Behac"
type input "Condition Or Beha"
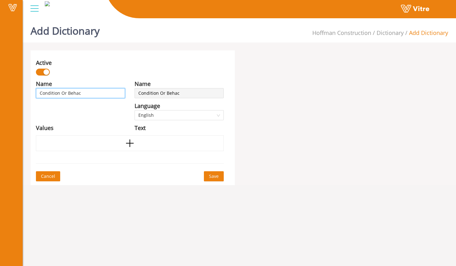
type input "Condition Or Beha"
type input "Condition Or Beh"
type input "Condition Or Be"
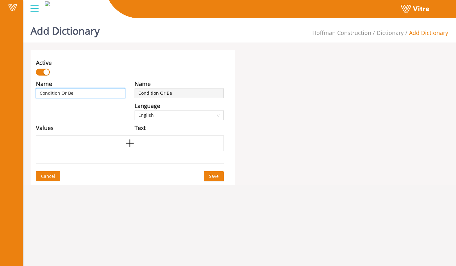
type input "Condition Or B"
type input "Condition Or"
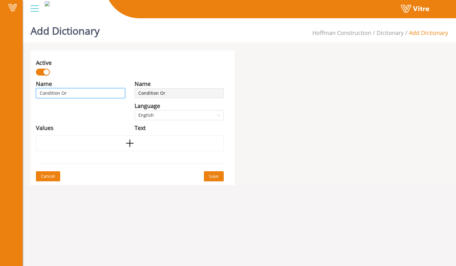
type input "Condition Or"
type input "Condition O"
type input "Condition"
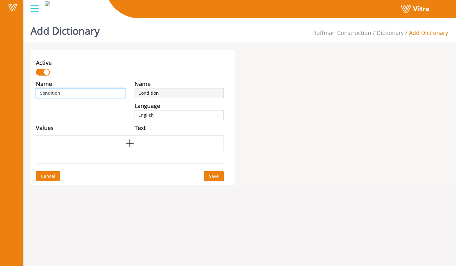
type input "Condition"
type input "Conditio"
type input "Conditi"
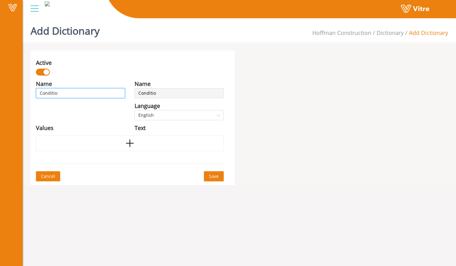
type input "Conditi"
type input "Condit"
type input "Condi"
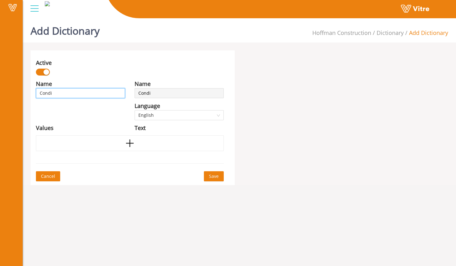
type input "Cond"
type input "Con"
type input "Co"
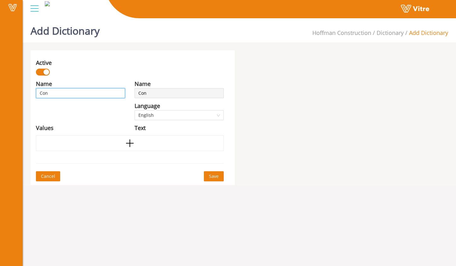
type input "Co"
type input "C"
type input "S"
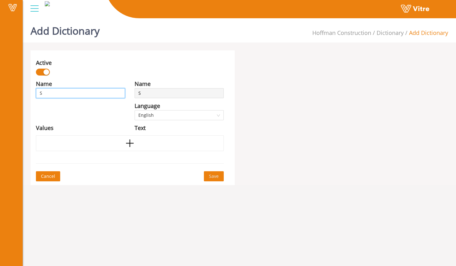
type input "SB"
type input "SBO"
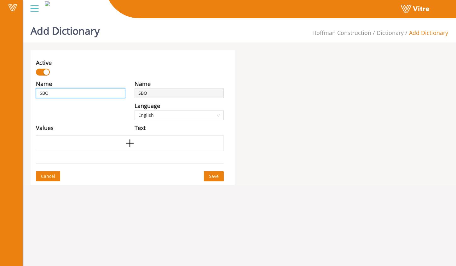
type input "SBO"
type input "SBO -"
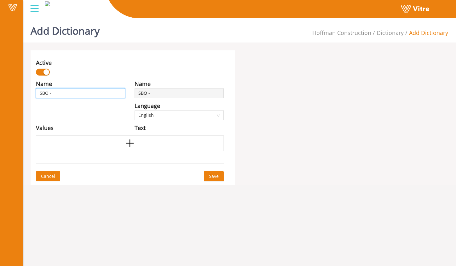
type input "SBO - C"
type input "SBO - Co"
type input "SBO - Con"
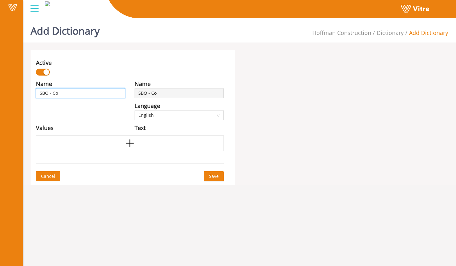
type input "SBO - Con"
type input "SBO - Cond"
type input "SBO - Condi"
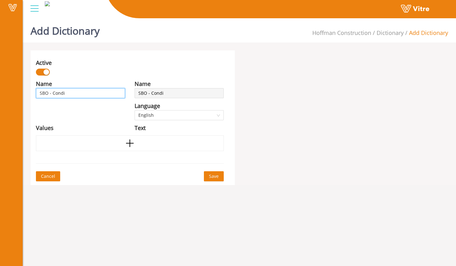
type input "SBO - Condit"
type input "SBO - Conditi"
type input "SBO - Conditio"
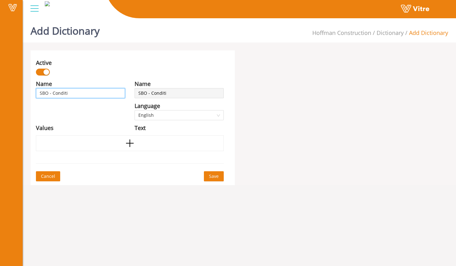
type input "SBO - Conditio"
type input "SBO - Condition"
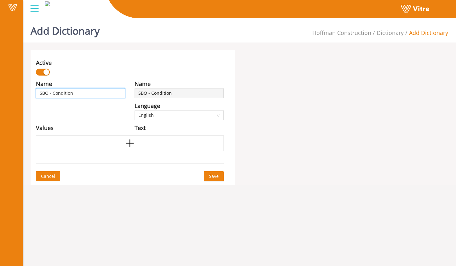
type input "SBO - Condition O"
type input "SBO - Condition Or"
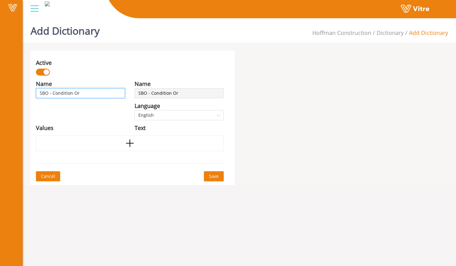
type input "SBO - Condition Or"
type input "SBO - Condition Or B"
type input "SBO - Condition Or Be"
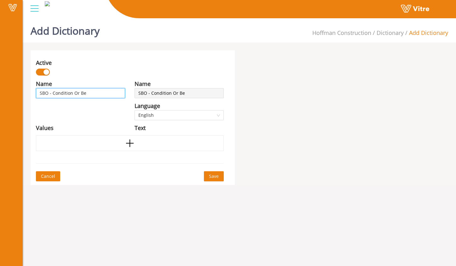
type input "SBO - Condition Or Beh"
type input "SBO - Condition Or Beha"
type input "SBO - Condition Or Behav"
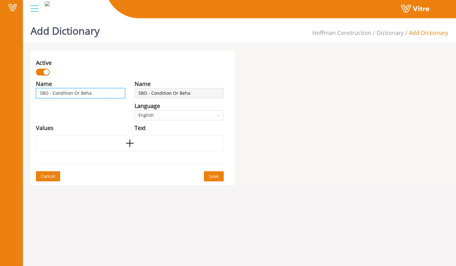
type input "SBO - Condition Or Behav"
type input "SBO - Condition Or Behavi"
type input "SBO - Condition Or Behavio"
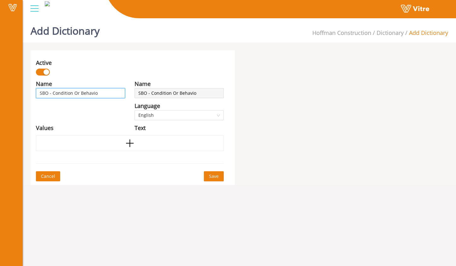
type input "SBO - Condition Or Behavior"
click at [124, 145] on div at bounding box center [130, 143] width 188 height 16
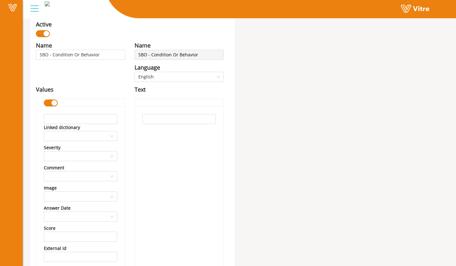
scroll to position [43, 0]
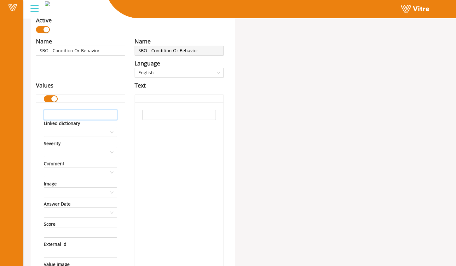
click at [93, 116] on input "text" at bounding box center [80, 115] width 73 height 10
type input "Condition"
click at [174, 116] on input "text" at bounding box center [178, 115] width 73 height 10
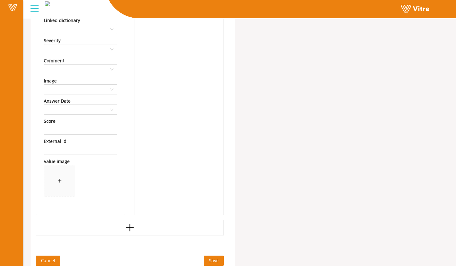
scroll to position [149, 0]
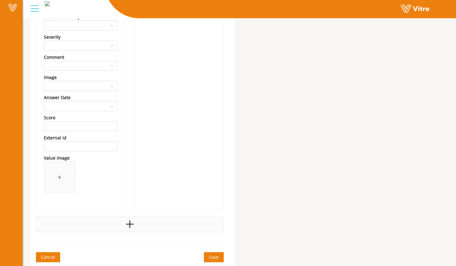
type input "Condition"
click at [134, 226] on icon "plus" at bounding box center [129, 224] width 9 height 9
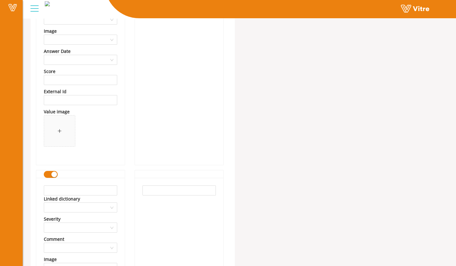
scroll to position [204, 0]
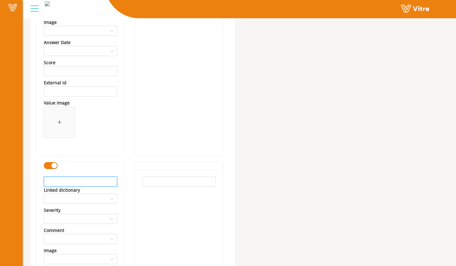
click at [100, 180] on input "text" at bounding box center [80, 182] width 73 height 10
type input "Behavior"
click at [196, 180] on input "text" at bounding box center [178, 182] width 73 height 10
type input "Behavior"
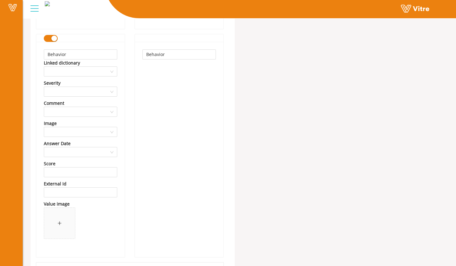
scroll to position [319, 0]
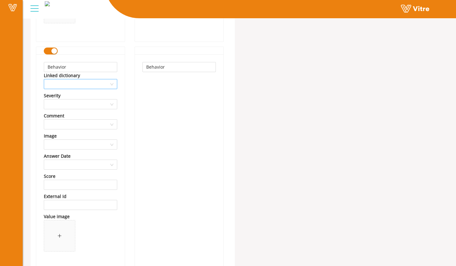
click at [108, 84] on input "search" at bounding box center [78, 83] width 61 height 9
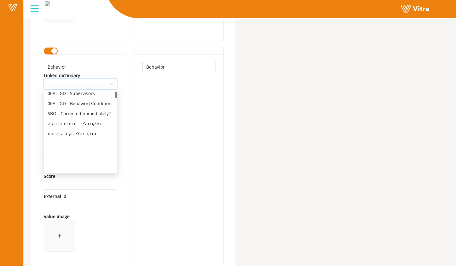
scroll to position [0, 0]
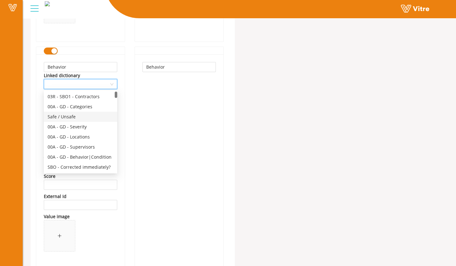
click at [156, 100] on div "Behavior" at bounding box center [179, 161] width 88 height 215
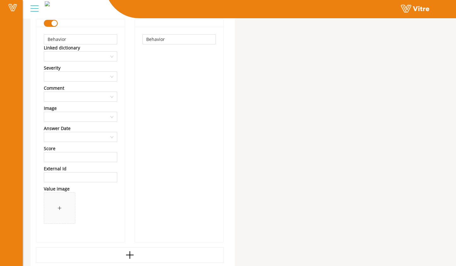
scroll to position [377, 0]
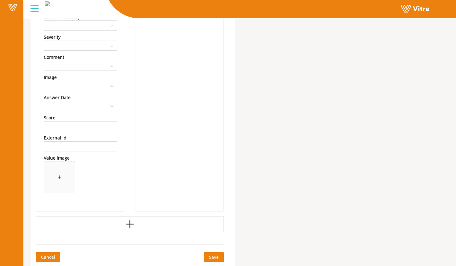
click at [211, 257] on span "Save" at bounding box center [214, 257] width 10 height 7
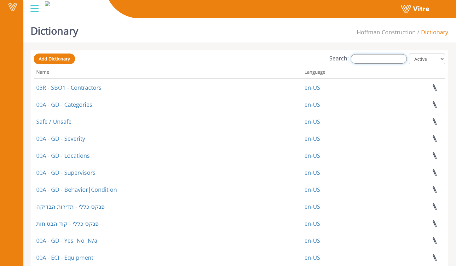
click at [392, 58] on input "Search:" at bounding box center [379, 58] width 56 height 9
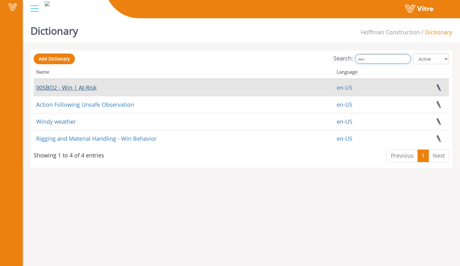
type input "win"
click at [72, 90] on link "00SBO2 - Win | At-Risk" at bounding box center [66, 88] width 60 height 8
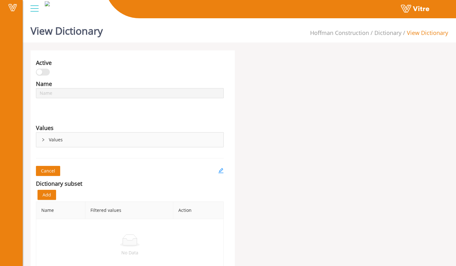
type input "00SBO2 - Win | At-Risk"
click at [46, 141] on div "Values" at bounding box center [129, 140] width 187 height 14
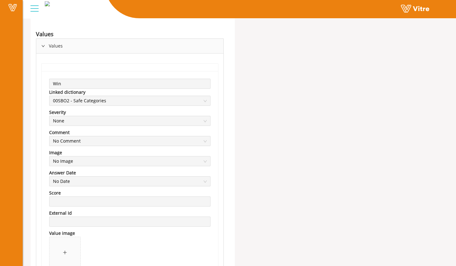
scroll to position [96, 0]
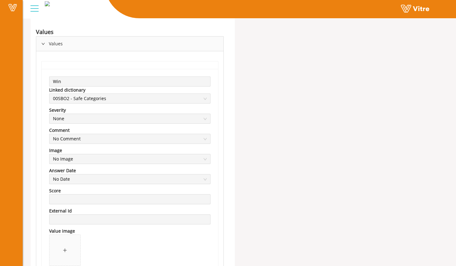
click at [97, 97] on span "00SBO2 - Safe Categories" at bounding box center [130, 98] width 154 height 9
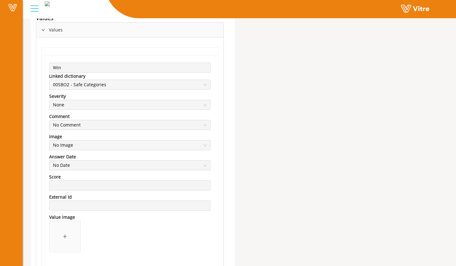
scroll to position [0, 0]
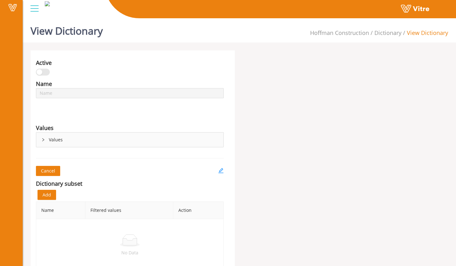
type input "00SBO2 - Win | At-Risk"
click at [43, 137] on div "Values" at bounding box center [129, 140] width 187 height 14
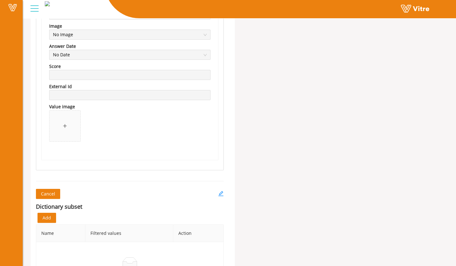
scroll to position [450, 0]
click at [54, 193] on span "Cancel" at bounding box center [48, 192] width 14 height 7
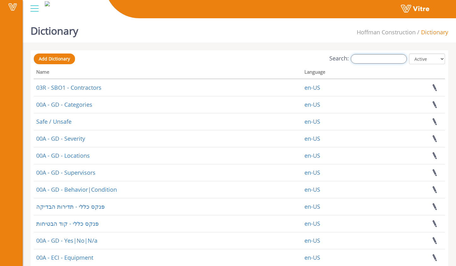
click at [371, 59] on input "Search:" at bounding box center [379, 58] width 56 height 9
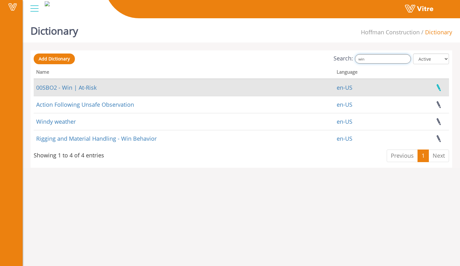
type input "win"
click at [439, 85] on link at bounding box center [439, 87] width 16 height 17
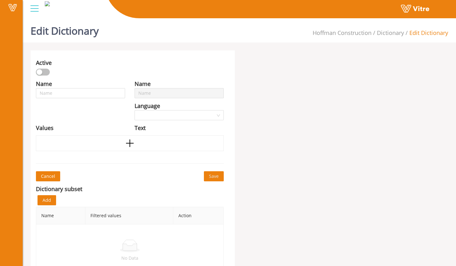
type input "00SBO2 - Win | At-Risk"
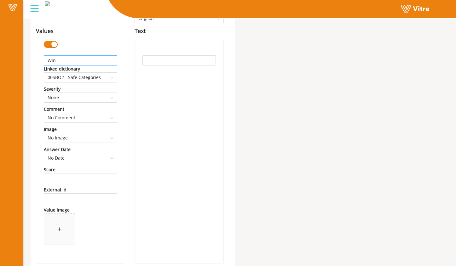
scroll to position [99, 0]
